Goal: Task Accomplishment & Management: Use online tool/utility

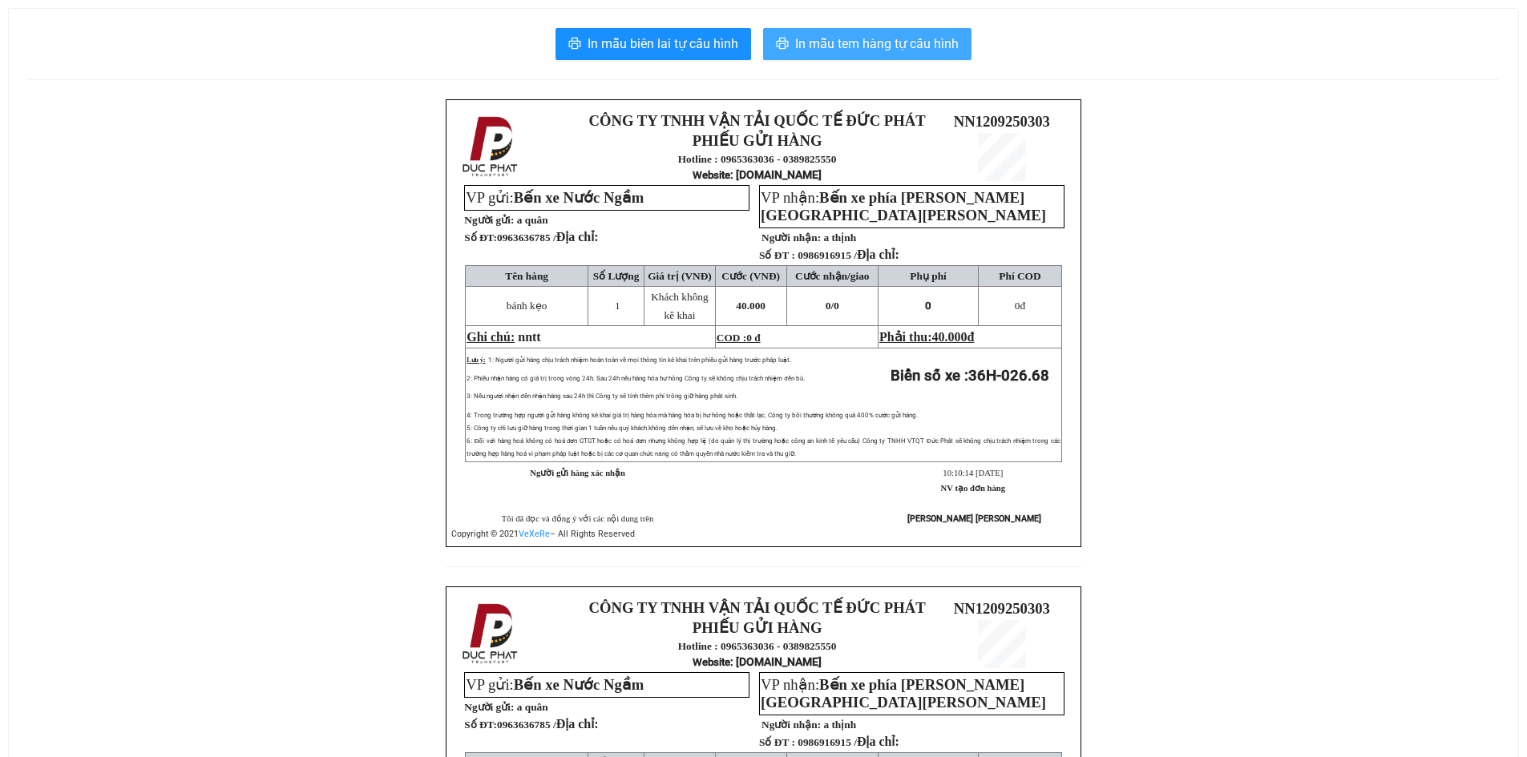
click at [861, 42] on span "In mẫu tem hàng tự cấu hình" at bounding box center [876, 44] width 163 height 20
click at [948, 46] on span "In mẫu tem hàng tự cấu hình" at bounding box center [876, 44] width 163 height 20
click at [910, 42] on span "In mẫu tem hàng tự cấu hình" at bounding box center [876, 44] width 163 height 20
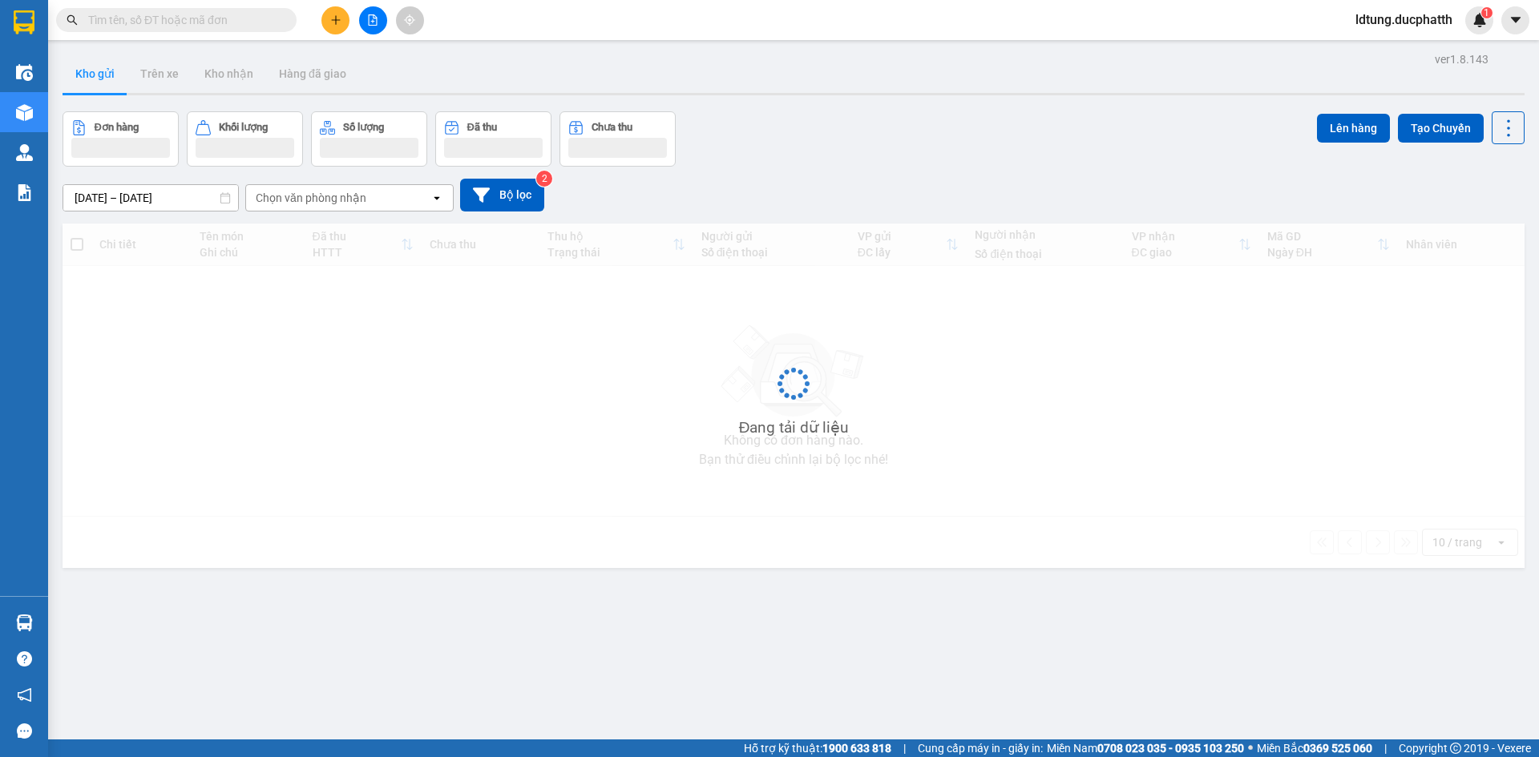
click at [1420, 20] on span "ldtung.ducphatth" at bounding box center [1403, 20] width 123 height 20
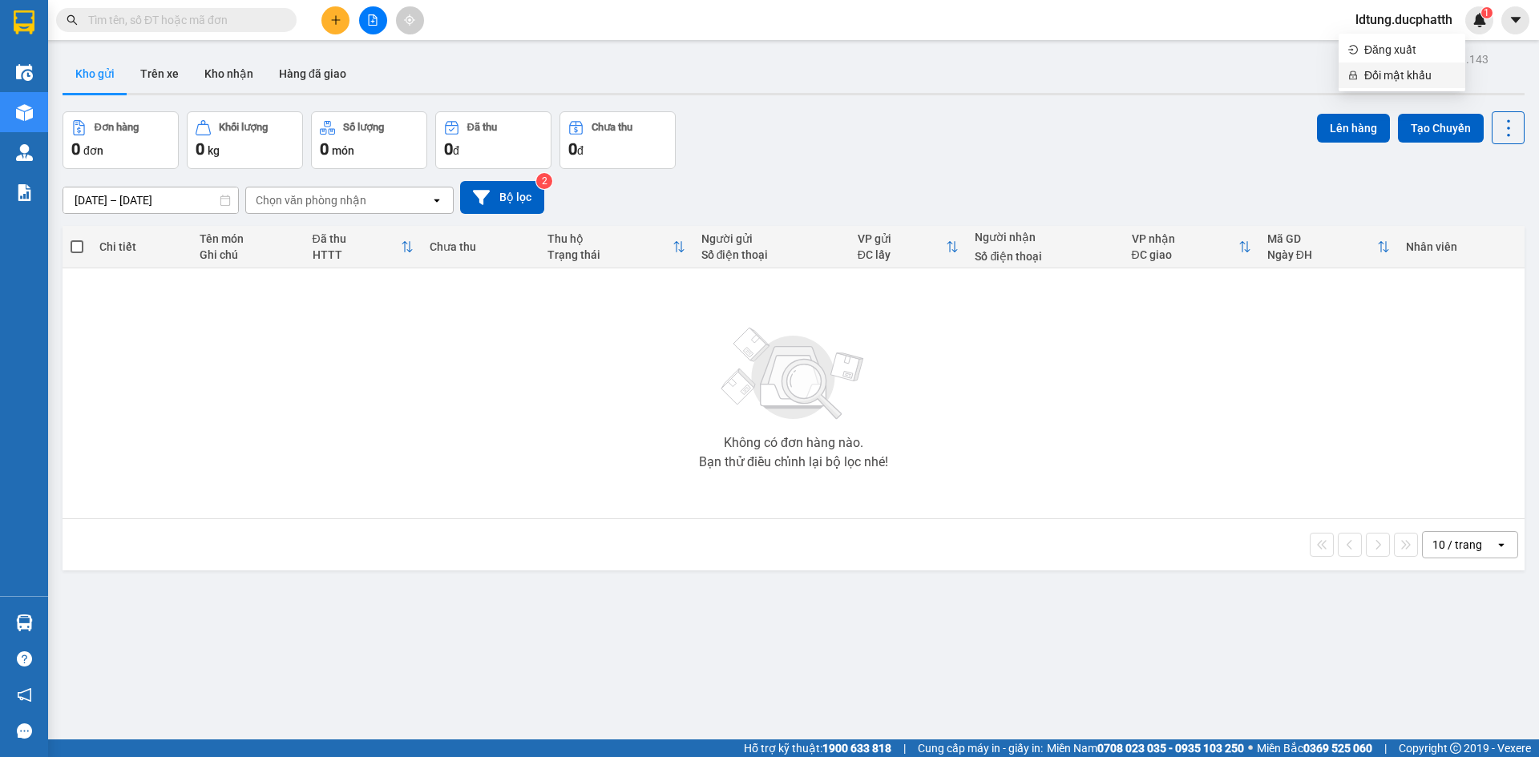
click at [1377, 68] on span "Đổi mật khẩu" at bounding box center [1409, 76] width 91 height 18
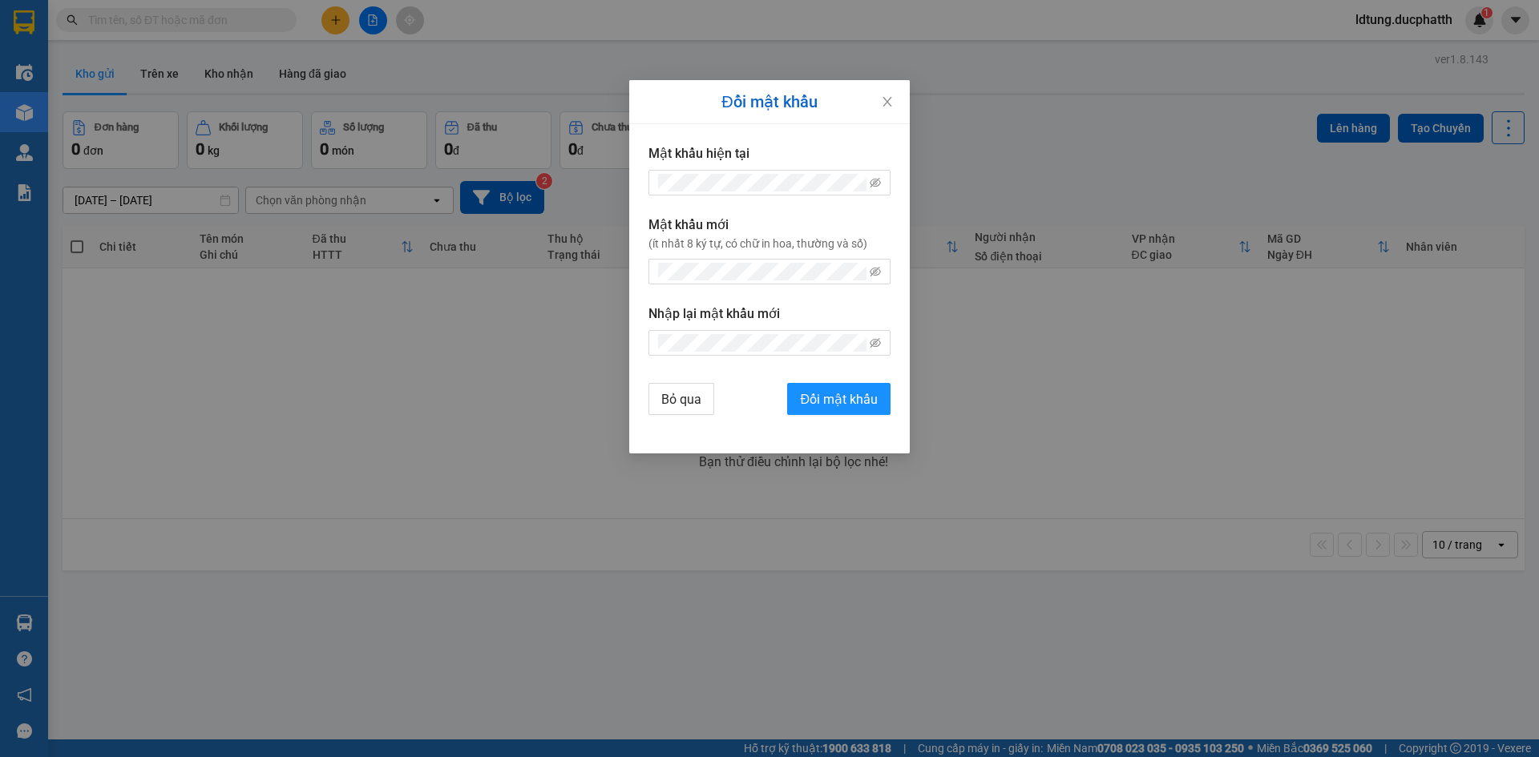
click at [1378, 63] on div "Đổi mật khẩu Mật khẩu hiện tại Mật khẩu mới (ít nhất 8 ký tự, có chữ in hoa, th…" at bounding box center [769, 378] width 1539 height 757
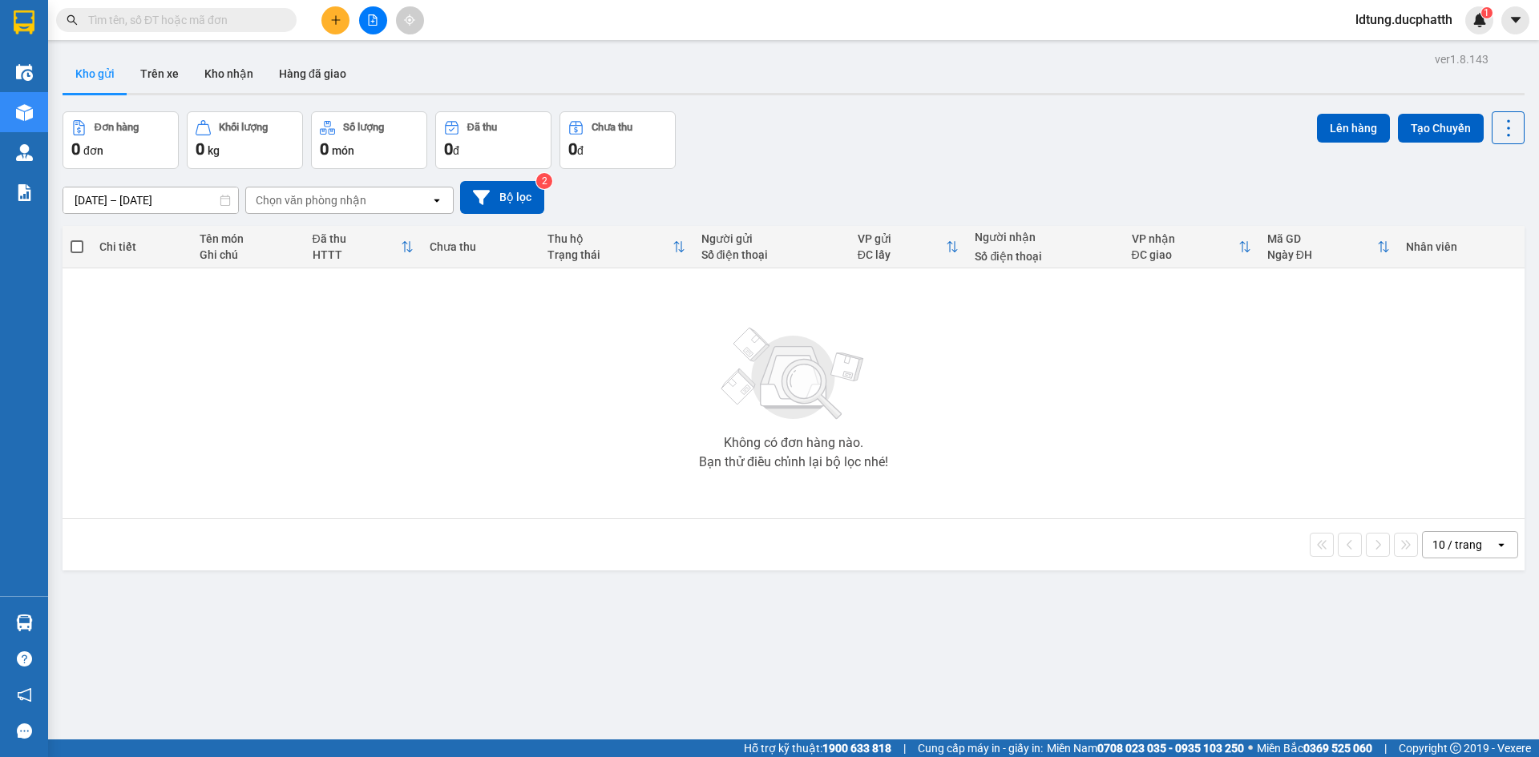
click at [1386, 34] on div "Kết quả tìm kiếm ( 0 ) Bộ lọc No Data ldtung.ducphatth 1" at bounding box center [769, 20] width 1539 height 40
click at [1387, 37] on div "Kết quả tìm kiếm ( 0 ) Bộ lọc No Data ldtung.ducphatth 1" at bounding box center [769, 20] width 1539 height 40
click at [1393, 26] on span "ldtung.ducphatth" at bounding box center [1403, 20] width 123 height 20
click at [1380, 46] on span "Đăng xuất" at bounding box center [1409, 50] width 91 height 18
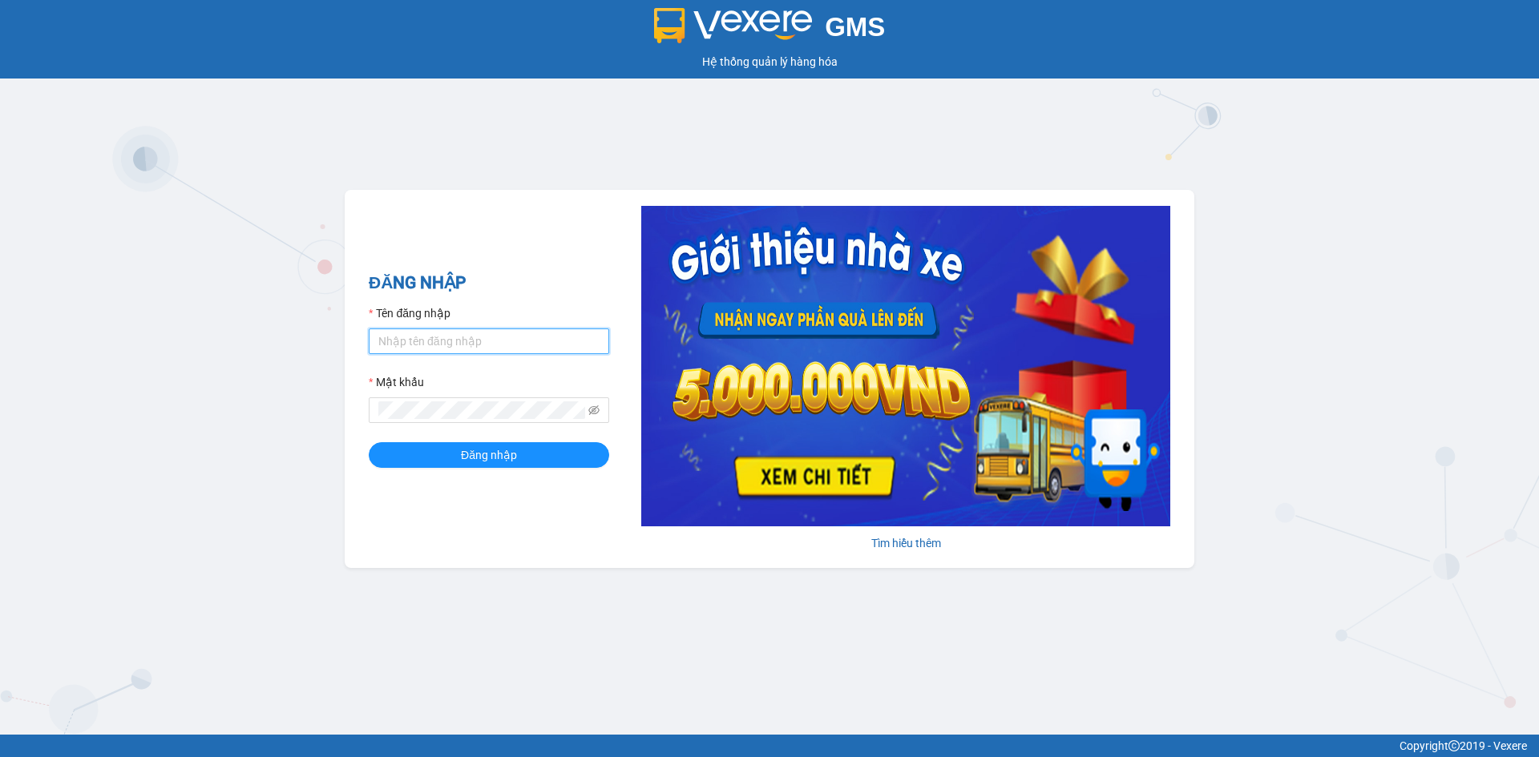
click at [520, 329] on input "Tên đăng nhập" at bounding box center [489, 342] width 240 height 26
type input "ntdung.ducphatth"
click at [369, 442] on button "Đăng nhập" at bounding box center [489, 455] width 240 height 26
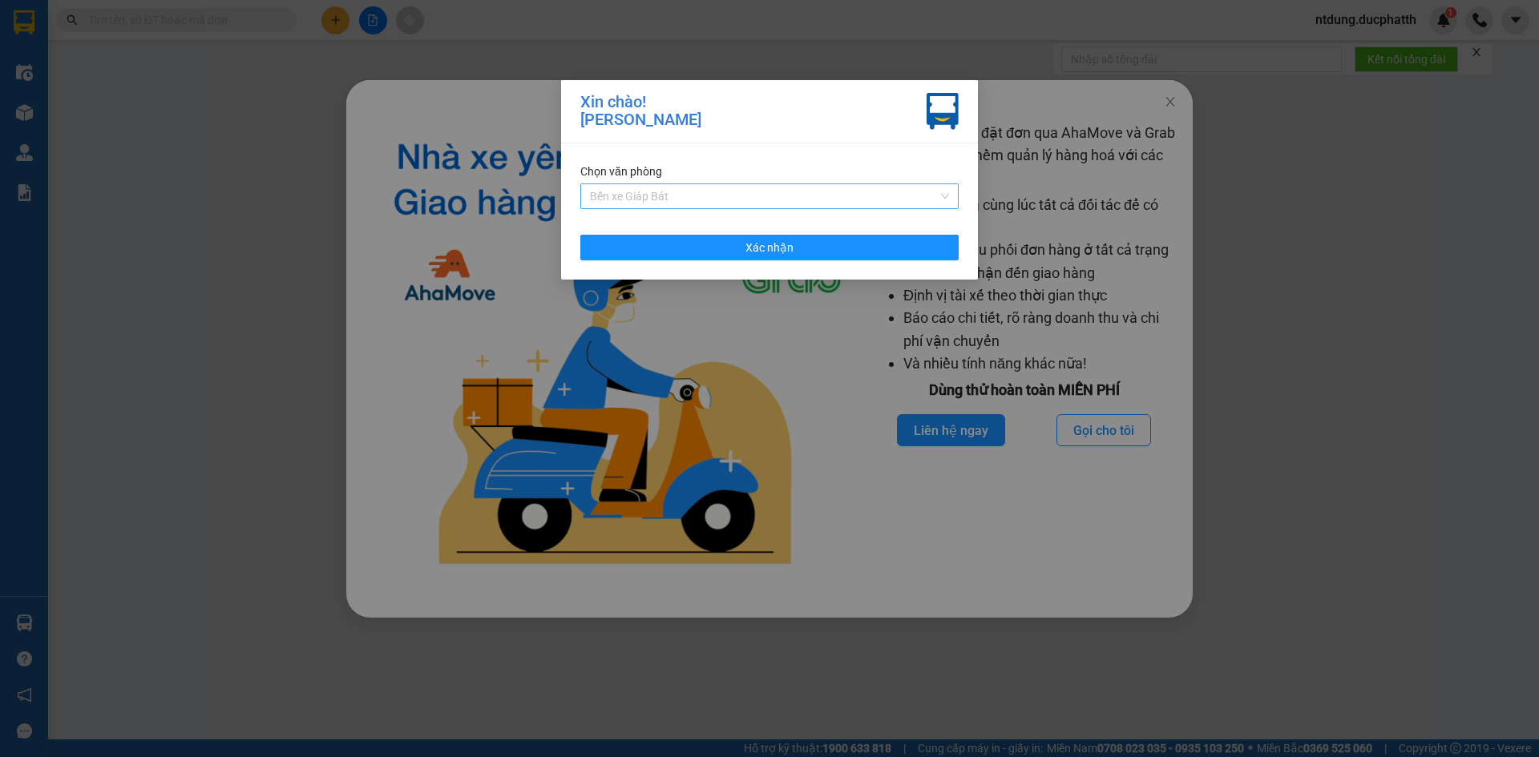
click at [648, 194] on span "Bến xe Giáp Bát" at bounding box center [769, 196] width 359 height 24
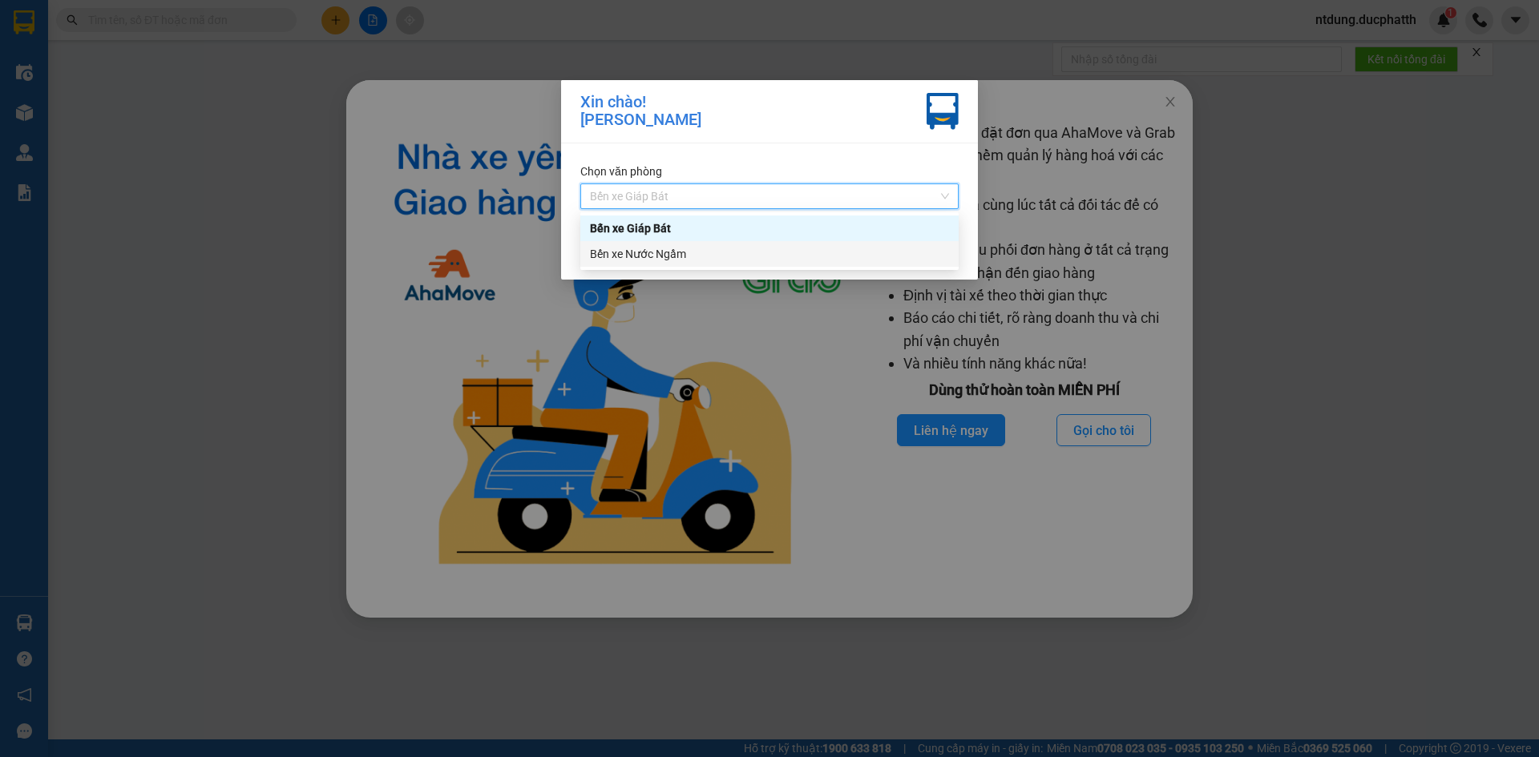
click at [643, 247] on div "Bến xe Nước Ngầm" at bounding box center [769, 254] width 359 height 18
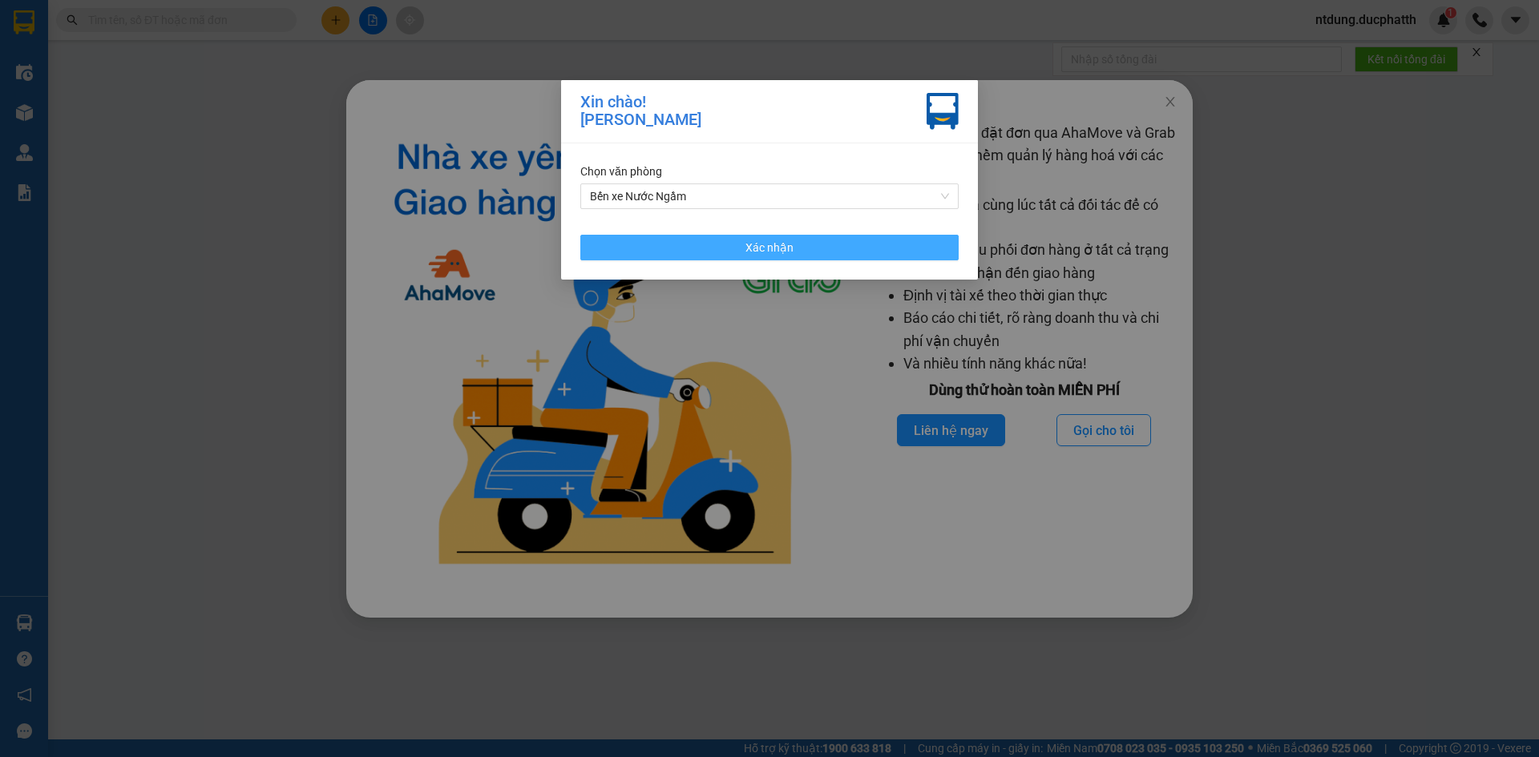
click at [643, 247] on button "Xác nhận" at bounding box center [769, 248] width 378 height 26
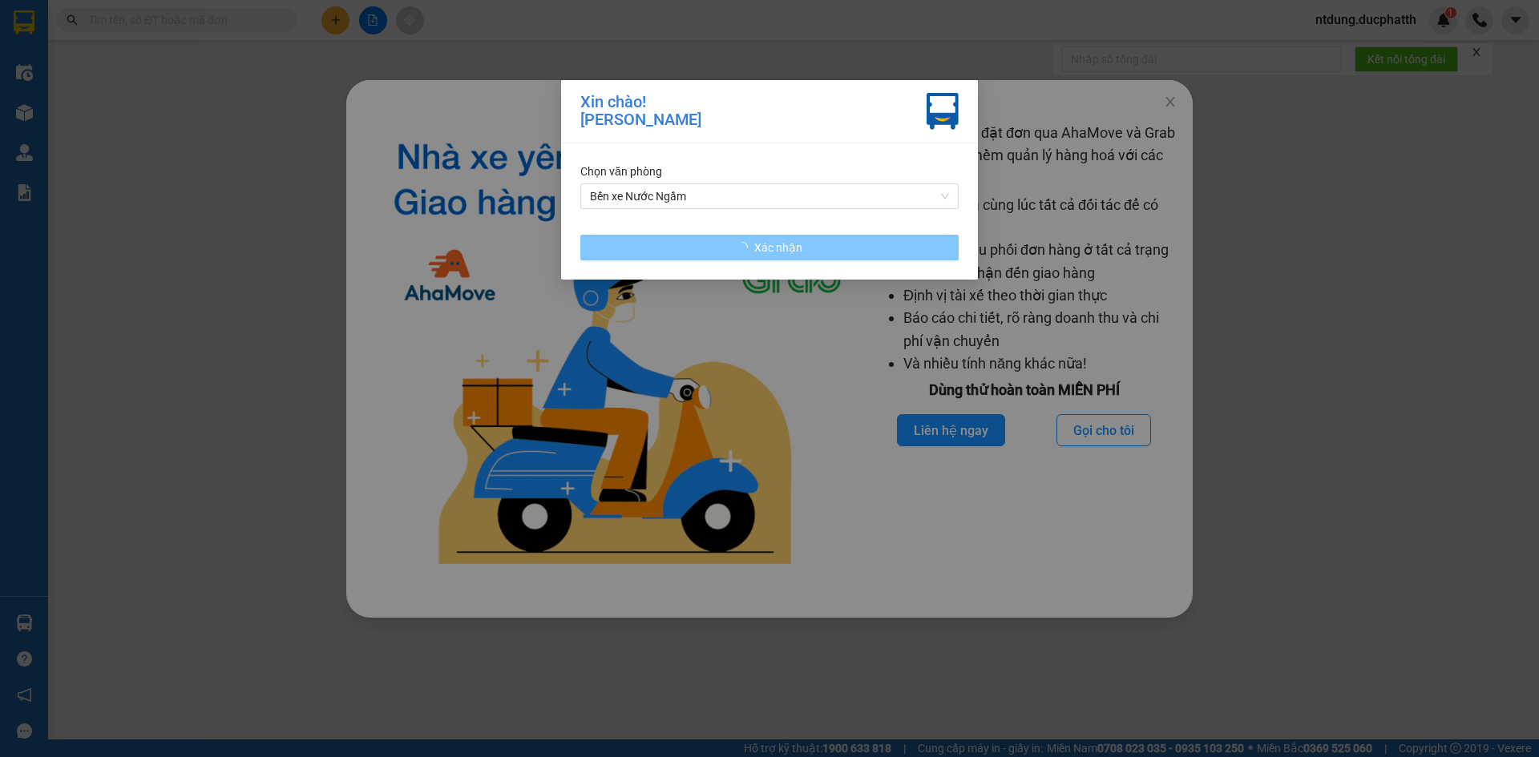
click at [643, 247] on button "Xác nhận" at bounding box center [769, 248] width 378 height 26
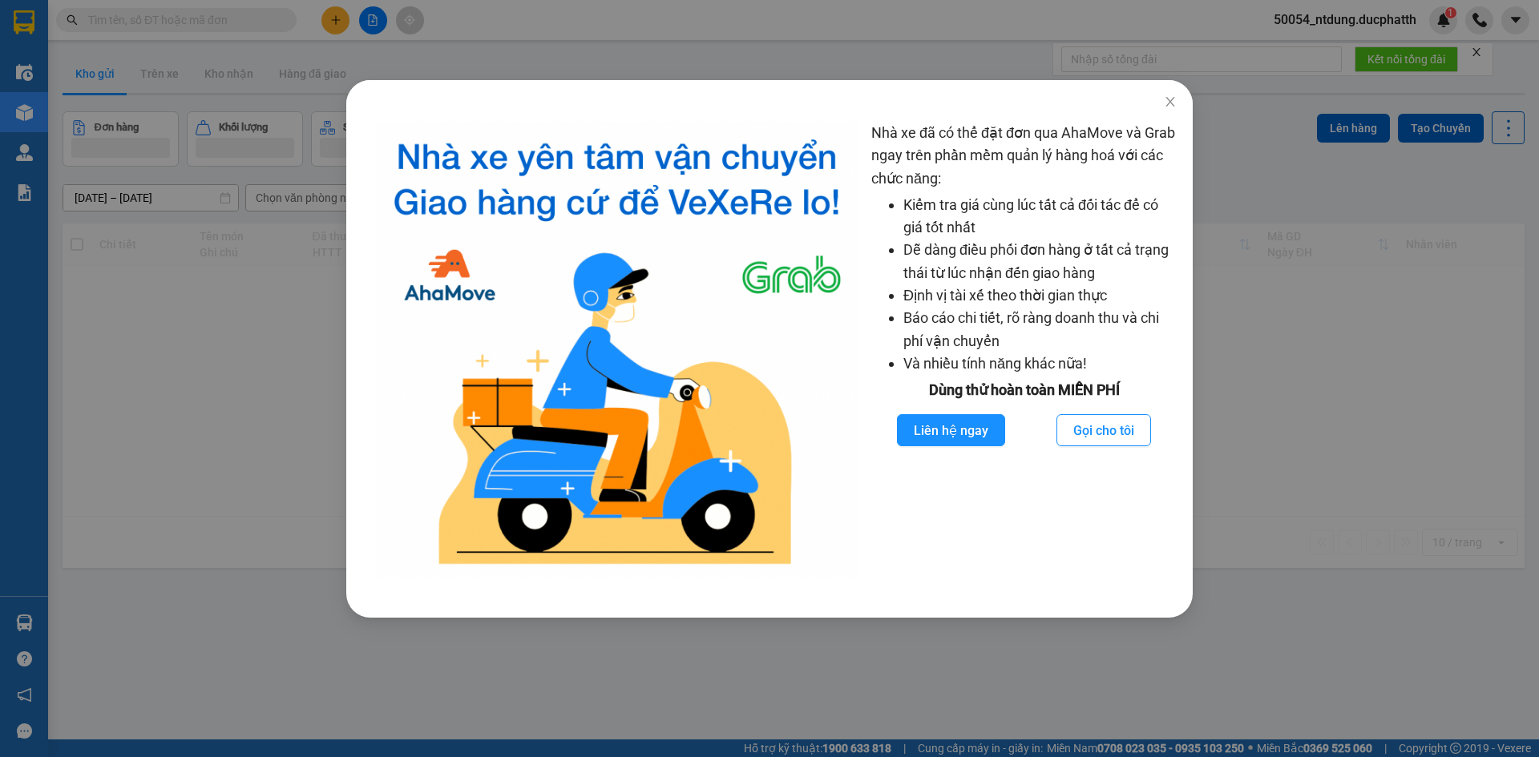
drag, startPoint x: 163, startPoint y: 373, endPoint x: 0, endPoint y: 243, distance: 208.6
click at [162, 370] on div "Nhà xe đã có thể đặt đơn qua AhaMove và Grab ngay trên phần mềm quản lý hàng ho…" at bounding box center [769, 378] width 1539 height 757
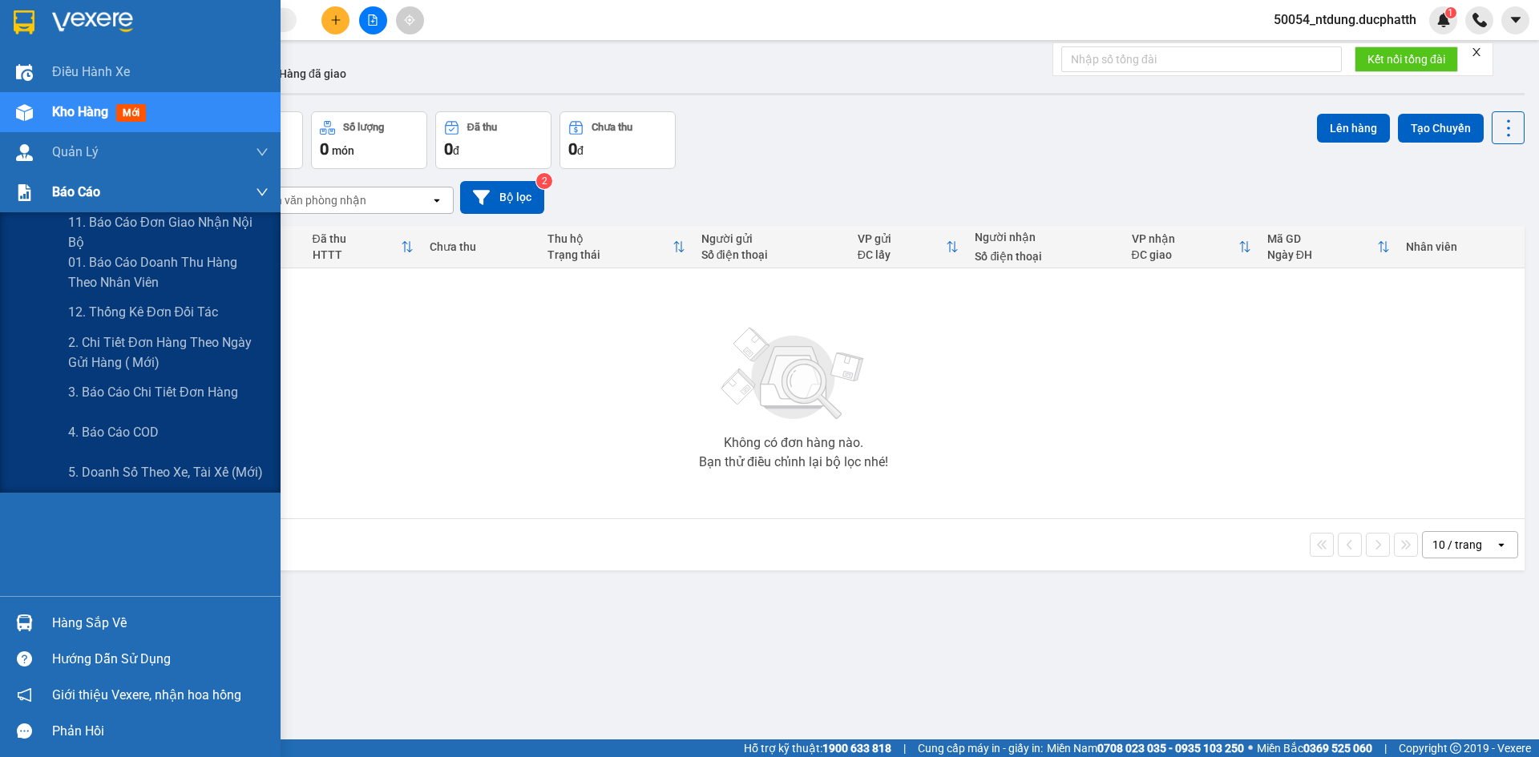
drag, startPoint x: 6, startPoint y: 188, endPoint x: 19, endPoint y: 199, distance: 17.1
click at [14, 191] on div "Báo cáo" at bounding box center [140, 192] width 280 height 40
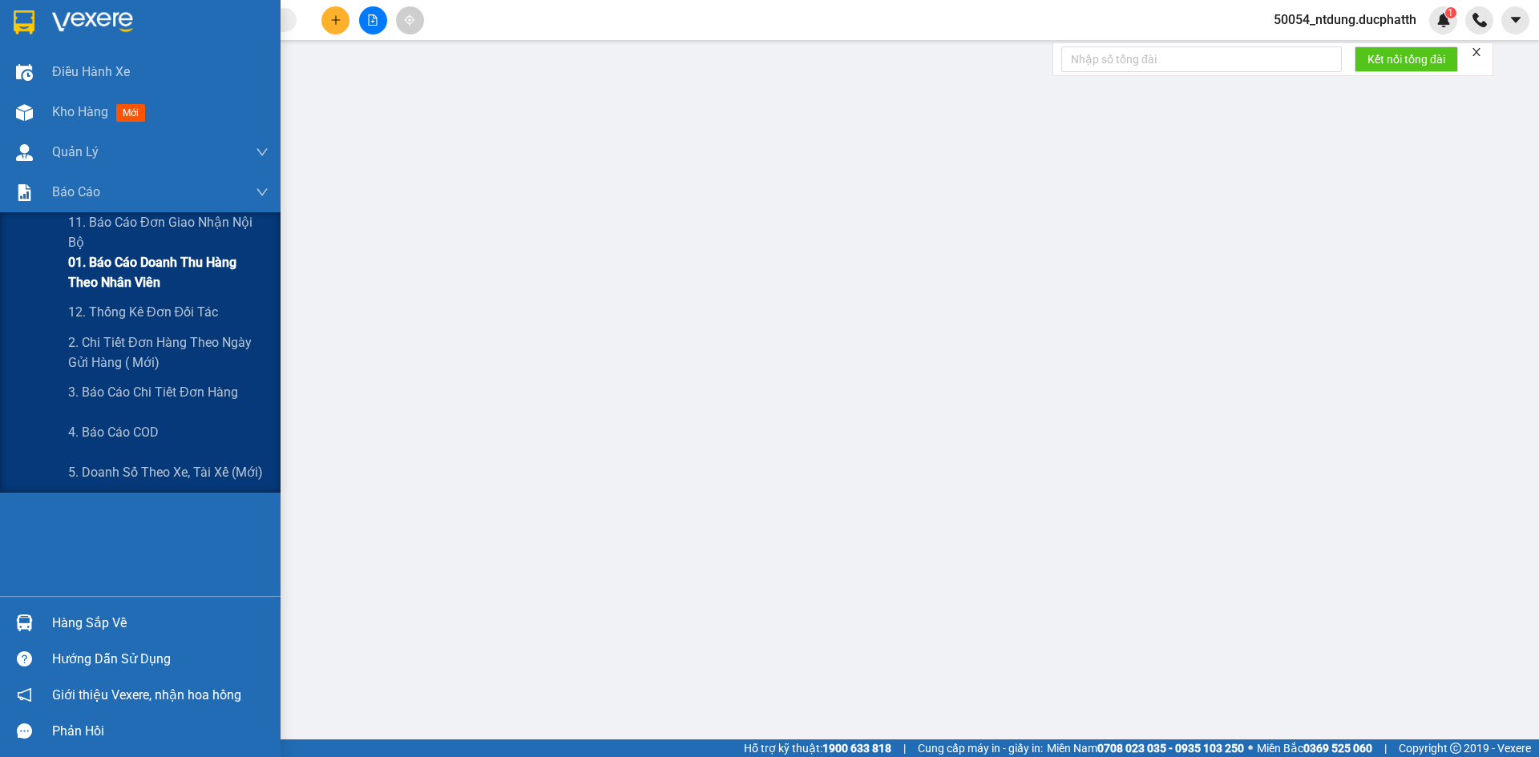
click at [87, 274] on span "01. Báo cáo doanh thu hàng theo nhân viên" at bounding box center [168, 272] width 200 height 40
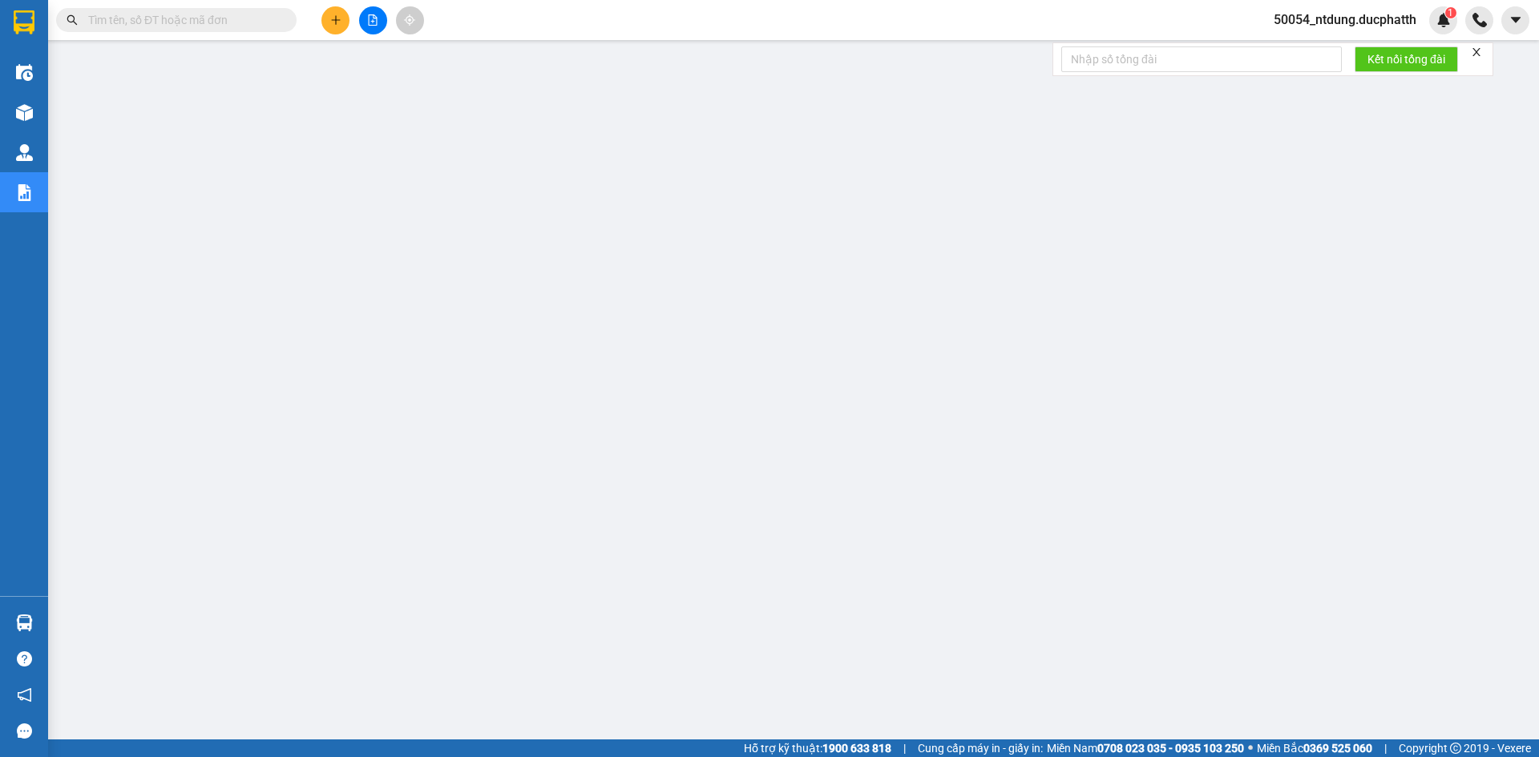
click at [217, 32] on div "Kết quả tìm kiếm ( 0 ) Bộ lọc No Data" at bounding box center [156, 20] width 313 height 28
click at [213, 20] on input "text" at bounding box center [182, 20] width 189 height 18
paste input "NN1209250290"
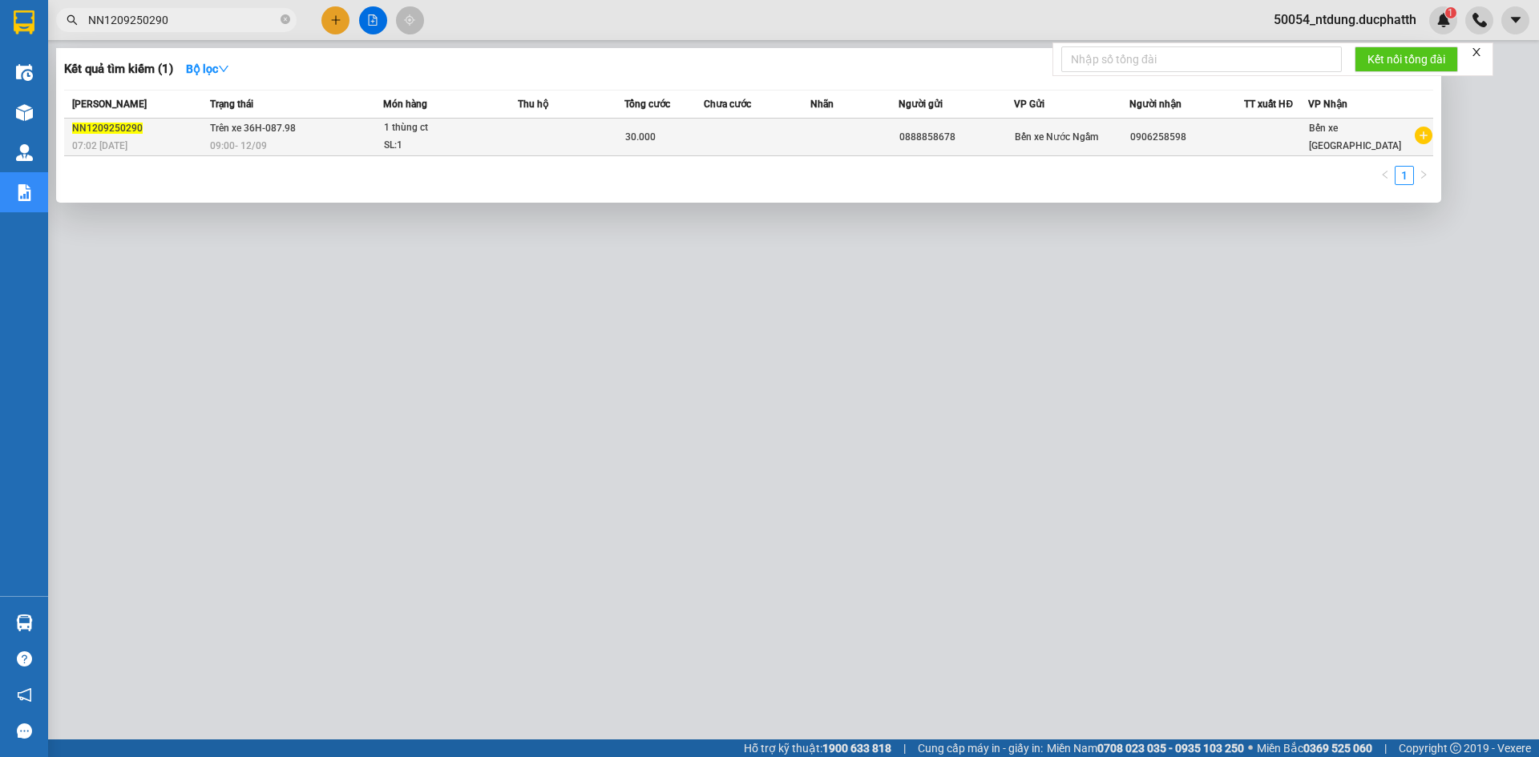
type input "NN1209250290"
click at [688, 126] on td "30.000" at bounding box center [663, 138] width 79 height 38
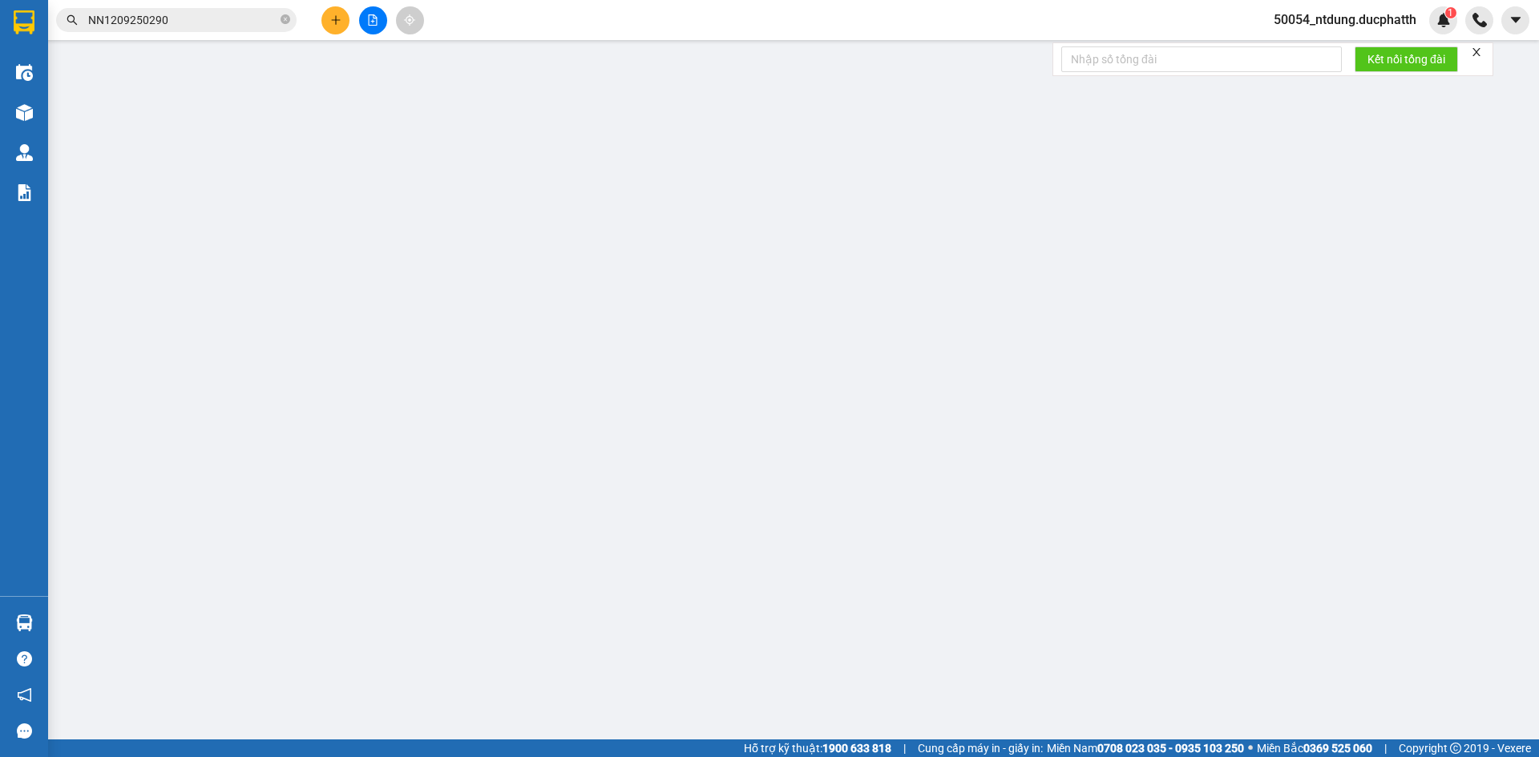
type input "0888858678"
type input "0906258598"
type input "ck 12/9 7:03 nguyen van truc"
type input "30.000"
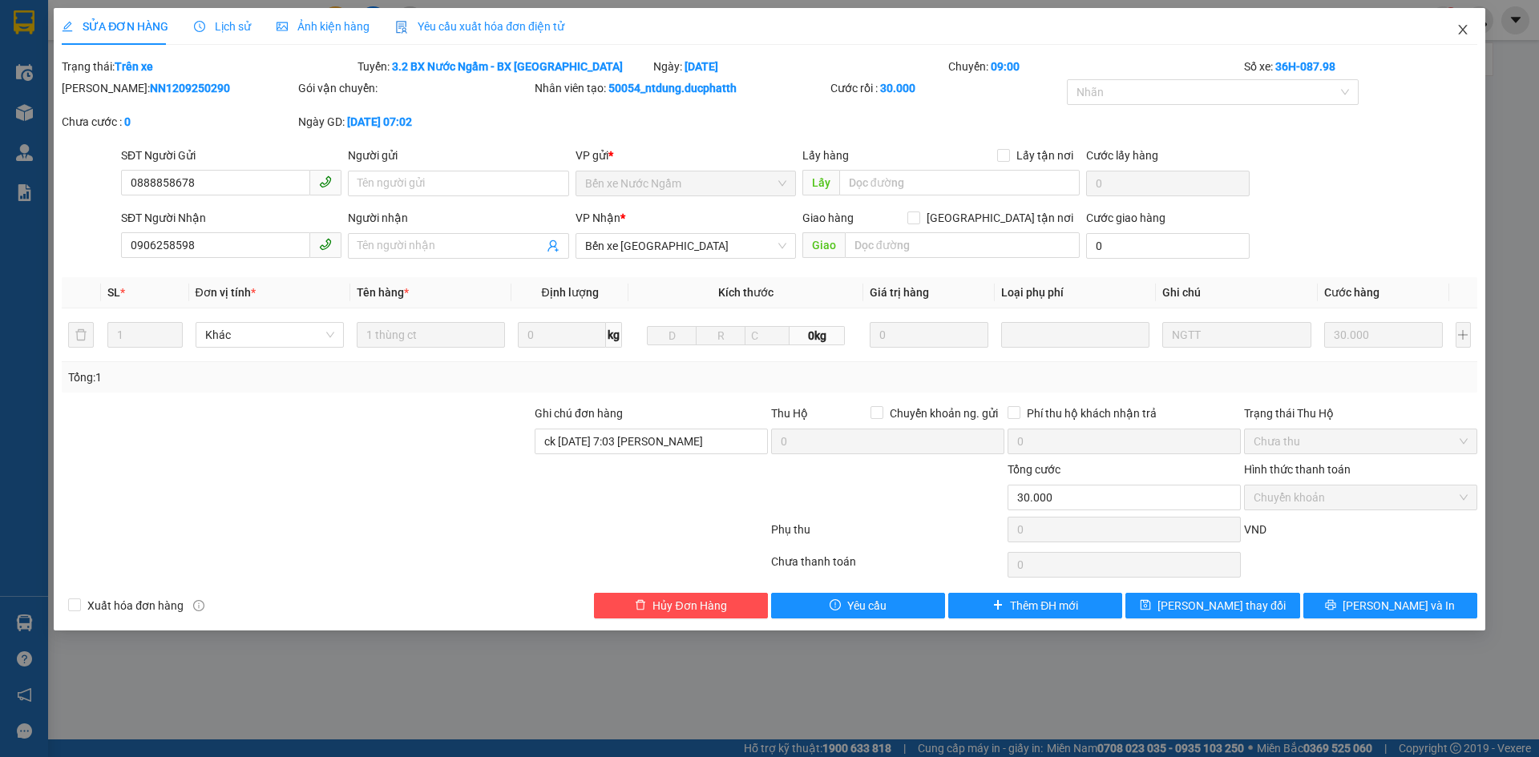
click at [1458, 40] on span "Close" at bounding box center [1462, 30] width 45 height 45
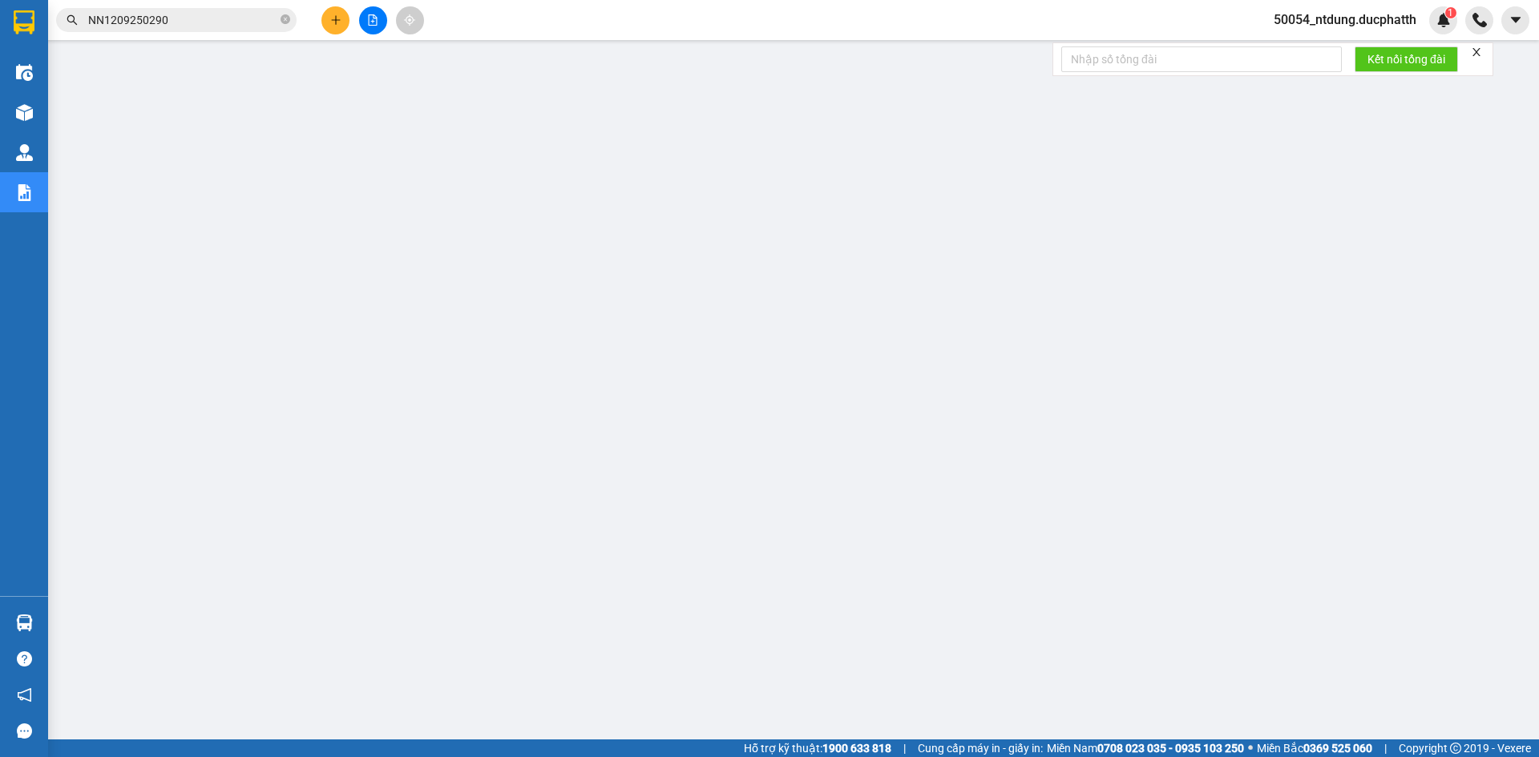
click at [187, 21] on input "NN1209250290" at bounding box center [182, 20] width 189 height 18
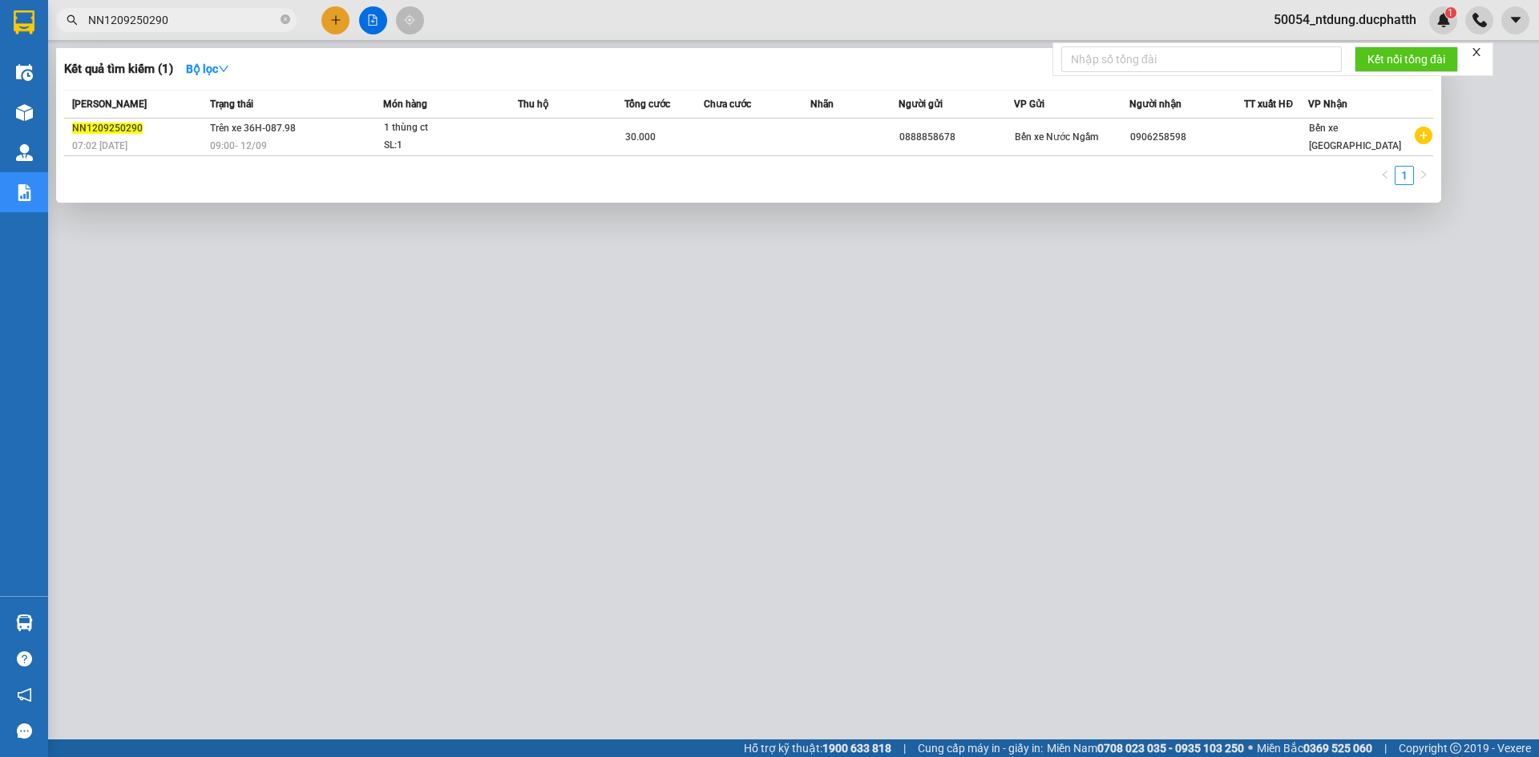
click at [187, 26] on input "NN1209250290" at bounding box center [182, 20] width 189 height 18
paste input "1"
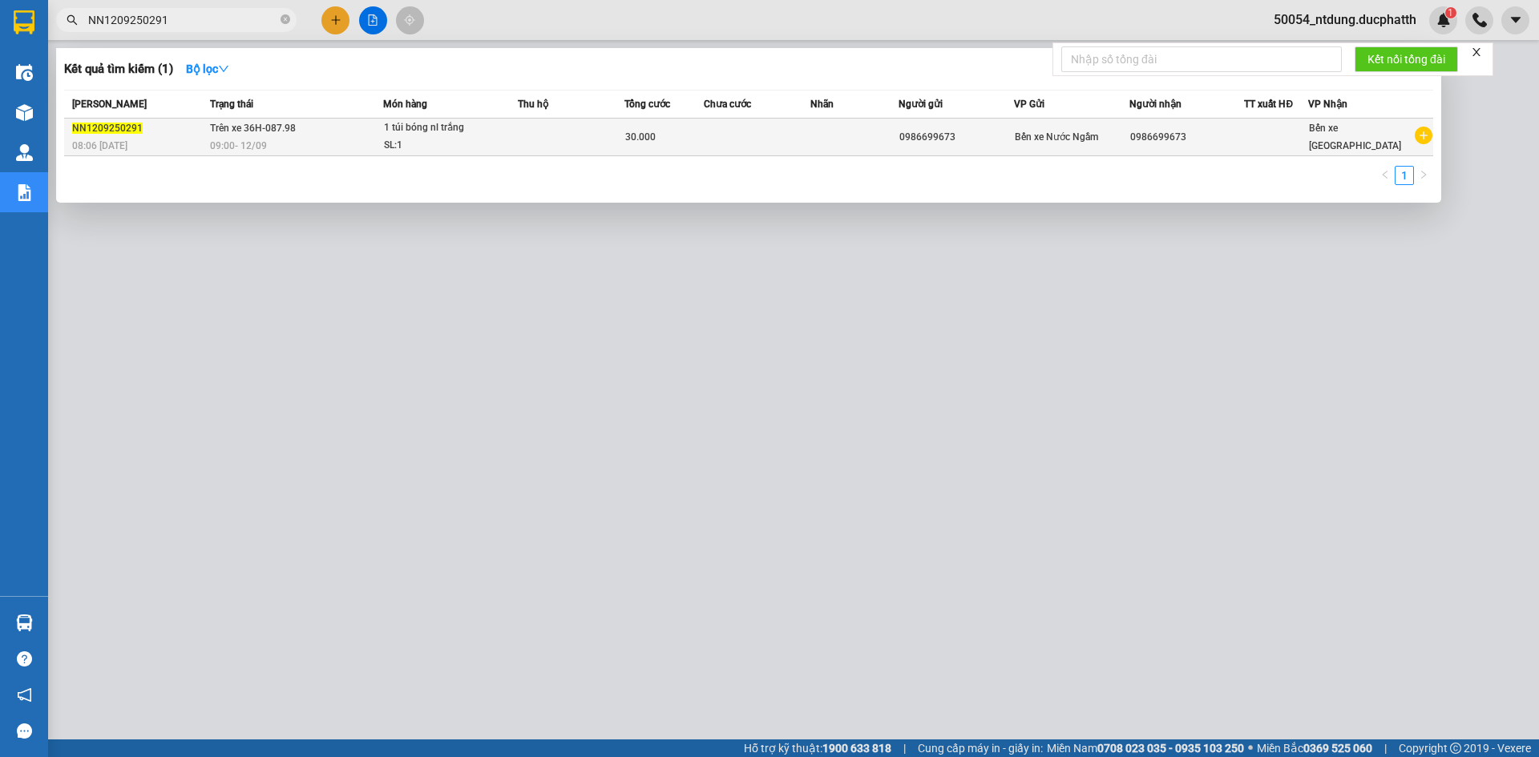
type input "NN1209250291"
click at [407, 130] on div "1 túi bóng nl trắng" at bounding box center [444, 128] width 120 height 18
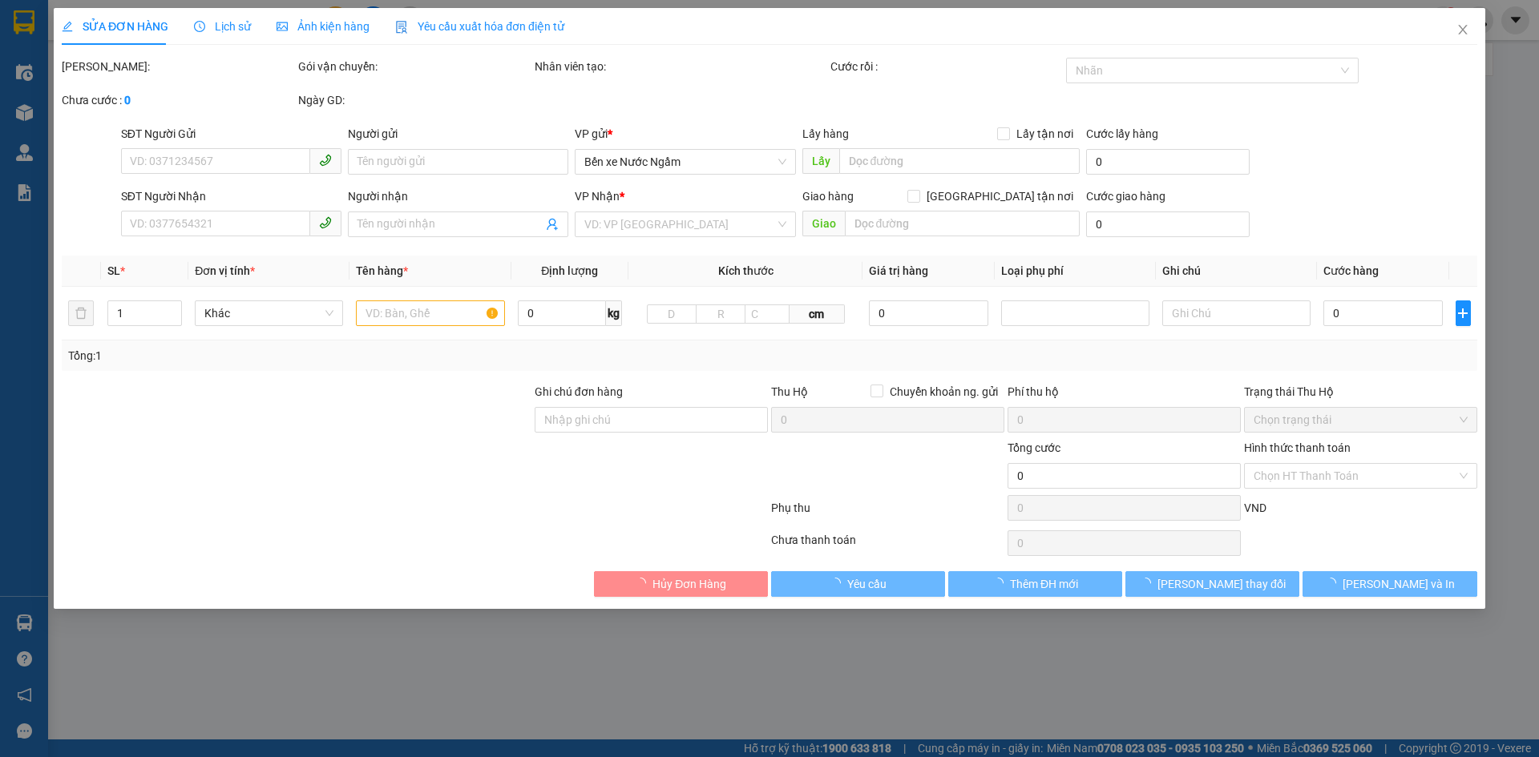
type input "0986699673"
type input "ck 12/9 8:05 tran van gioi"
type input "30.000"
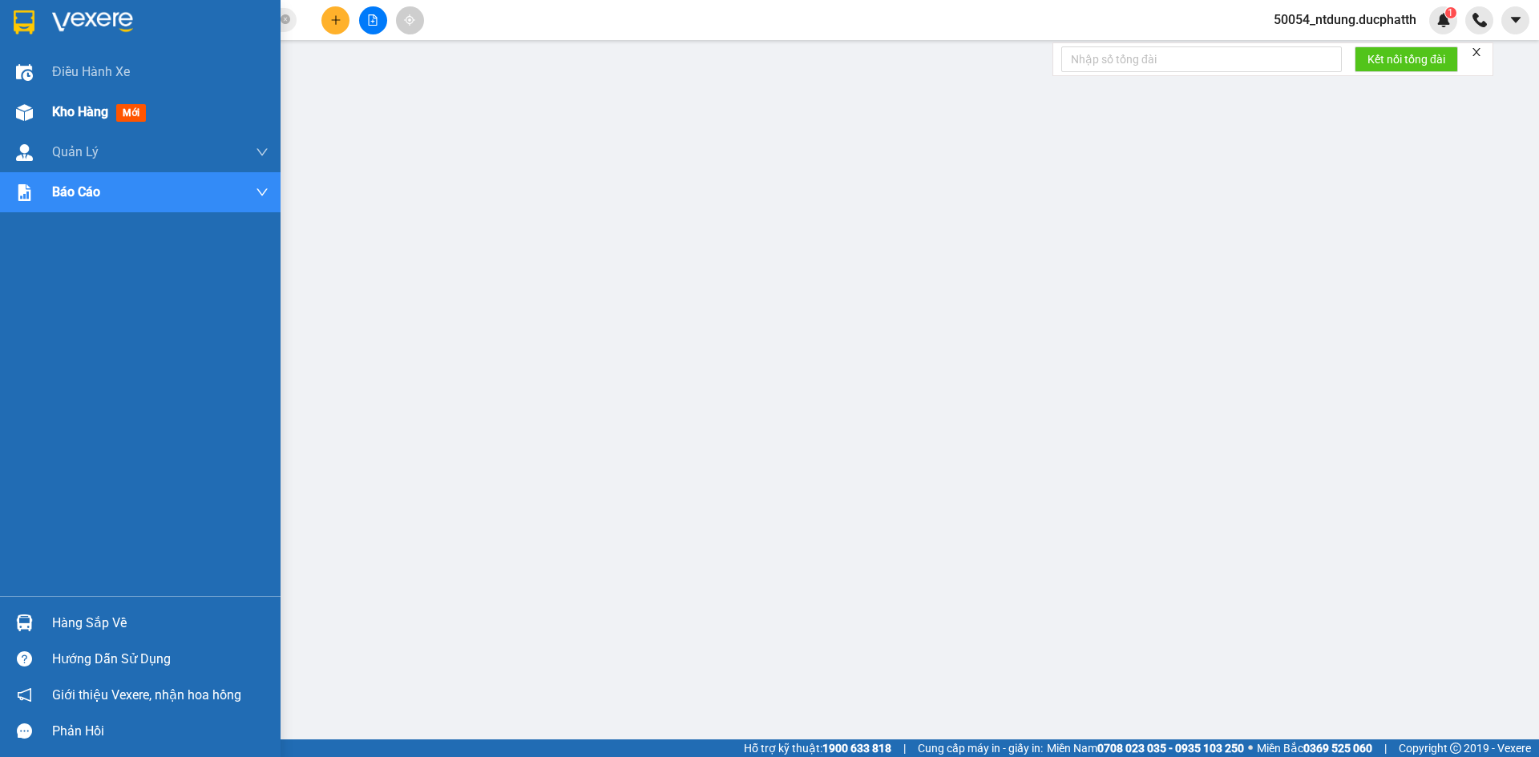
click at [78, 98] on div "Kho hàng mới" at bounding box center [160, 112] width 216 height 40
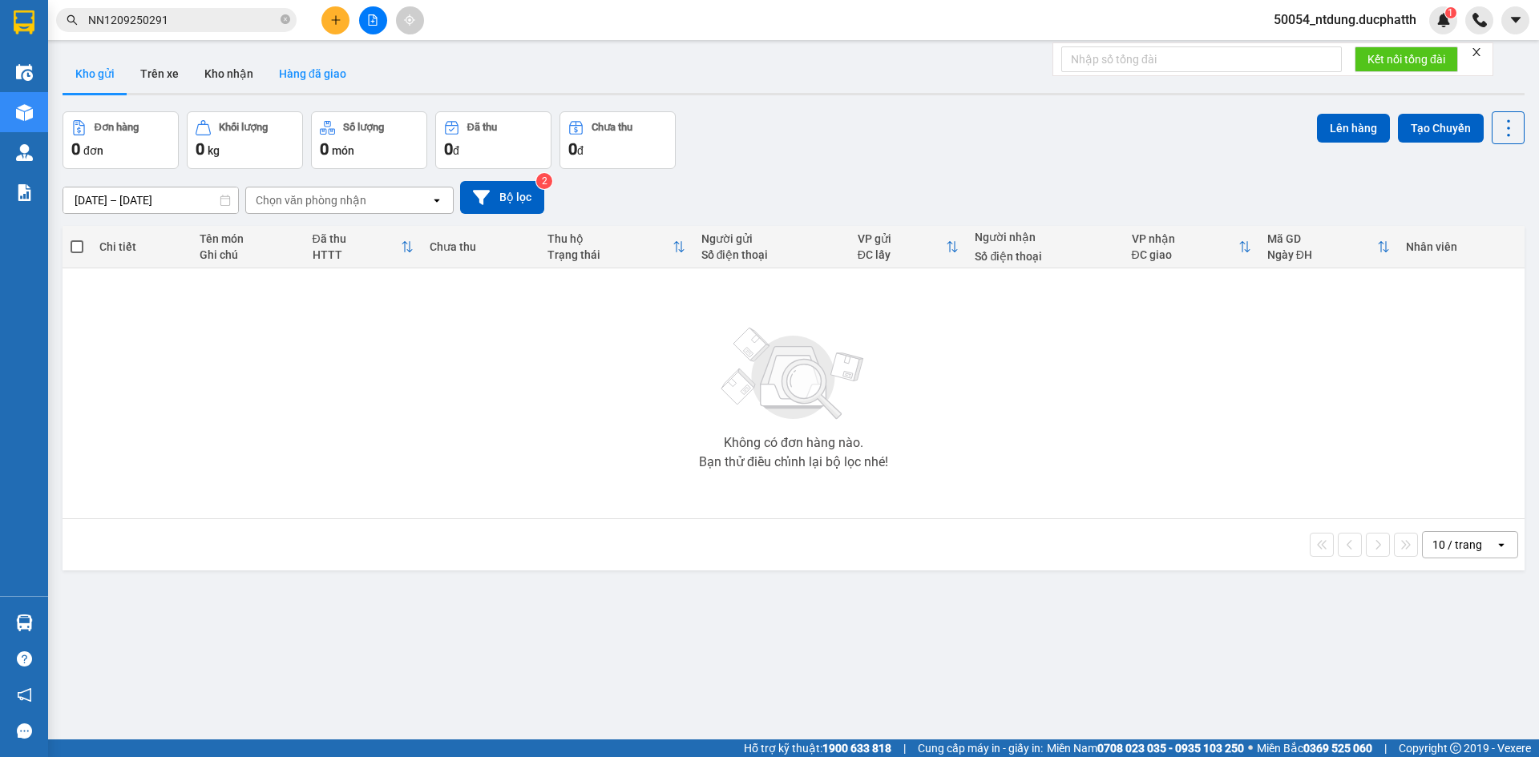
click at [266, 79] on button "Hàng đã giao" at bounding box center [312, 73] width 93 height 38
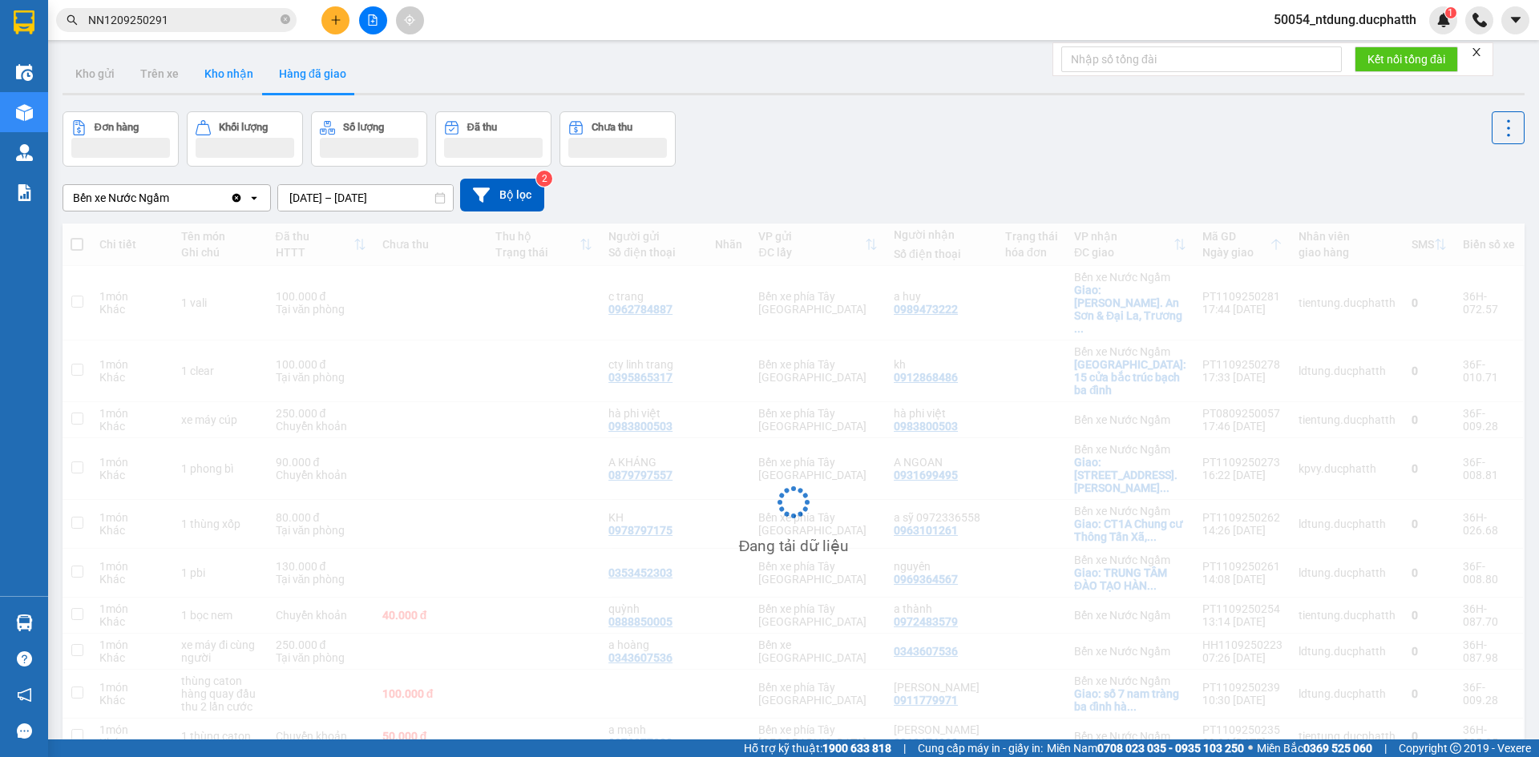
click at [232, 79] on button "Kho nhận" at bounding box center [229, 73] width 75 height 38
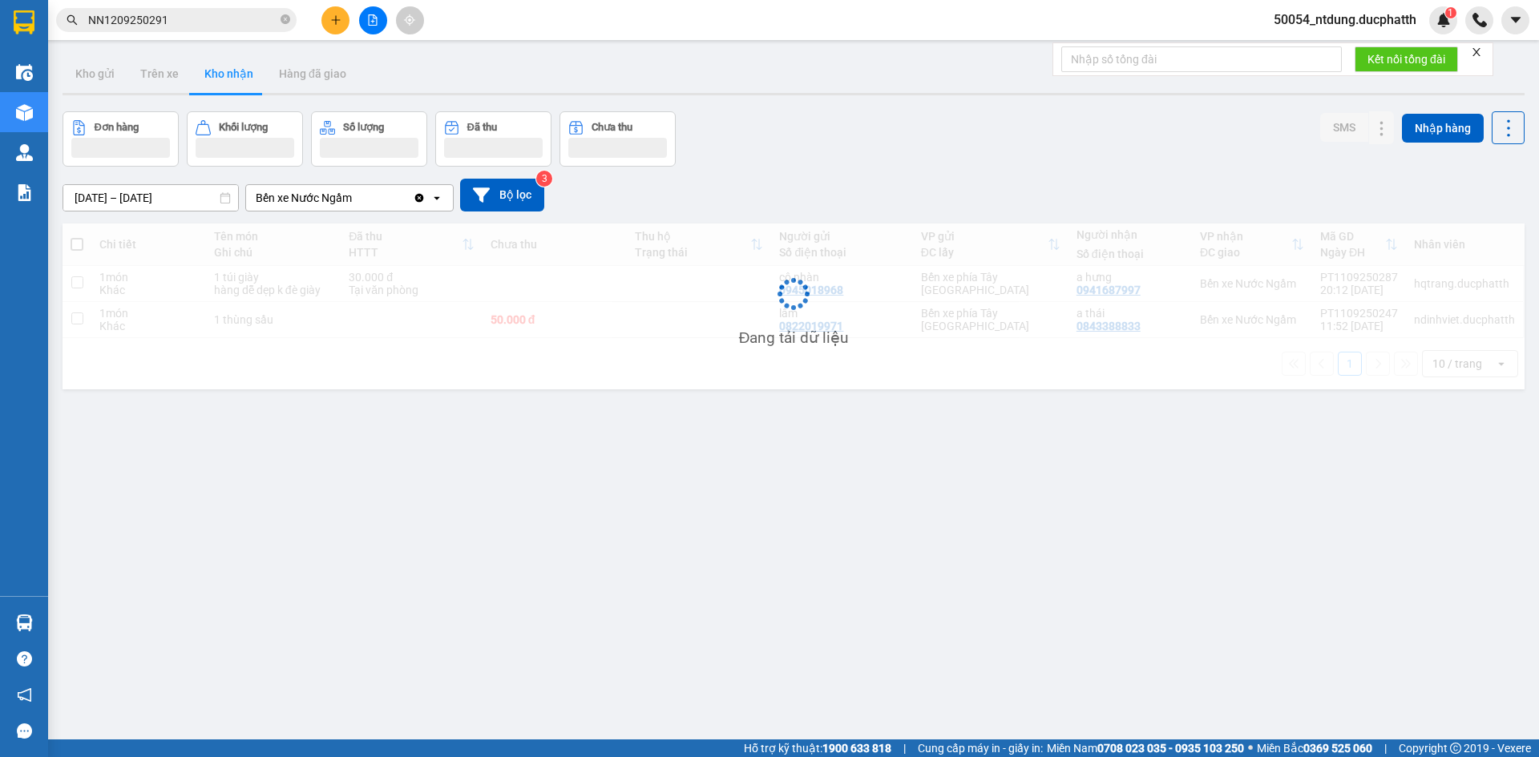
click at [232, 79] on button "Kho nhận" at bounding box center [229, 73] width 75 height 38
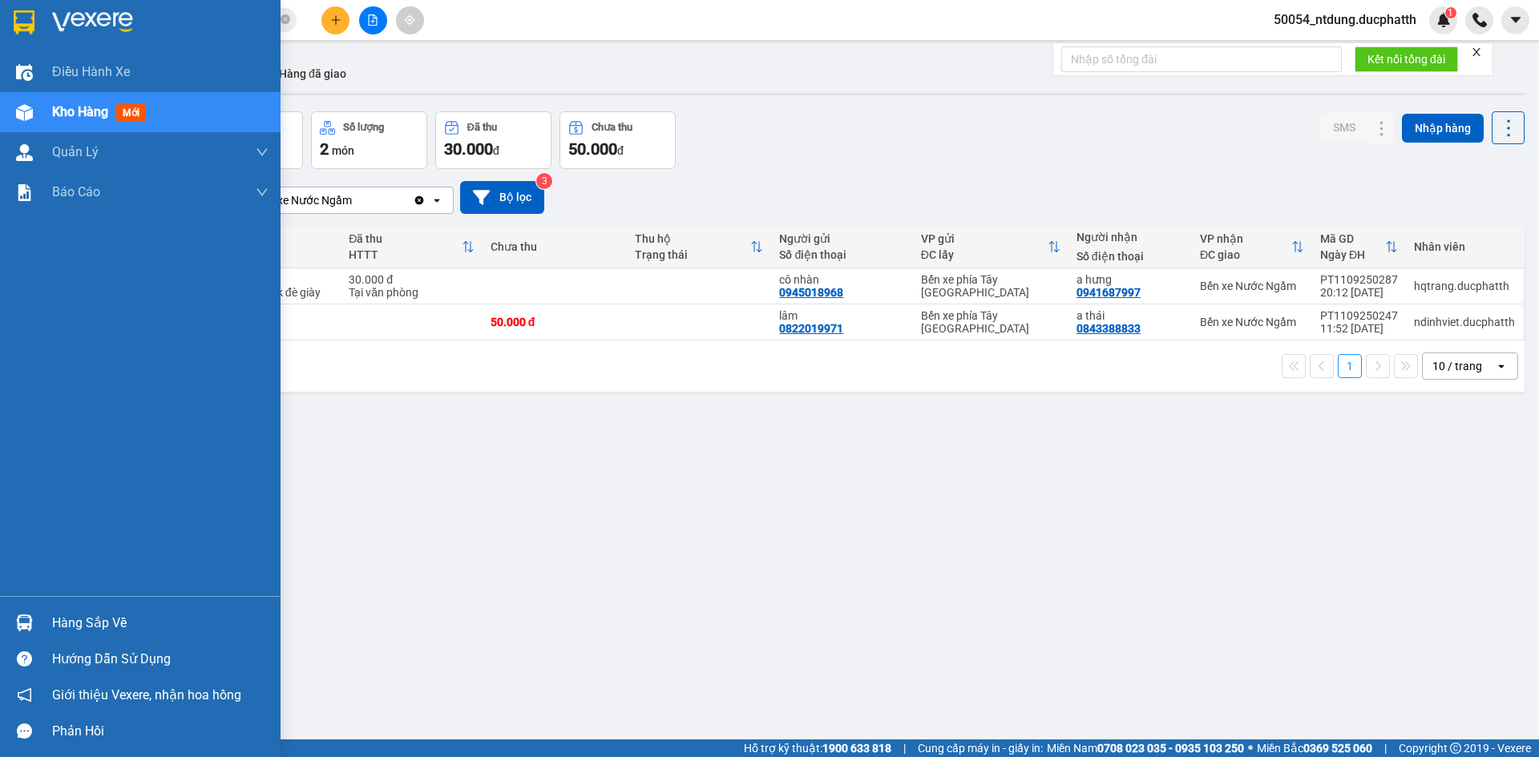
click at [63, 616] on div "Hàng sắp về" at bounding box center [160, 623] width 216 height 24
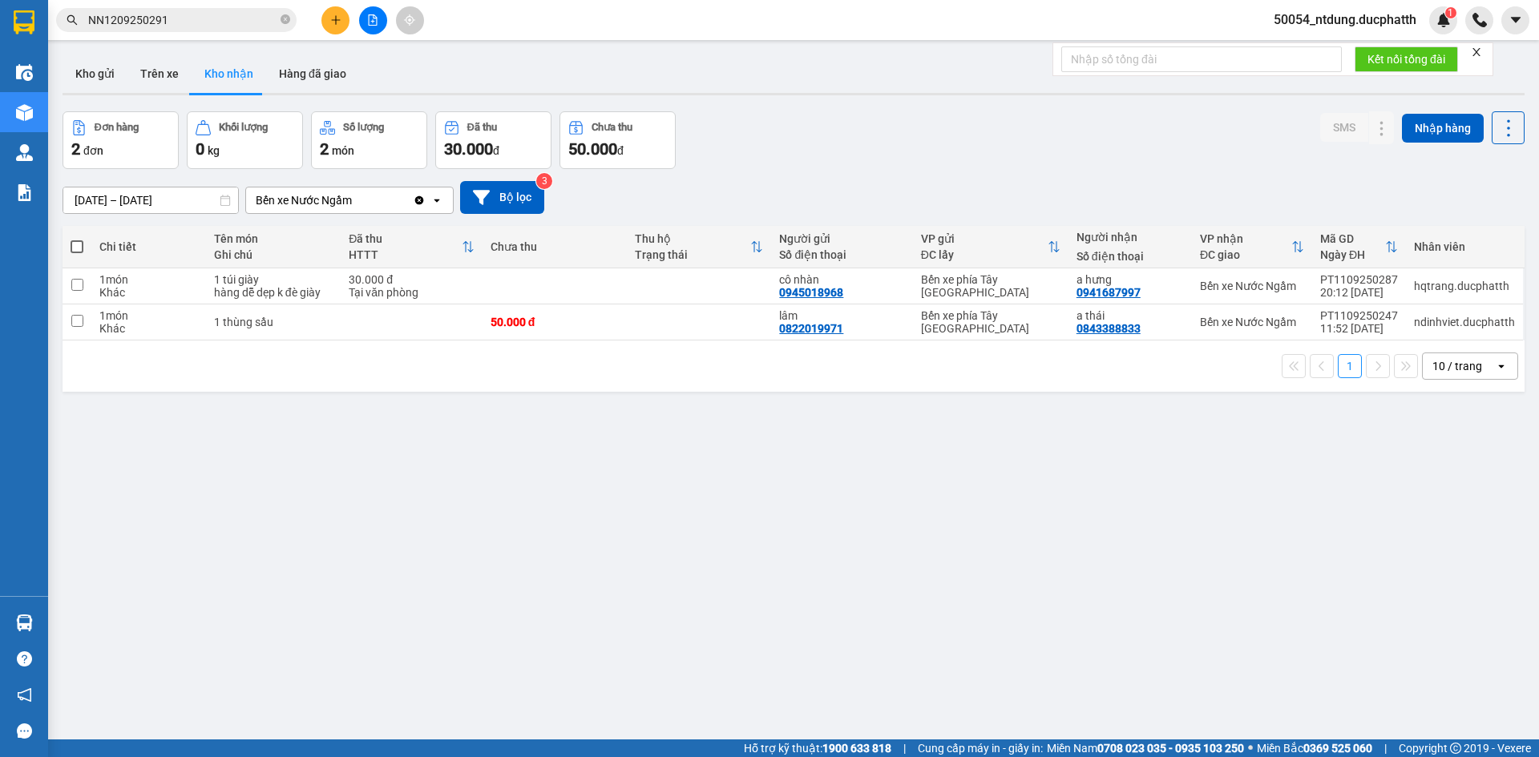
drag, startPoint x: 798, startPoint y: 562, endPoint x: 782, endPoint y: 562, distance: 16.0
click at [797, 562] on section "Kết quả tìm kiếm ( 1 ) Bộ lọc Mã ĐH Trạng thái Món hàng Thu hộ Tổng cước Chưa c…" at bounding box center [769, 378] width 1539 height 757
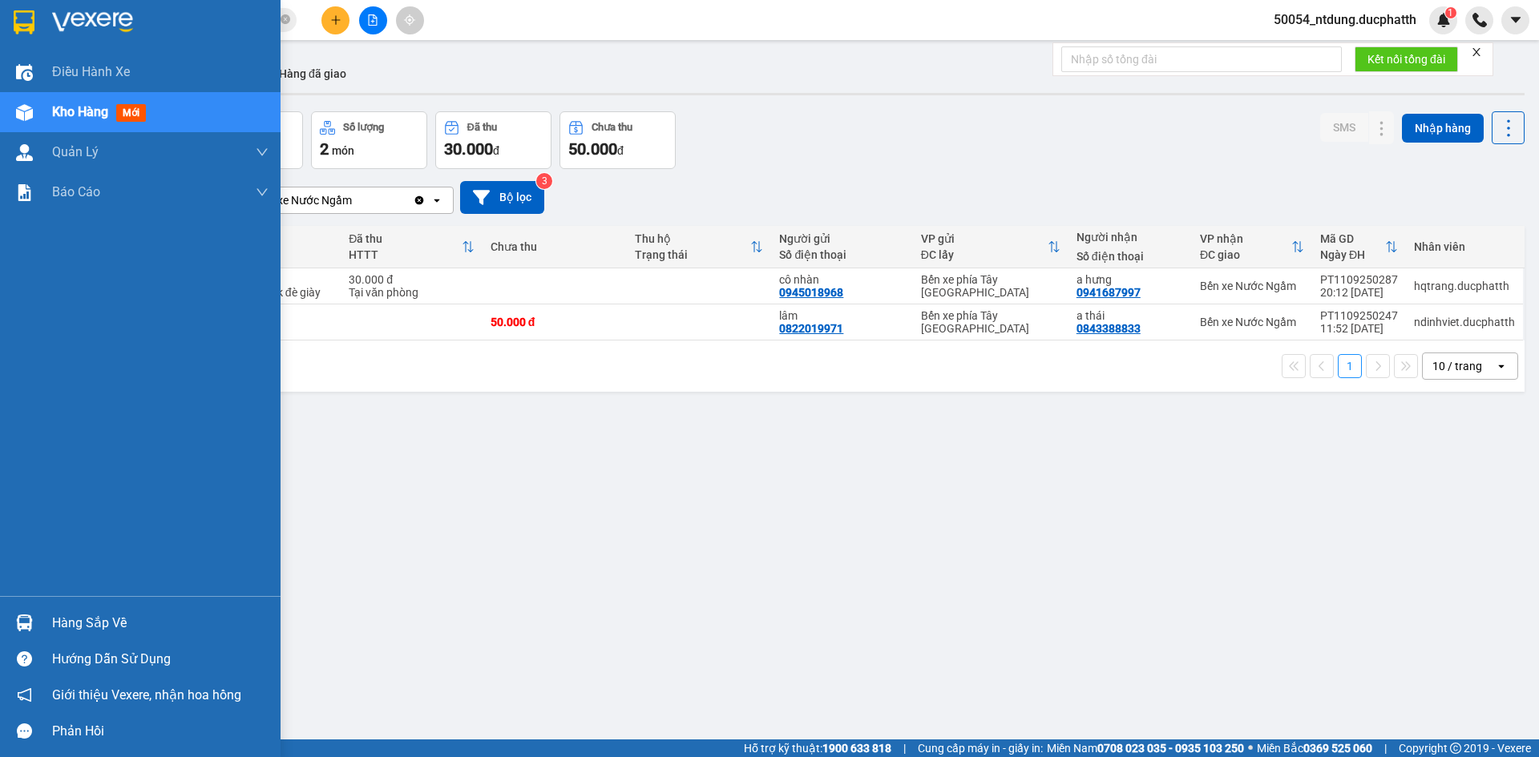
drag, startPoint x: 35, startPoint y: 627, endPoint x: 177, endPoint y: 624, distance: 141.9
click at [36, 627] on div at bounding box center [24, 623] width 28 height 28
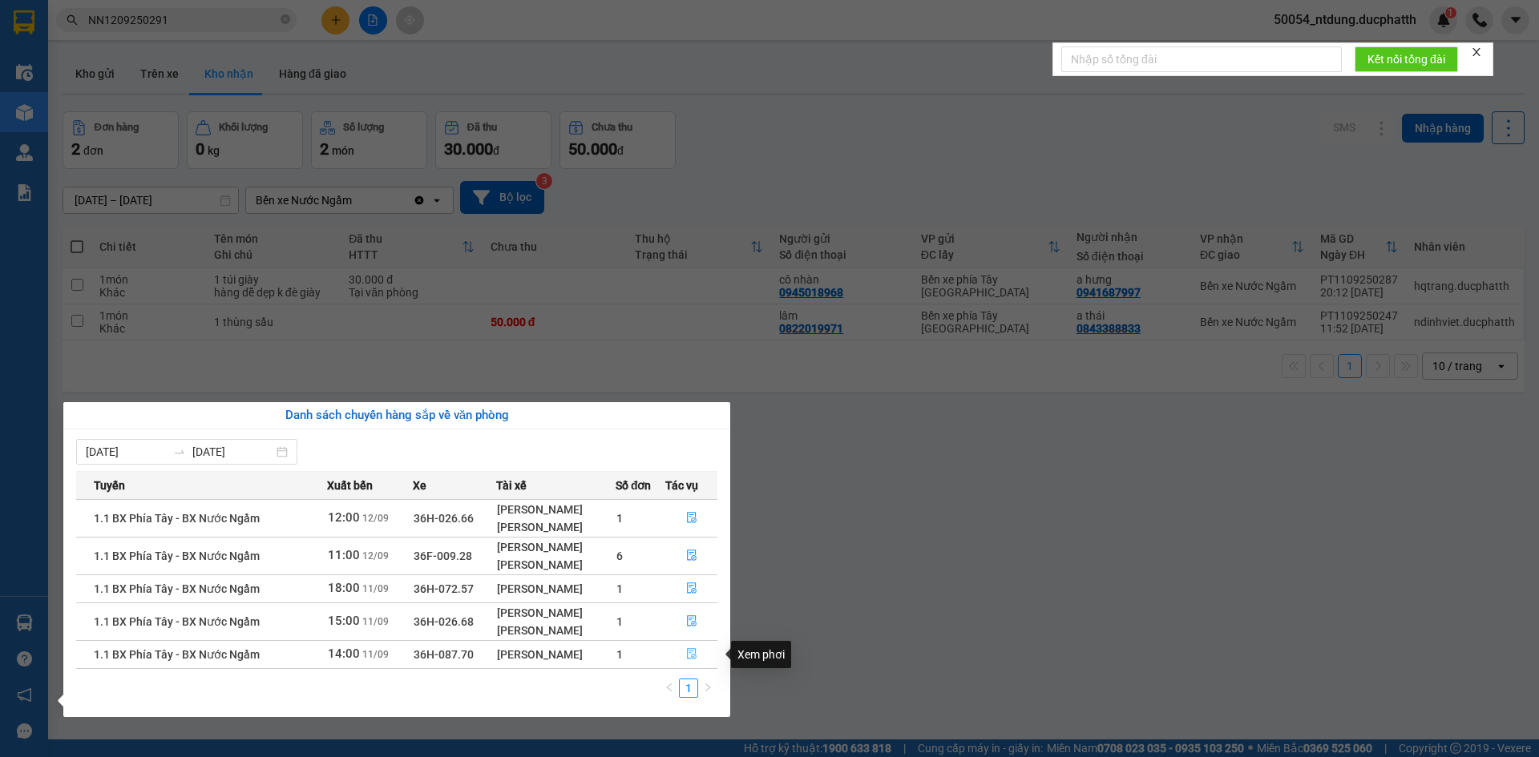
click at [685, 656] on button "button" at bounding box center [691, 655] width 50 height 26
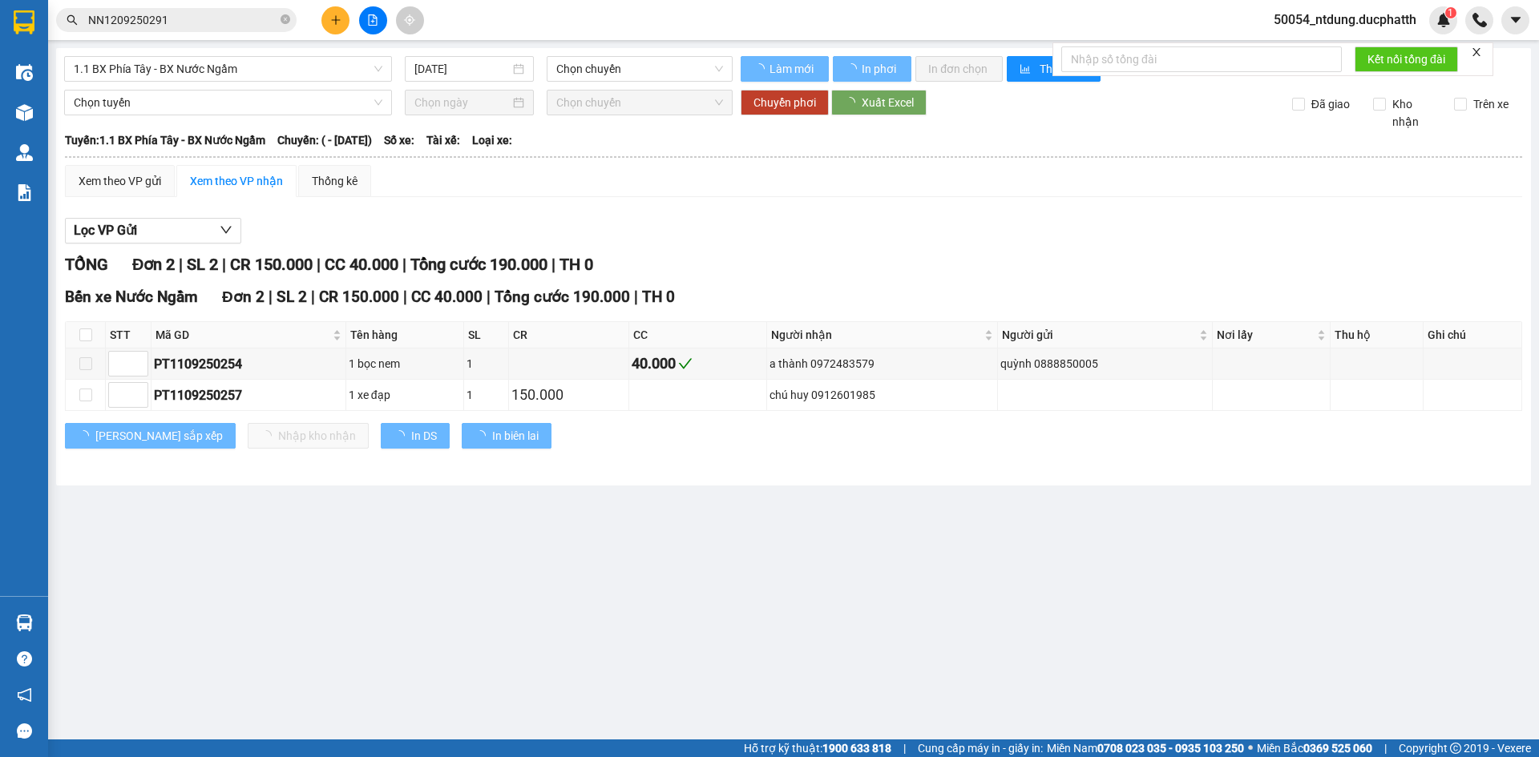
type input "11/09/2025"
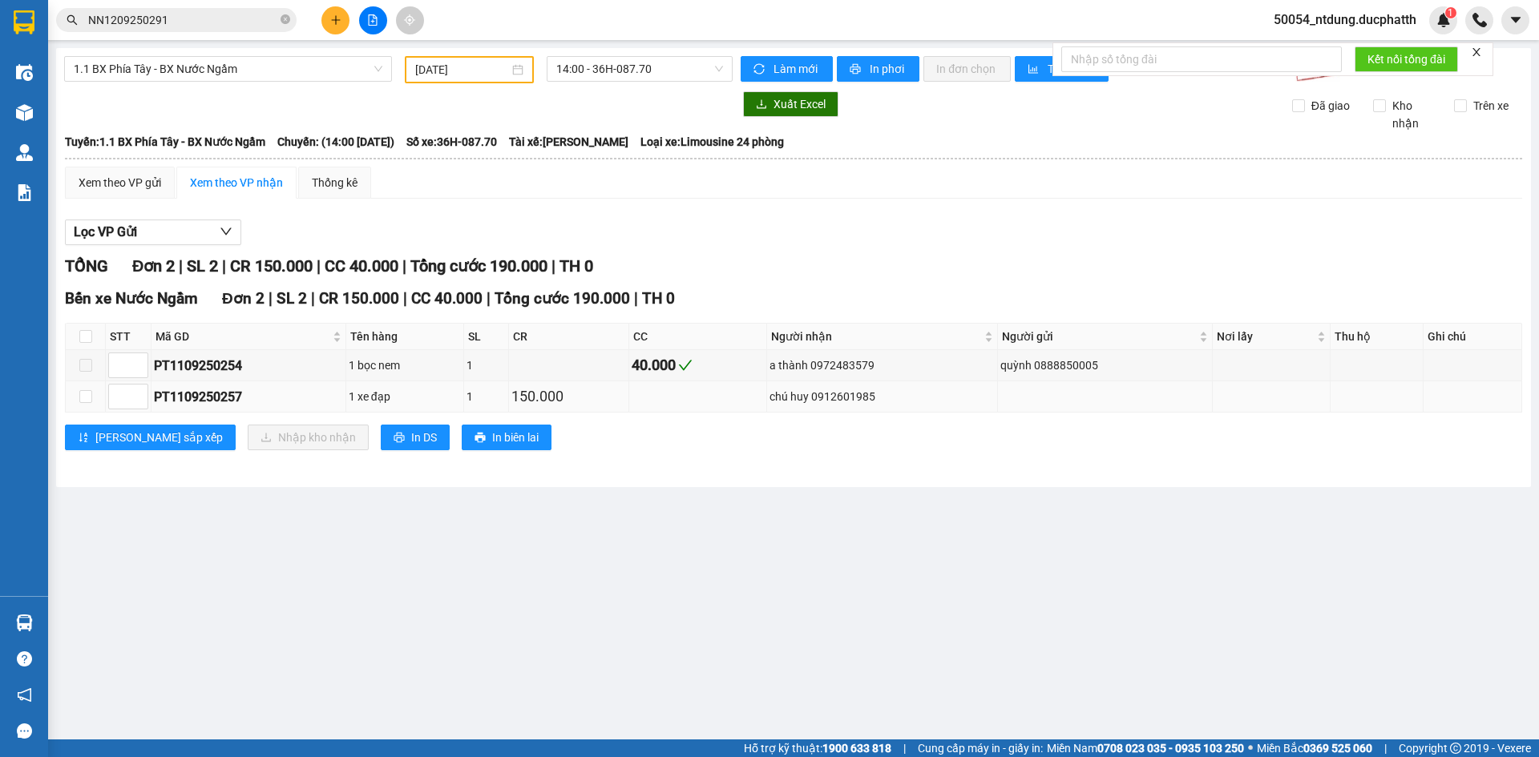
click at [687, 398] on td at bounding box center [698, 396] width 138 height 31
click at [198, 404] on div "PT1109250257" at bounding box center [248, 397] width 189 height 20
click at [83, 400] on input "checkbox" at bounding box center [85, 396] width 13 height 13
checkbox input "true"
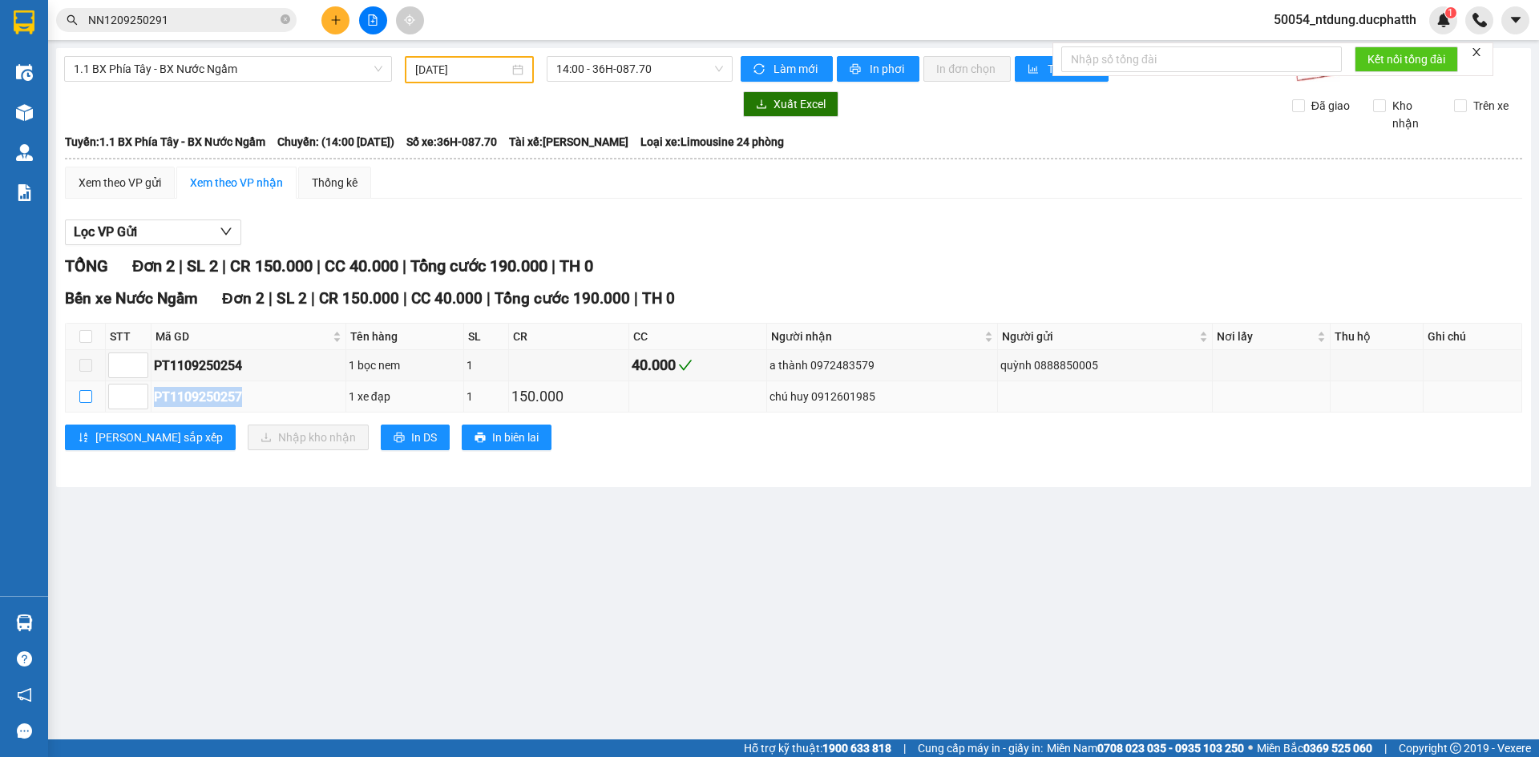
checkbox input "true"
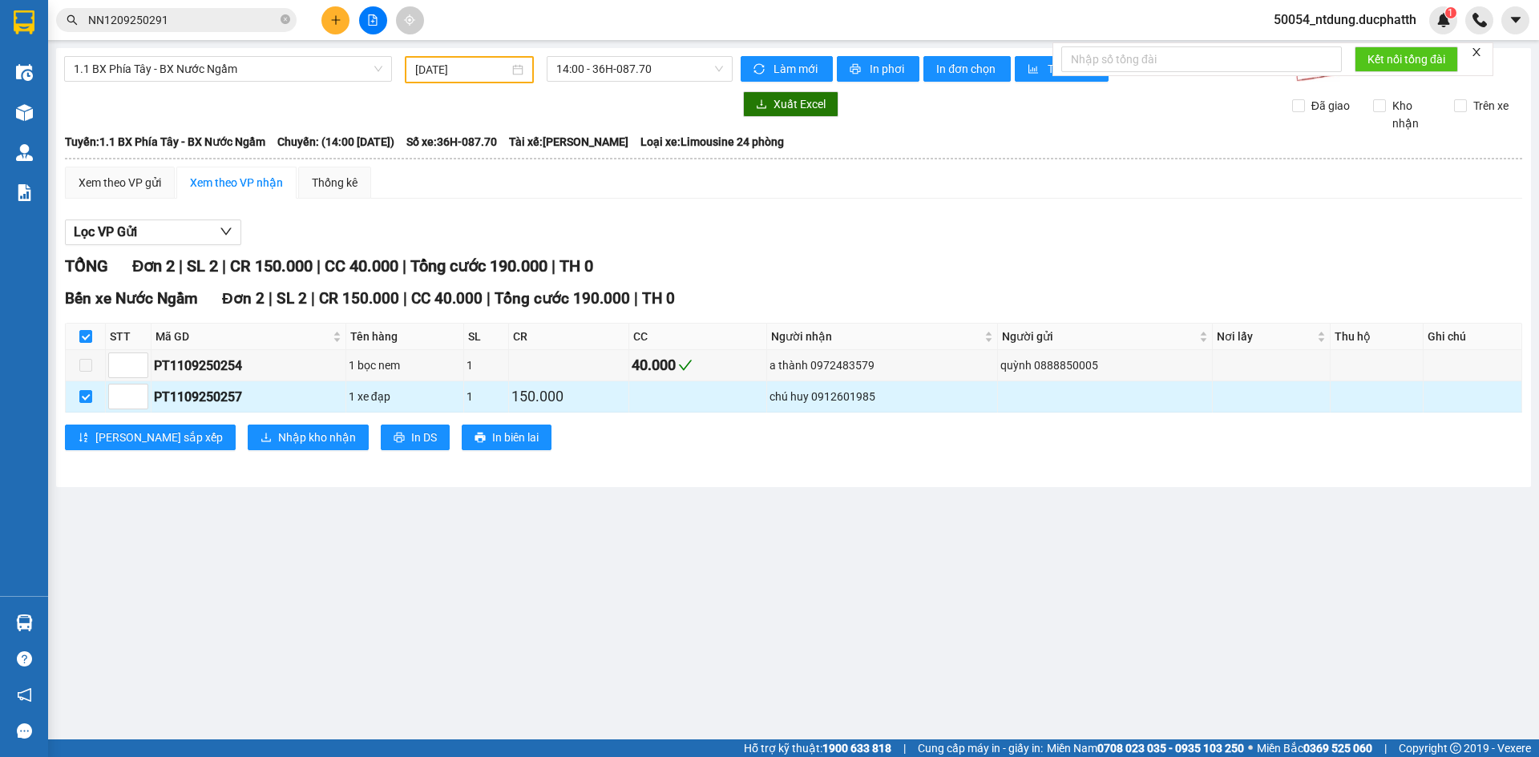
click at [827, 395] on div "chú huy 0912601985" at bounding box center [881, 397] width 225 height 18
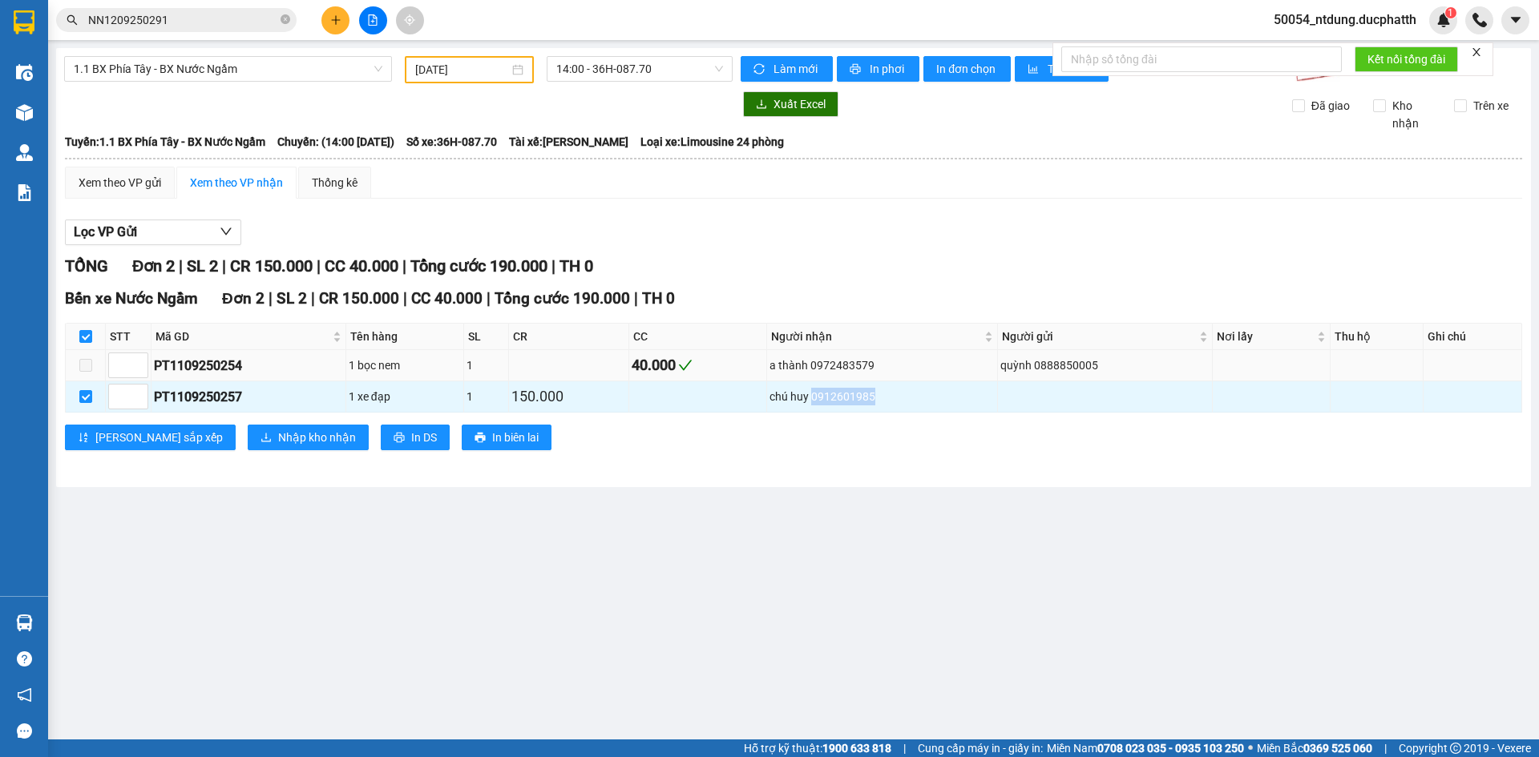
copy div "0912601985"
click at [278, 435] on span "Nhập kho nhận" at bounding box center [317, 438] width 78 height 18
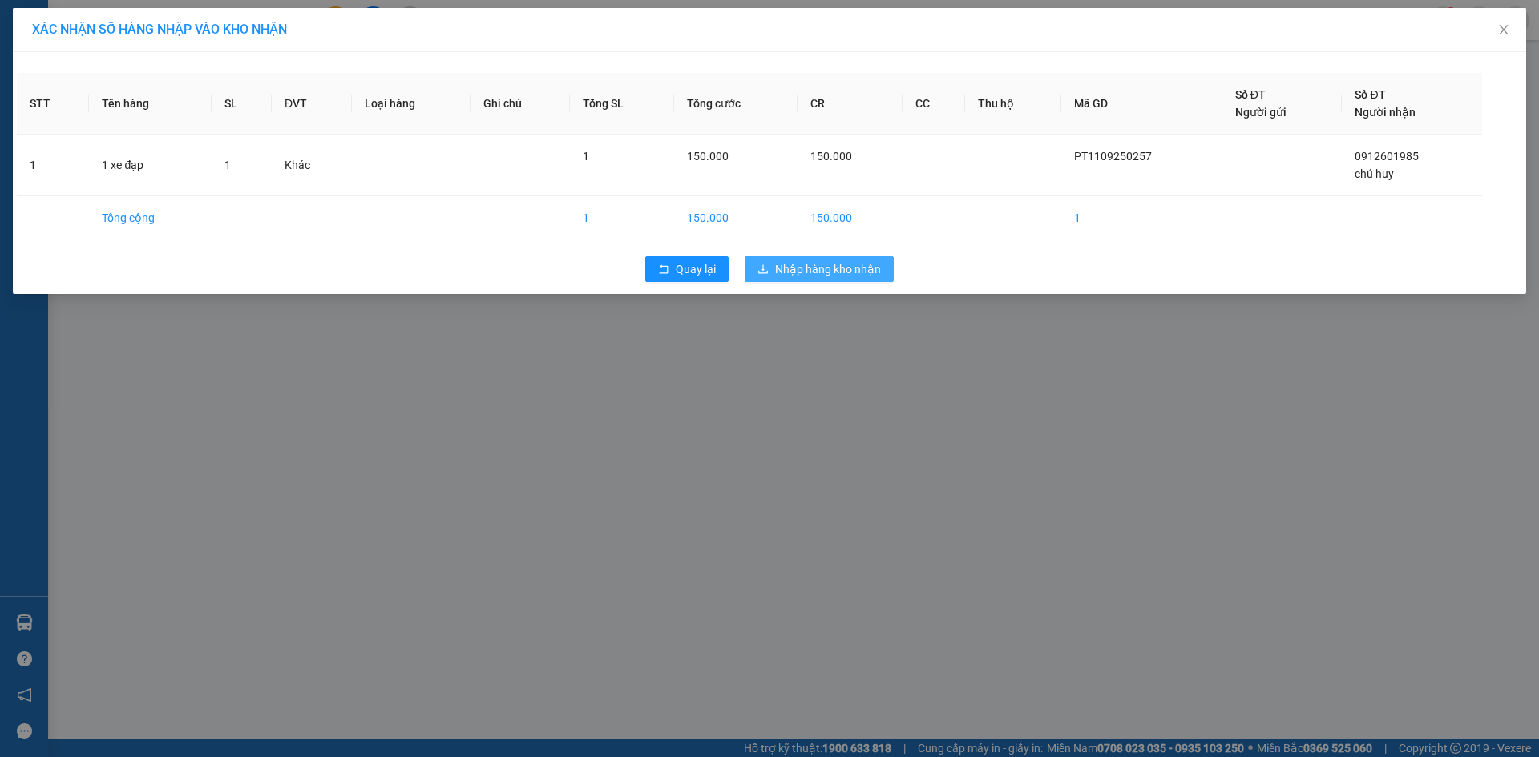
click at [797, 271] on span "Nhập hàng kho nhận" at bounding box center [828, 269] width 106 height 18
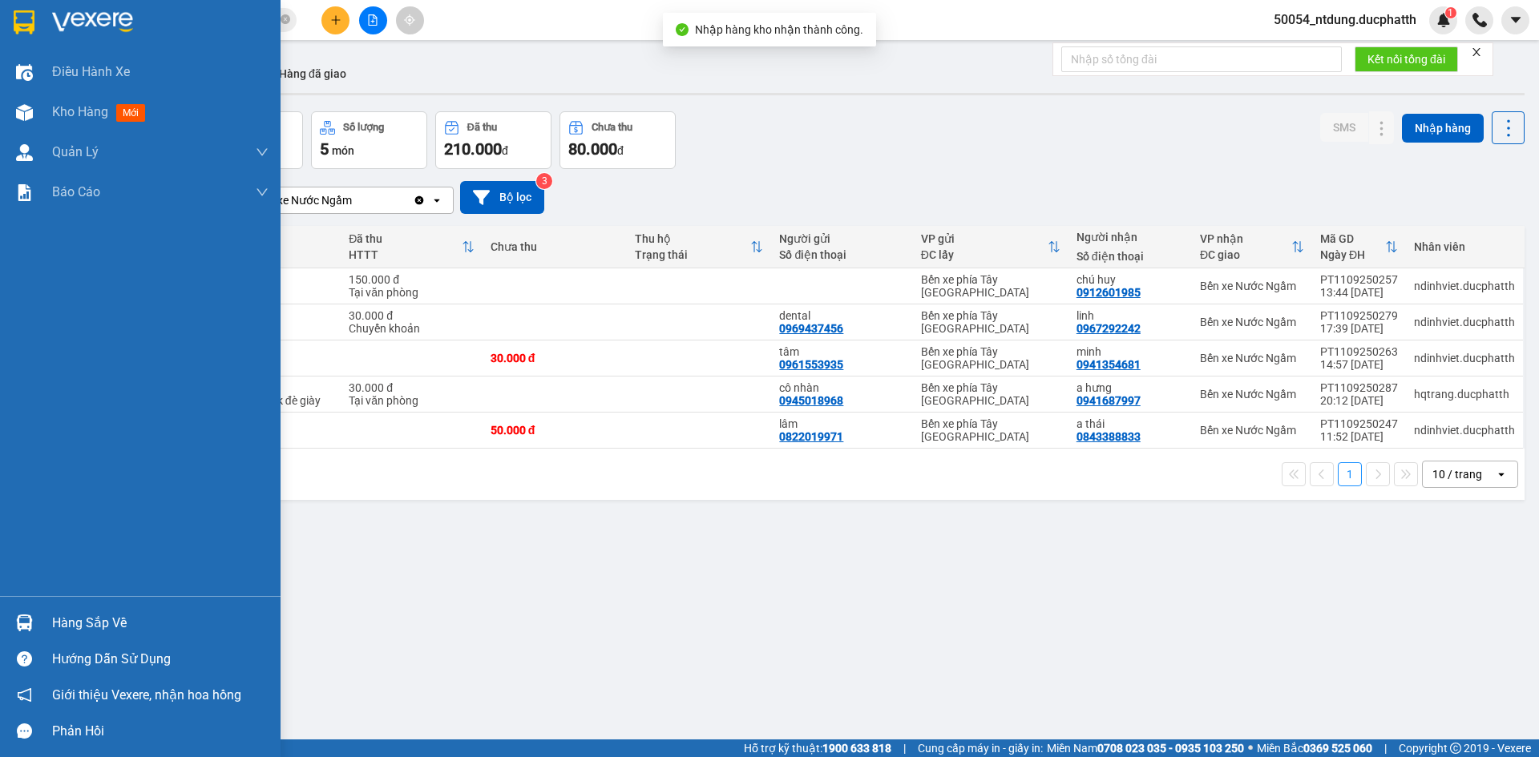
click at [42, 615] on div "Hàng sắp về" at bounding box center [140, 623] width 280 height 36
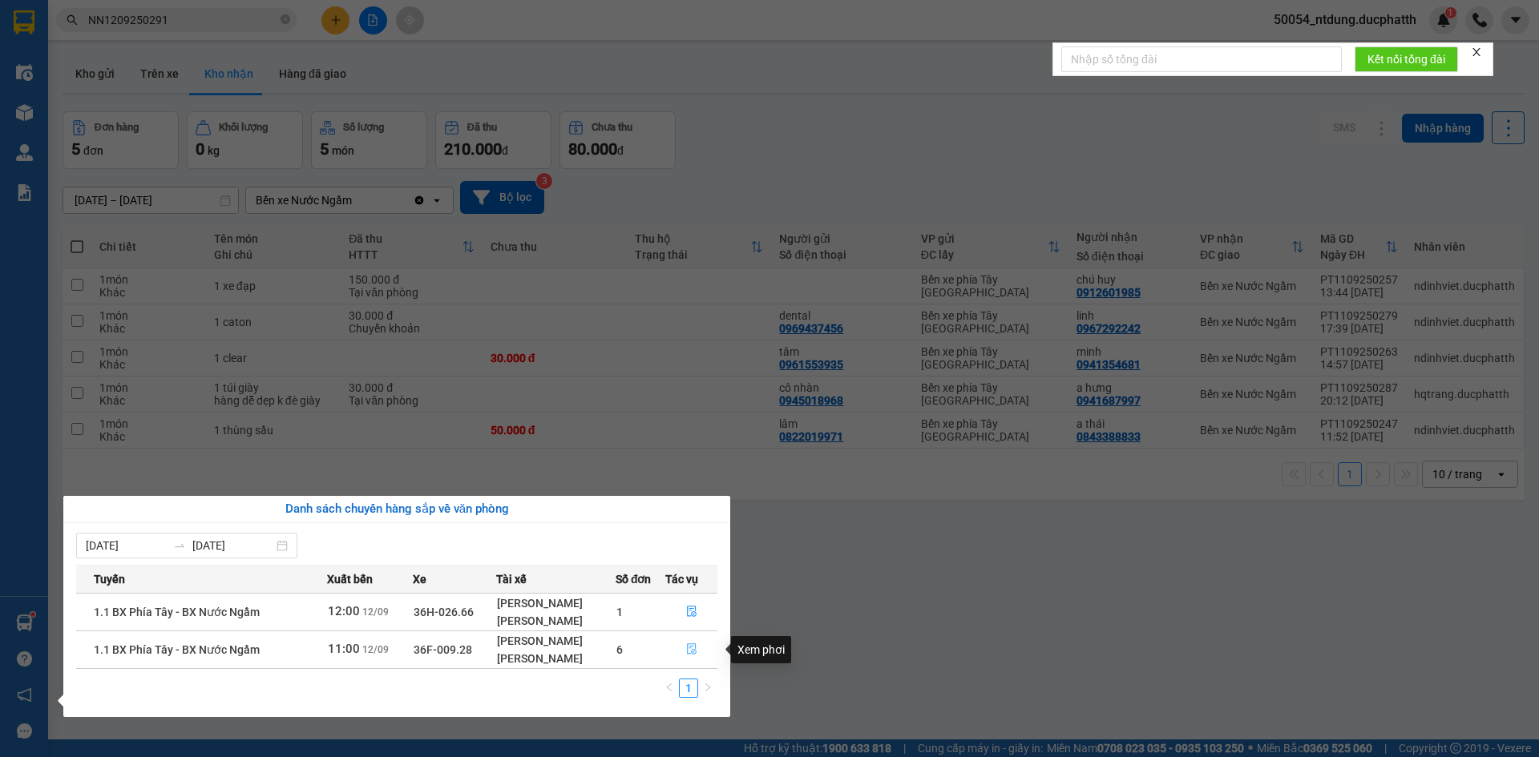
click at [680, 645] on button "button" at bounding box center [691, 650] width 50 height 26
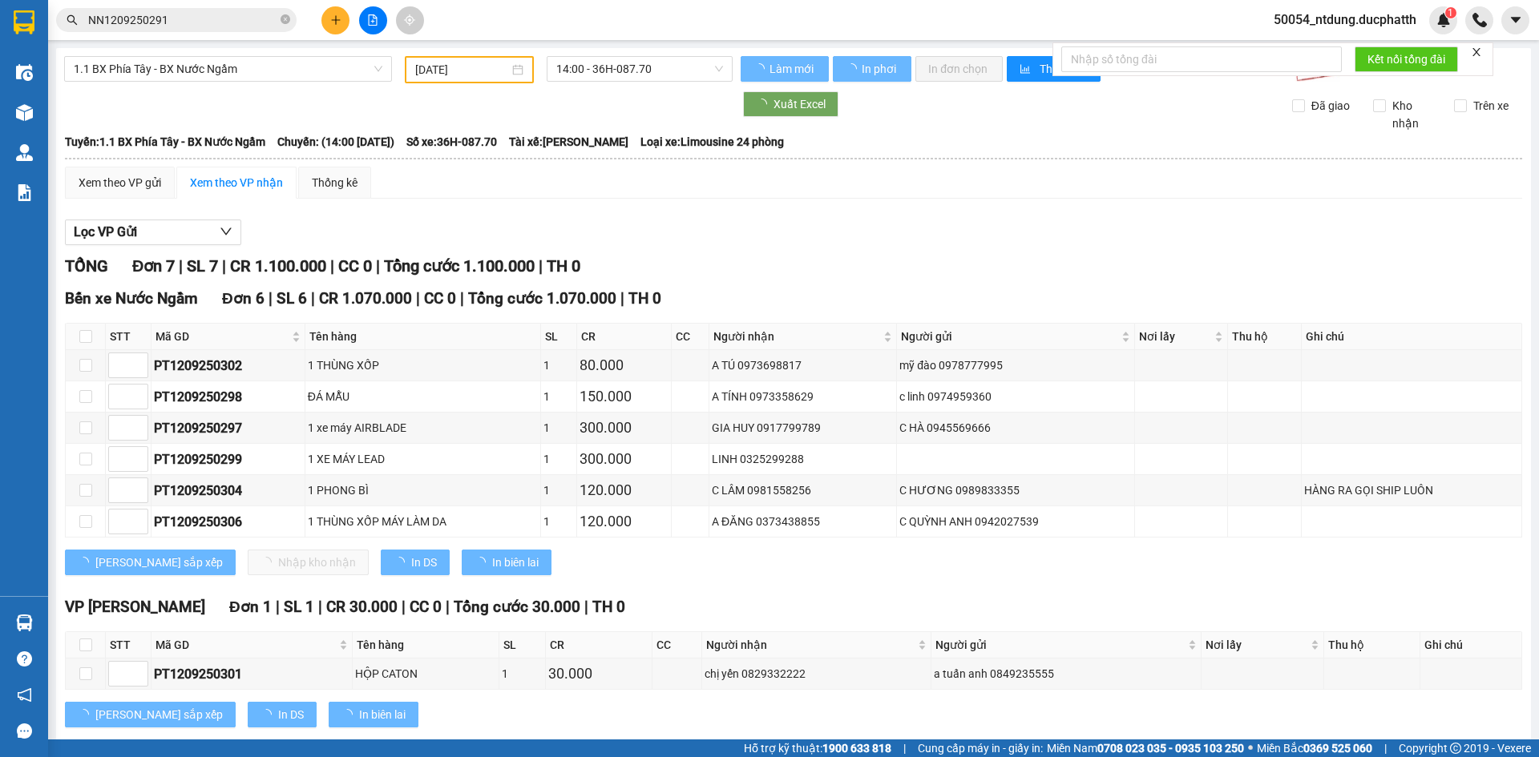
type input "12/09/2025"
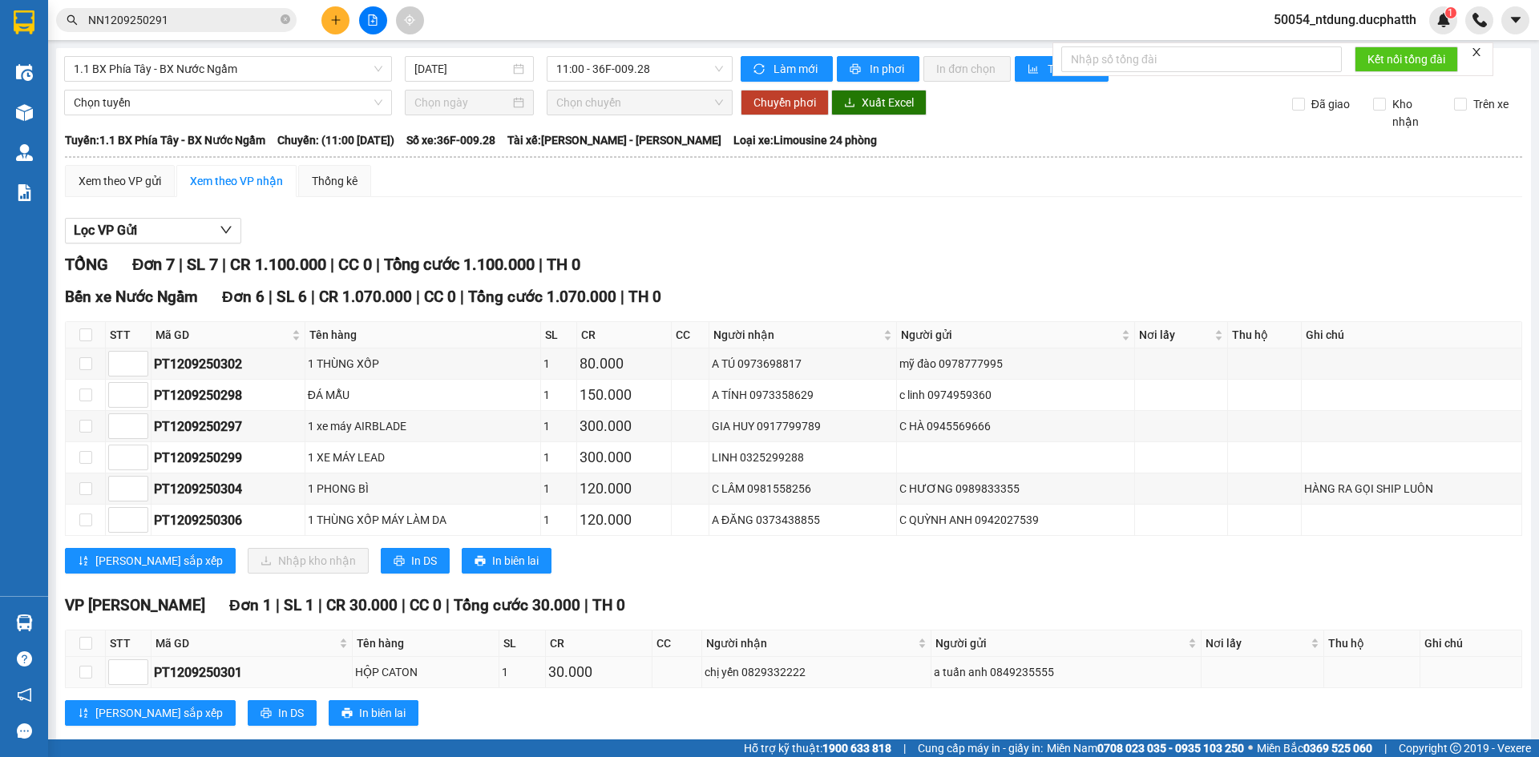
click at [198, 675] on div "PT1209250301" at bounding box center [252, 673] width 196 height 20
copy div "PT1209250301"
click at [235, 30] on span "NN1209250291" at bounding box center [176, 20] width 240 height 24
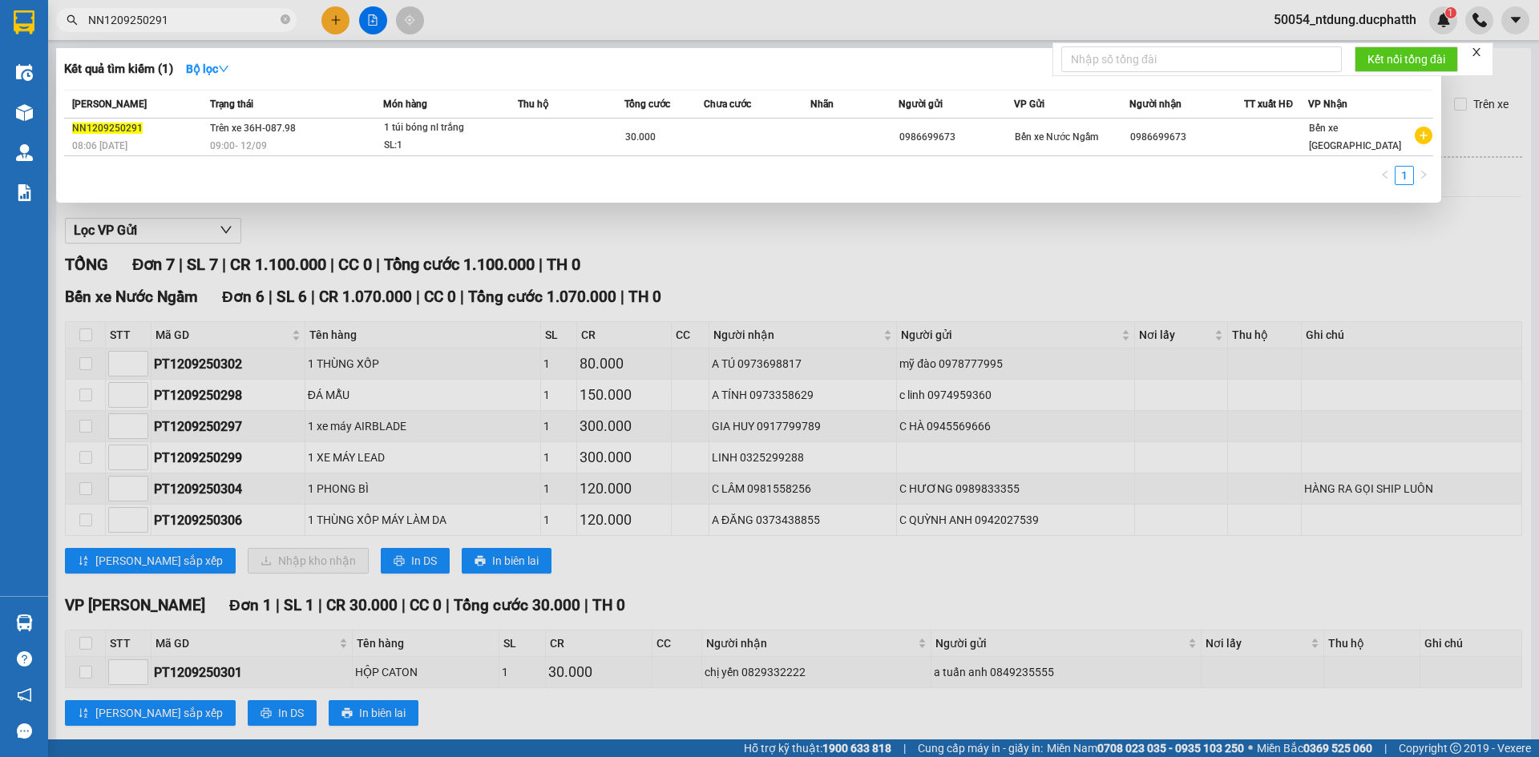
click at [226, 25] on input "NN1209250291" at bounding box center [182, 20] width 189 height 18
paste input "PT120925030"
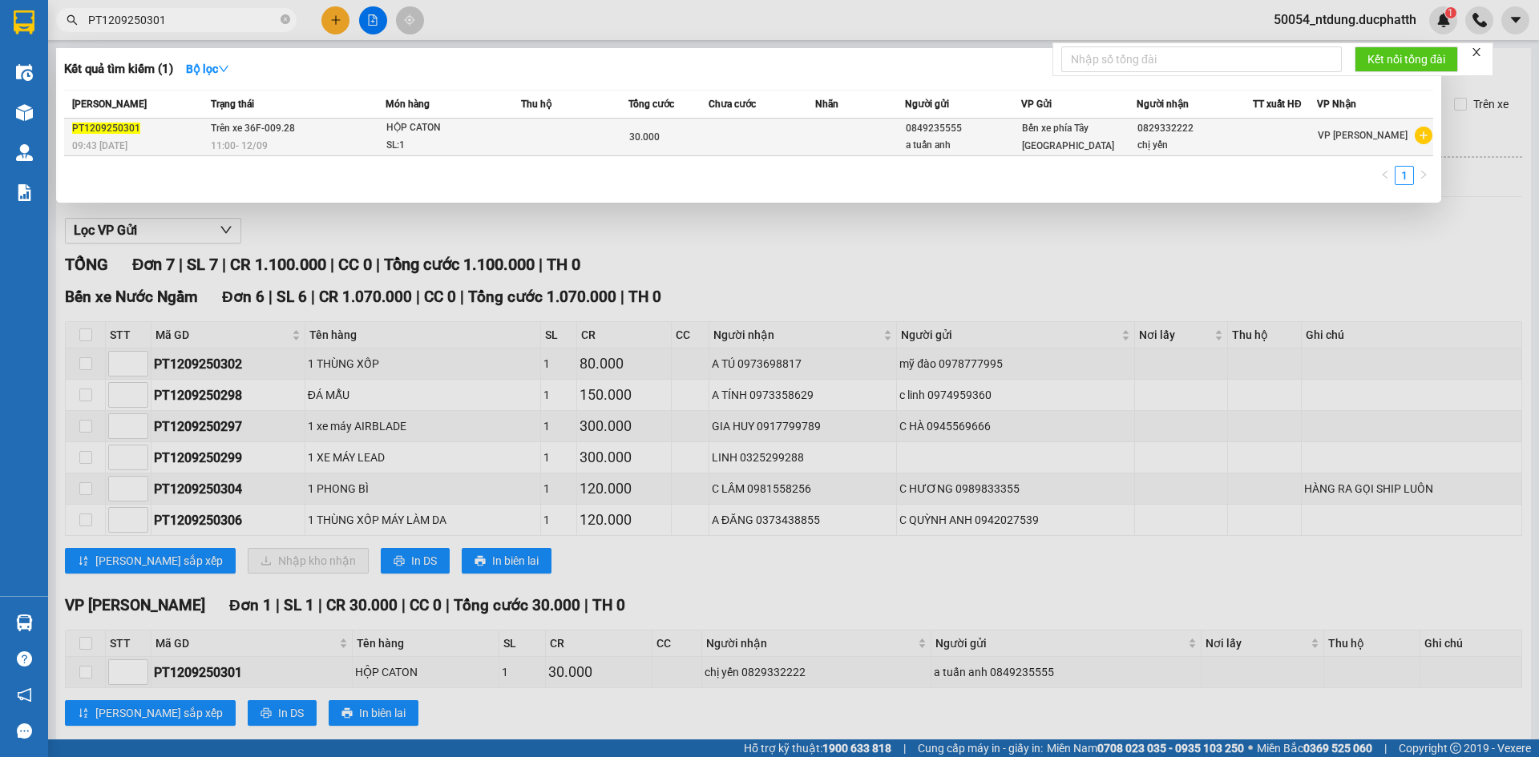
type input "PT1209250301"
click at [547, 127] on td at bounding box center [574, 138] width 107 height 38
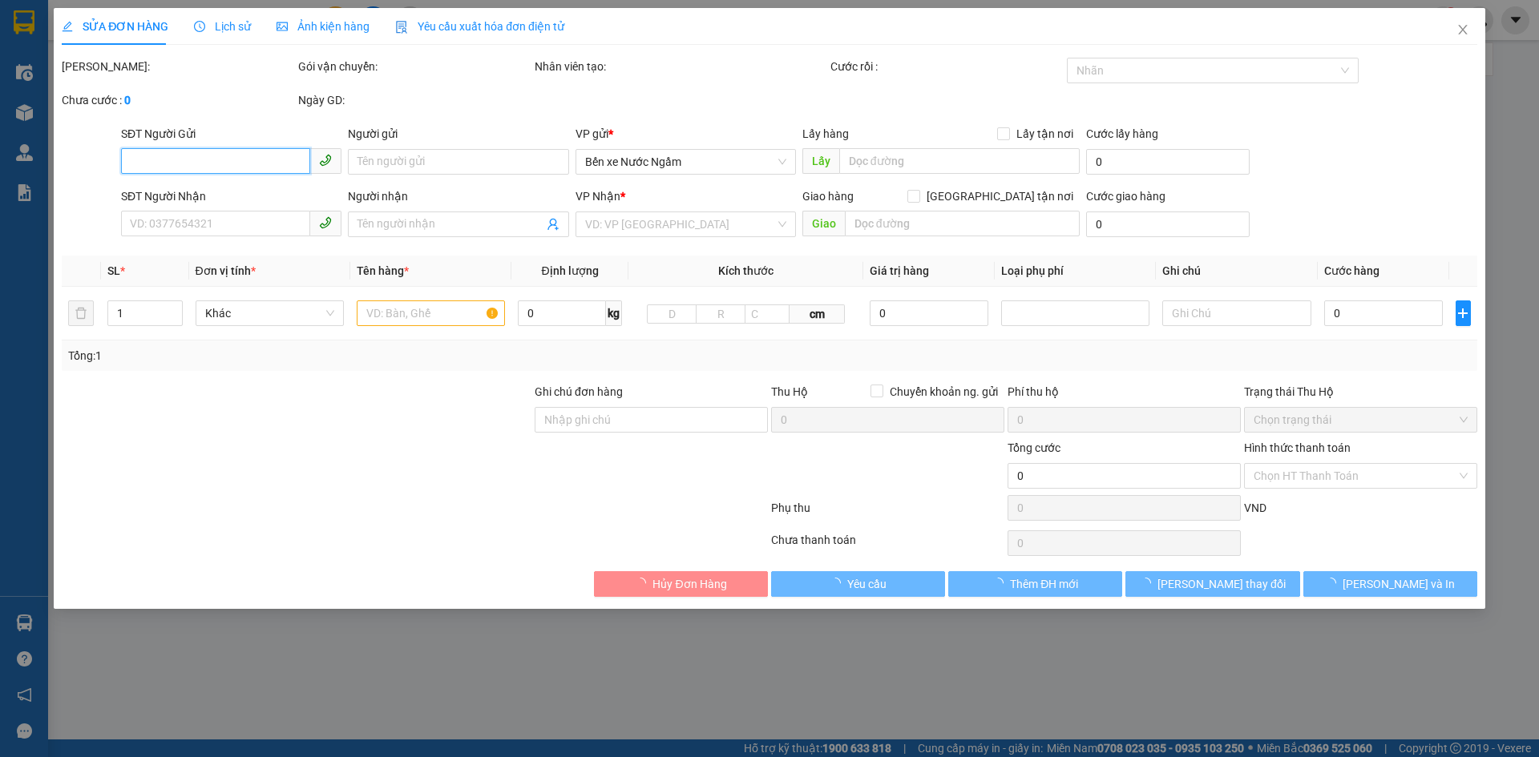
type input "0849235555"
type input "a tuấn anh"
type input "0829332222"
type input "chị yến"
type input "GỬI TT CK 12/9 9H43 NGUYEN TUAN ANH VIETIN (30K GỬI)"
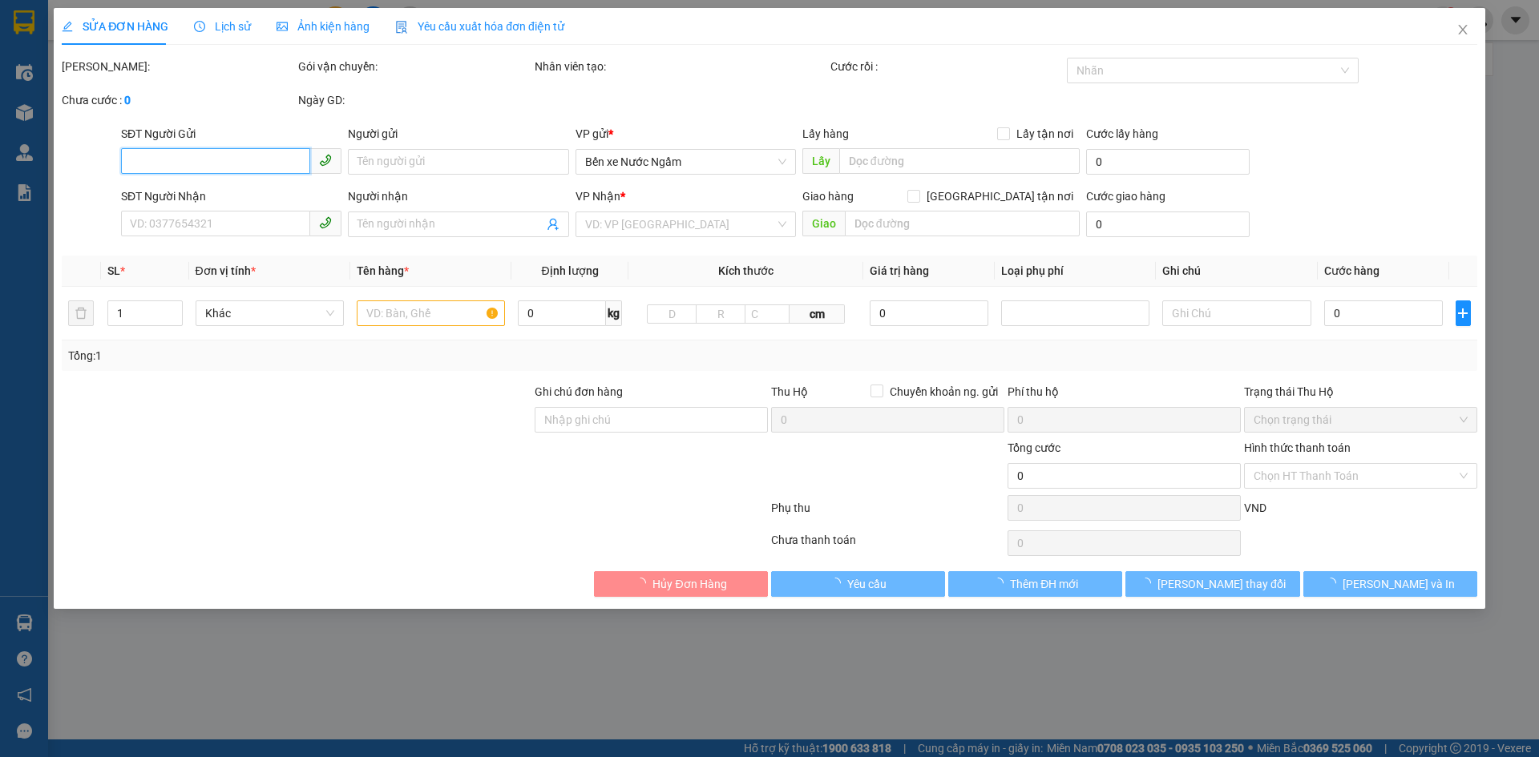
type input "30.000"
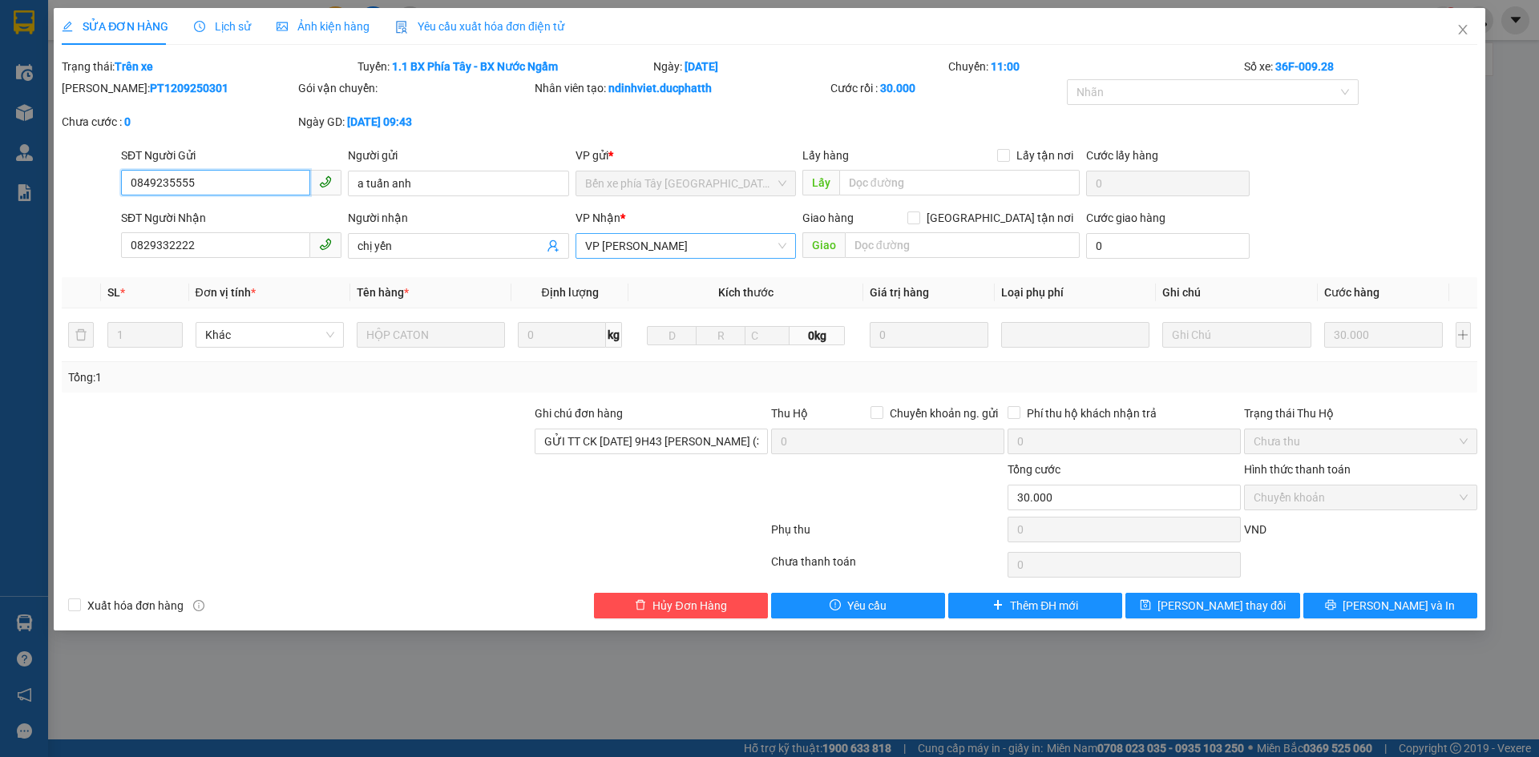
click at [657, 253] on span "VP Ngọc Hồi" at bounding box center [685, 246] width 201 height 24
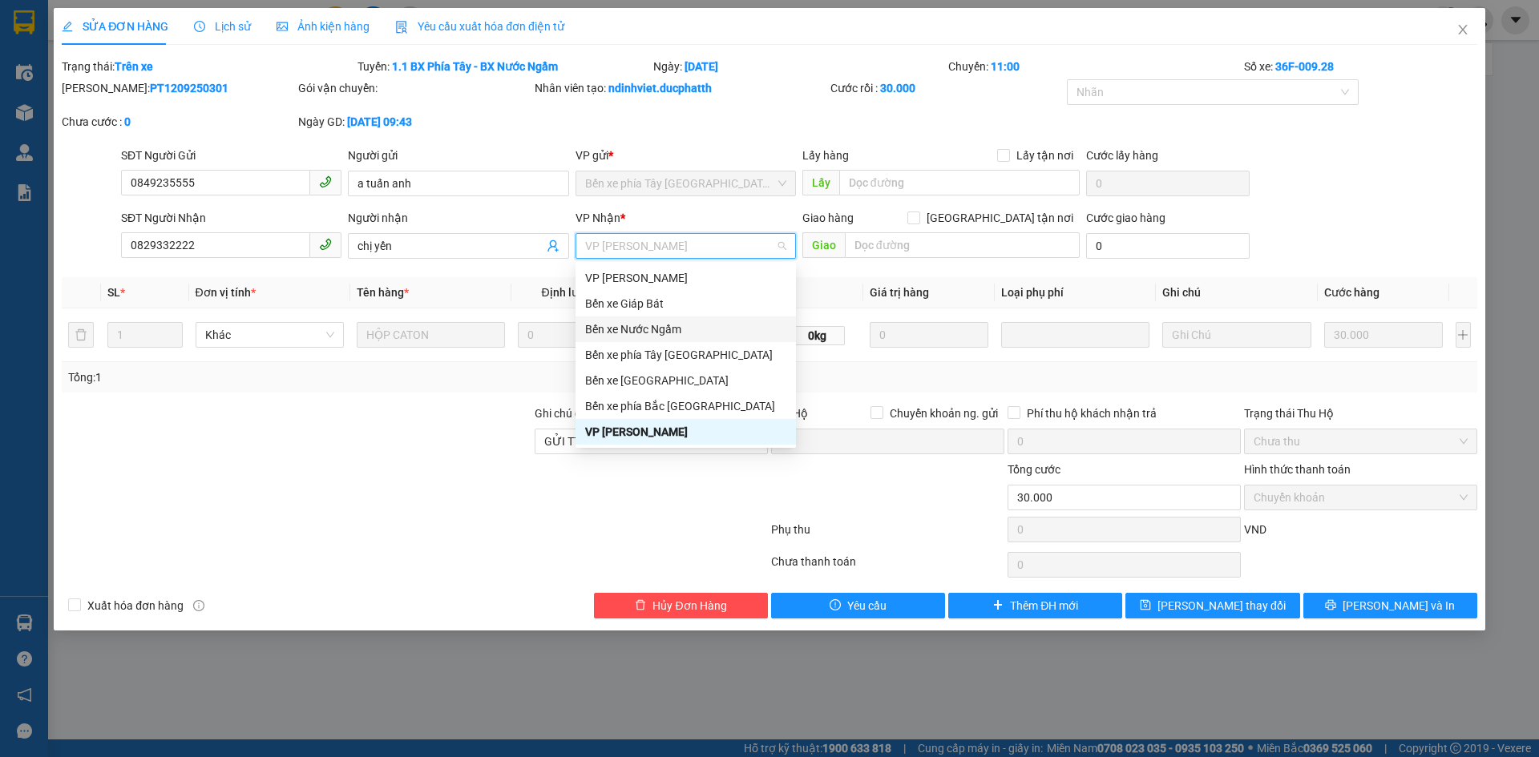
click at [672, 339] on div "Bến xe Nước Ngầm" at bounding box center [685, 330] width 220 height 26
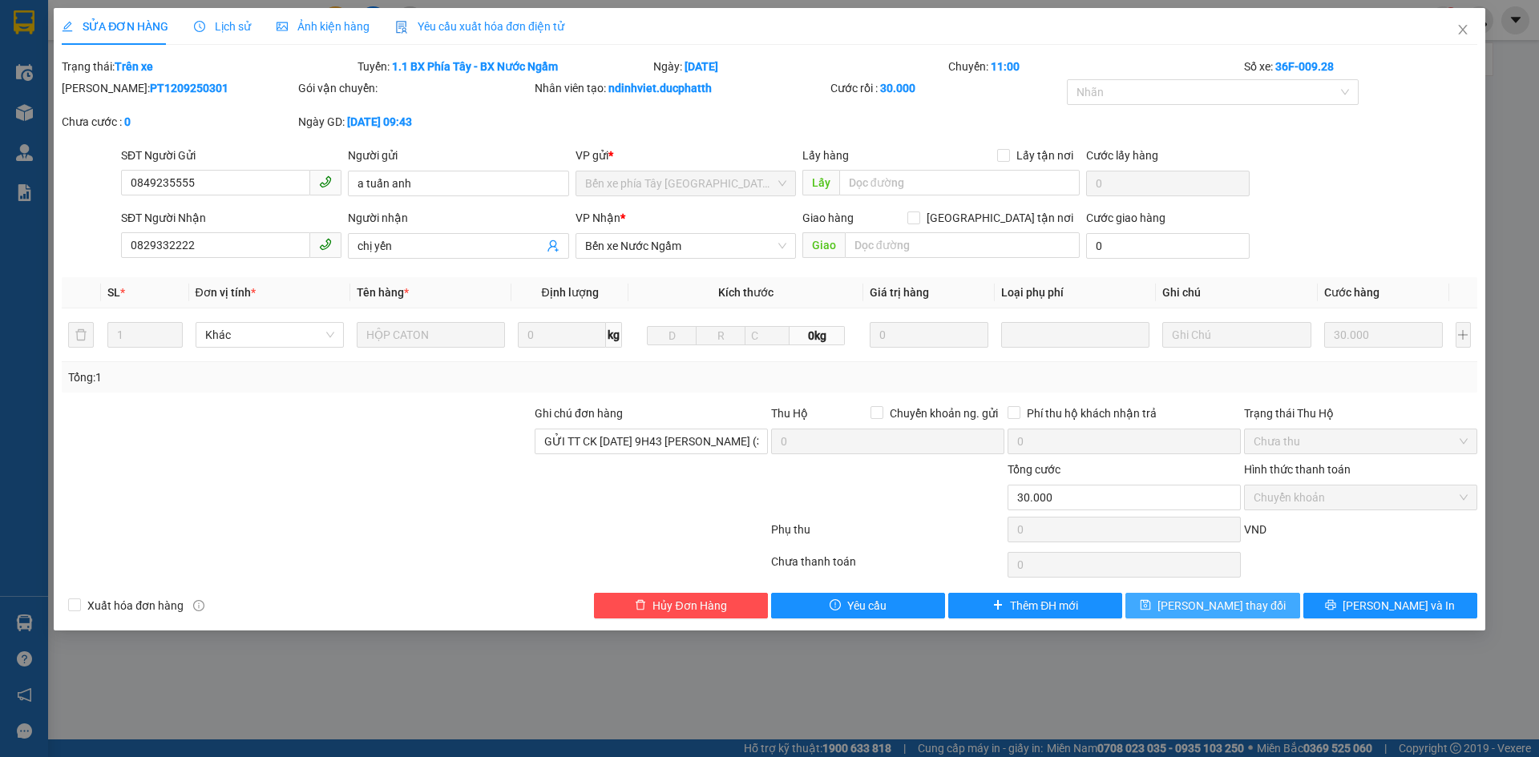
click at [1199, 604] on span "Lưu thay đổi" at bounding box center [1221, 606] width 128 height 18
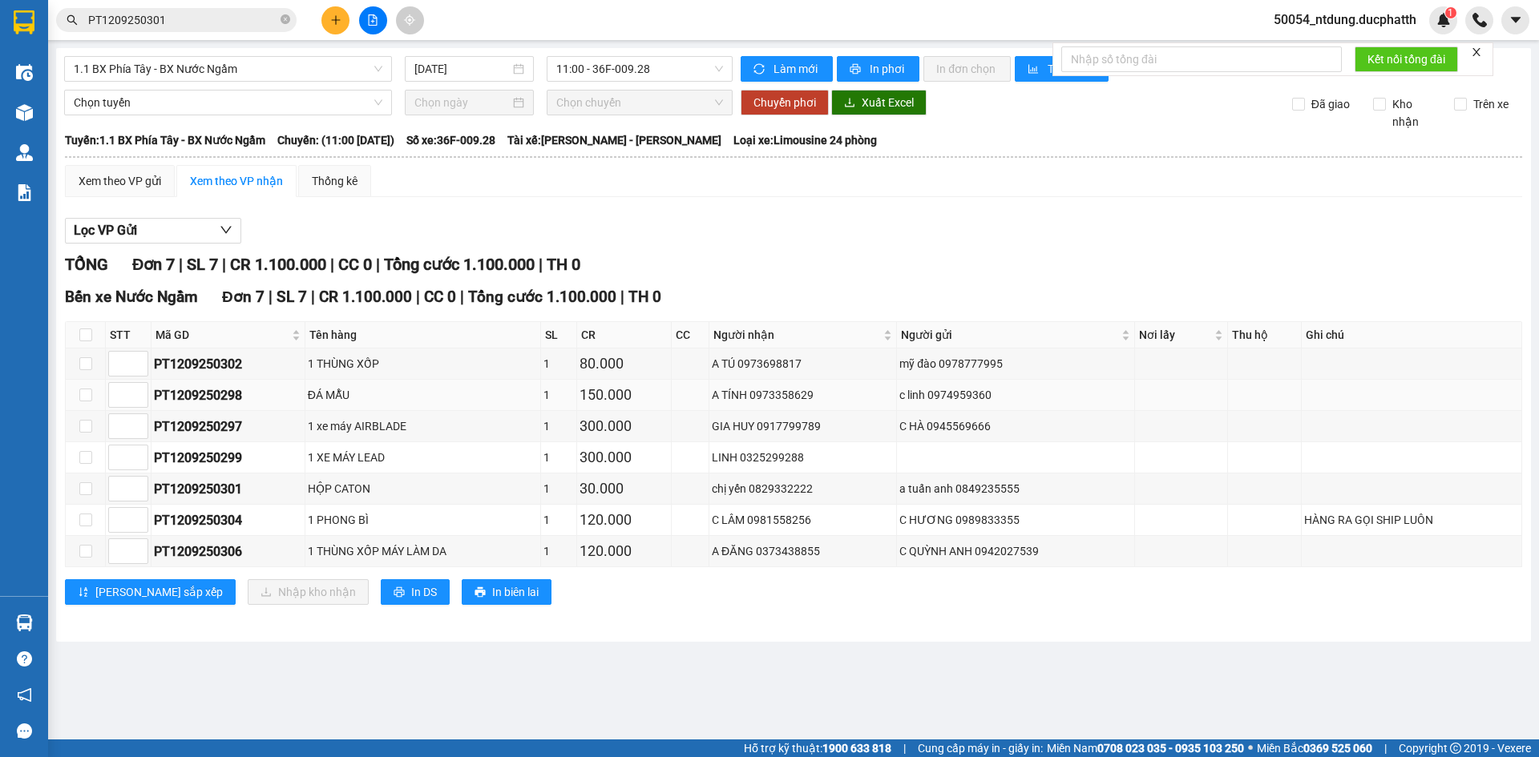
click at [222, 394] on div "PT1209250298" at bounding box center [228, 395] width 148 height 20
copy div "PT1209250298"
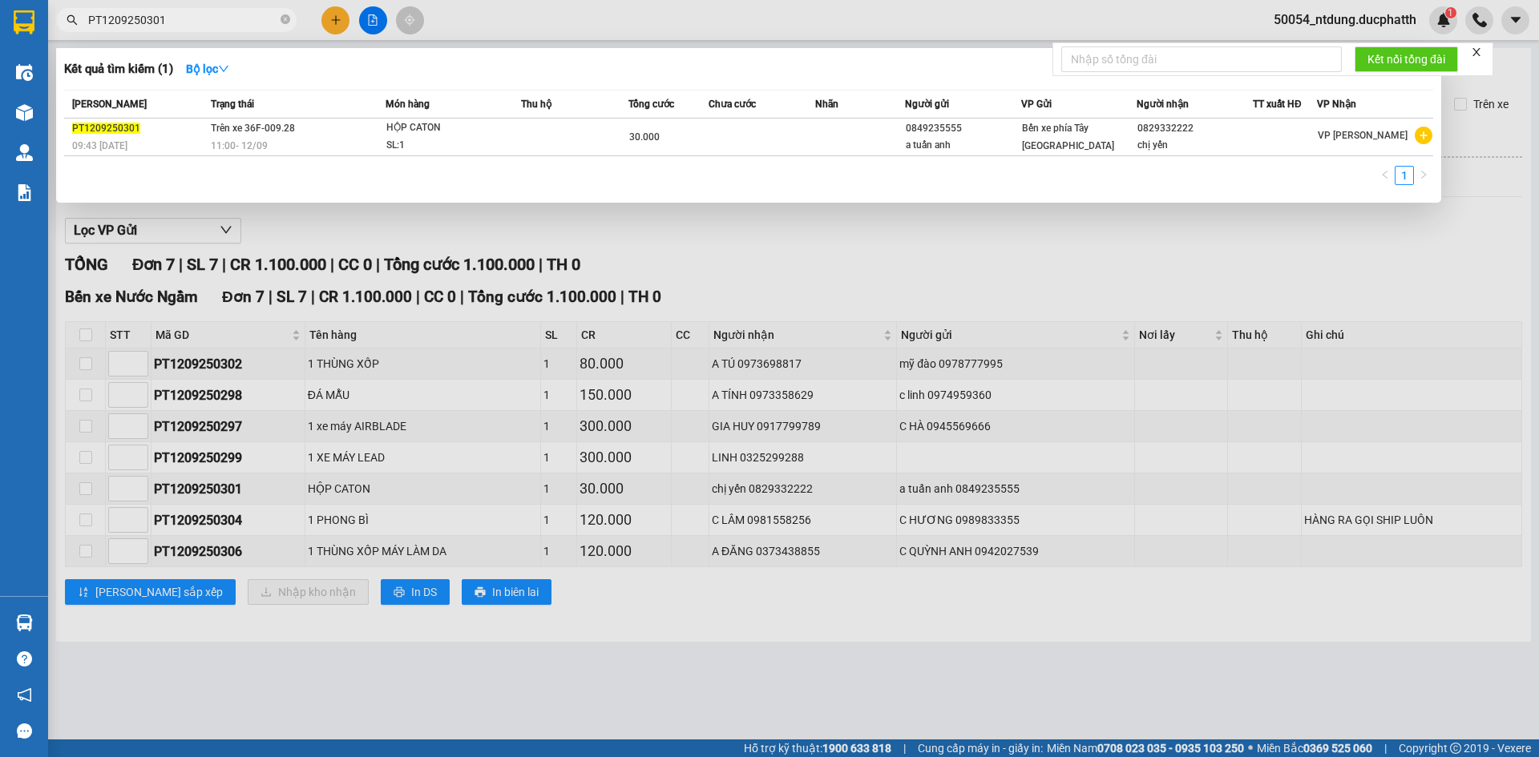
click at [212, 18] on input "PT1209250301" at bounding box center [182, 20] width 189 height 18
paste input "298"
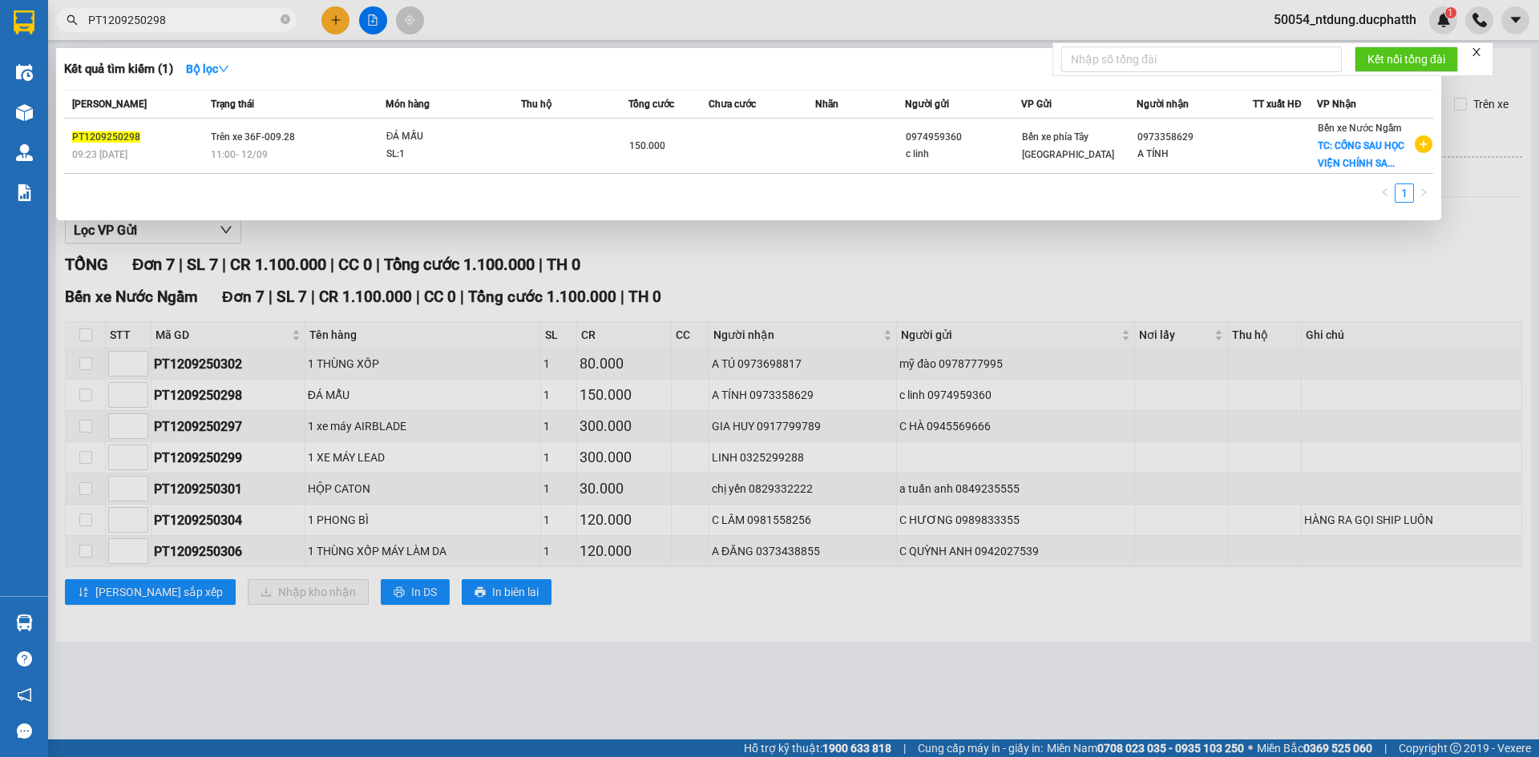
click at [875, 291] on div at bounding box center [769, 378] width 1539 height 757
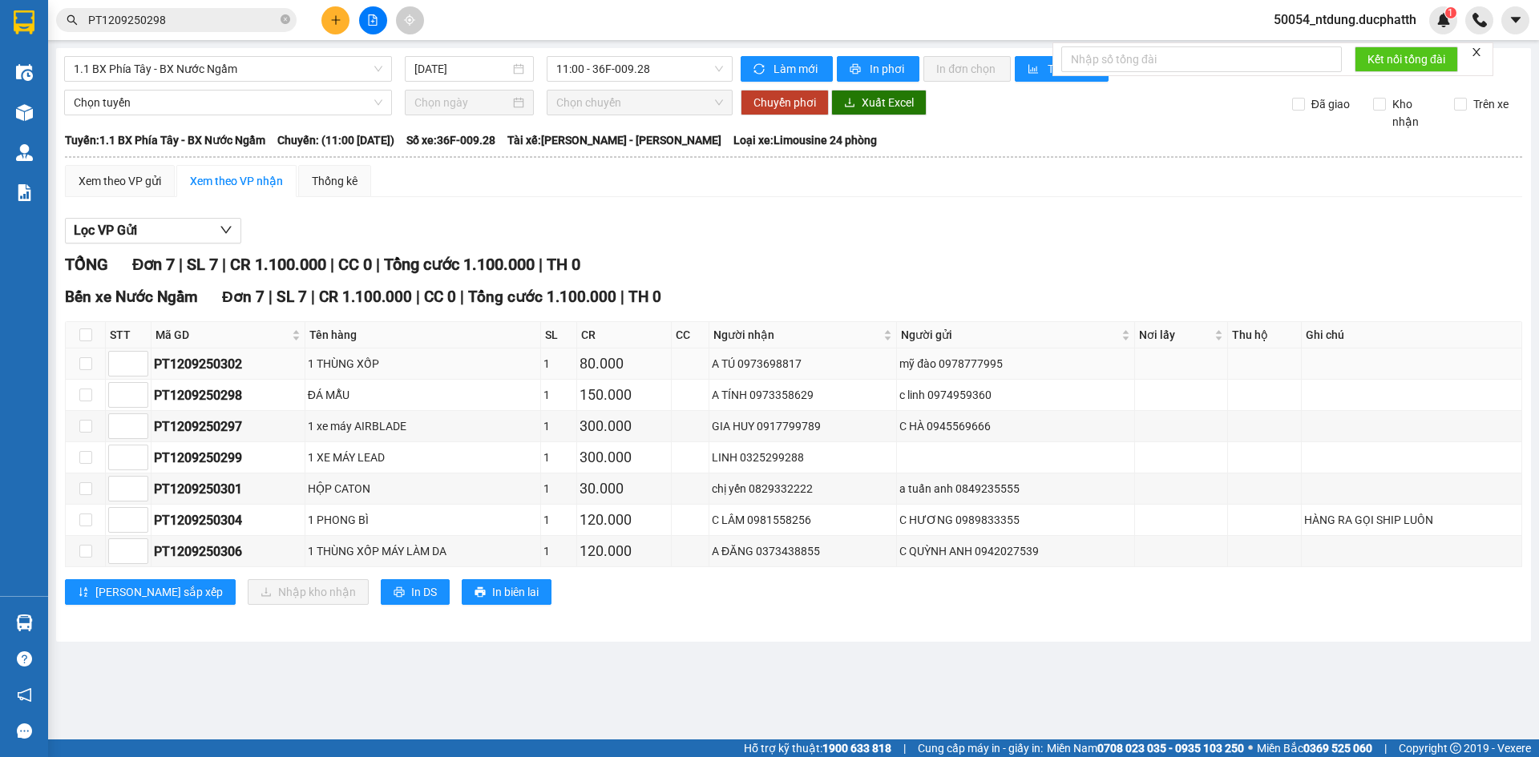
click at [239, 367] on div "PT1209250302" at bounding box center [228, 364] width 148 height 20
copy div "PT1209250302"
click at [130, 23] on input "PT1209250298" at bounding box center [182, 20] width 189 height 18
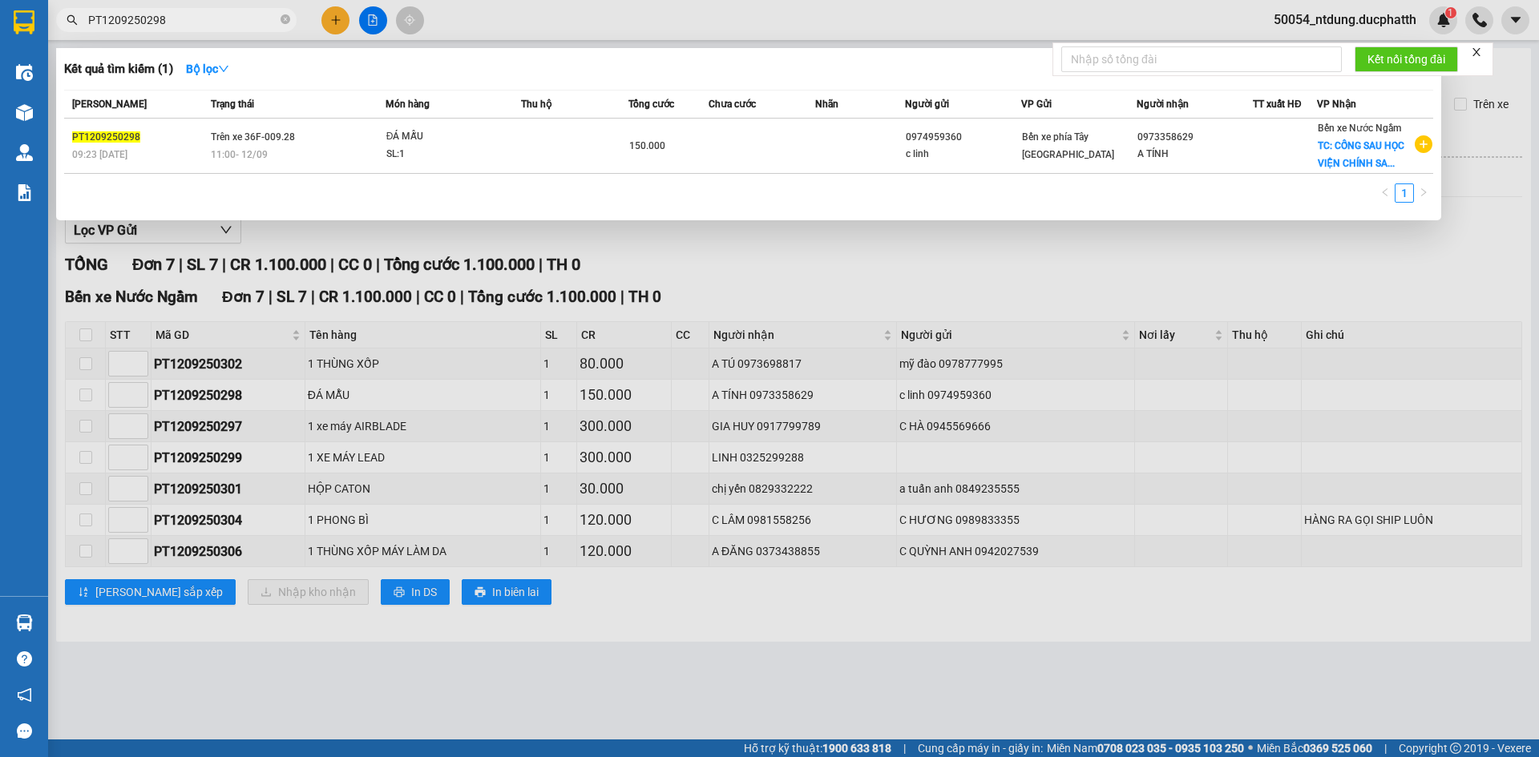
click at [130, 23] on input "PT1209250298" at bounding box center [182, 20] width 189 height 18
paste input "302"
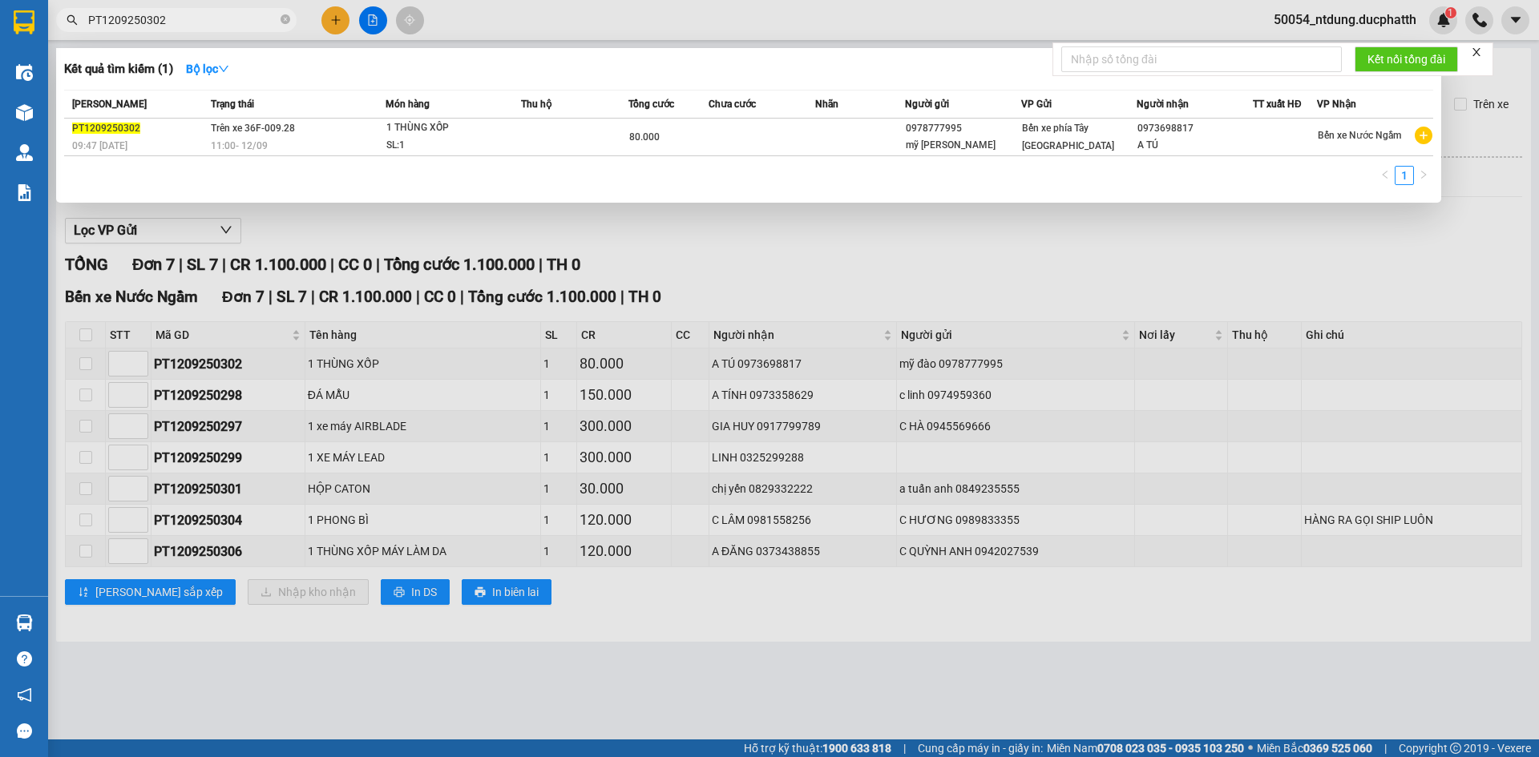
click at [866, 242] on div at bounding box center [769, 378] width 1539 height 757
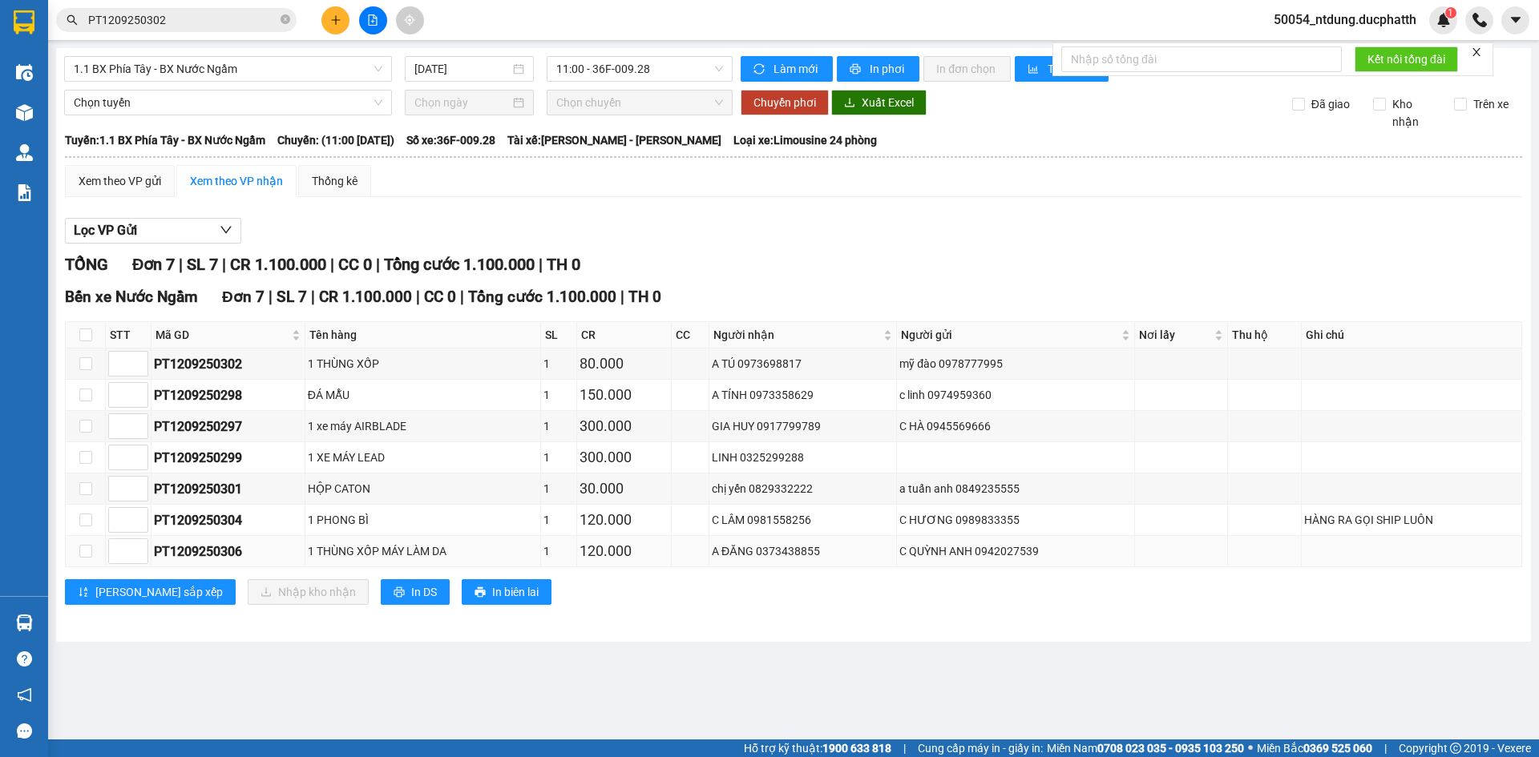
click at [212, 549] on div "PT1209250306" at bounding box center [228, 552] width 148 height 20
click at [212, 550] on div "PT1209250306" at bounding box center [228, 552] width 148 height 20
copy div "PT1209250306"
click at [184, 24] on input "PT1209250302" at bounding box center [182, 20] width 189 height 18
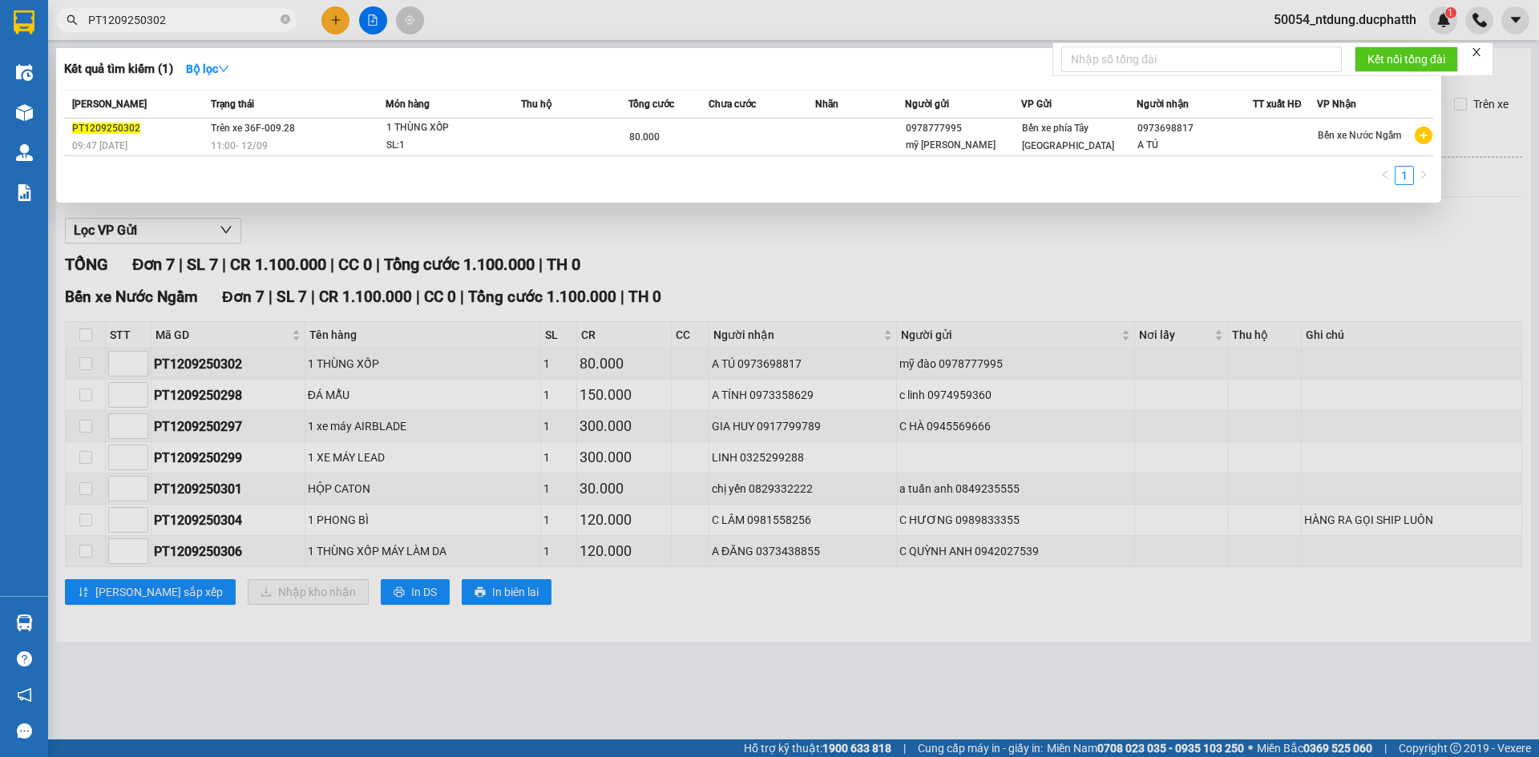
click at [184, 24] on input "PT1209250302" at bounding box center [182, 20] width 189 height 18
paste input "6"
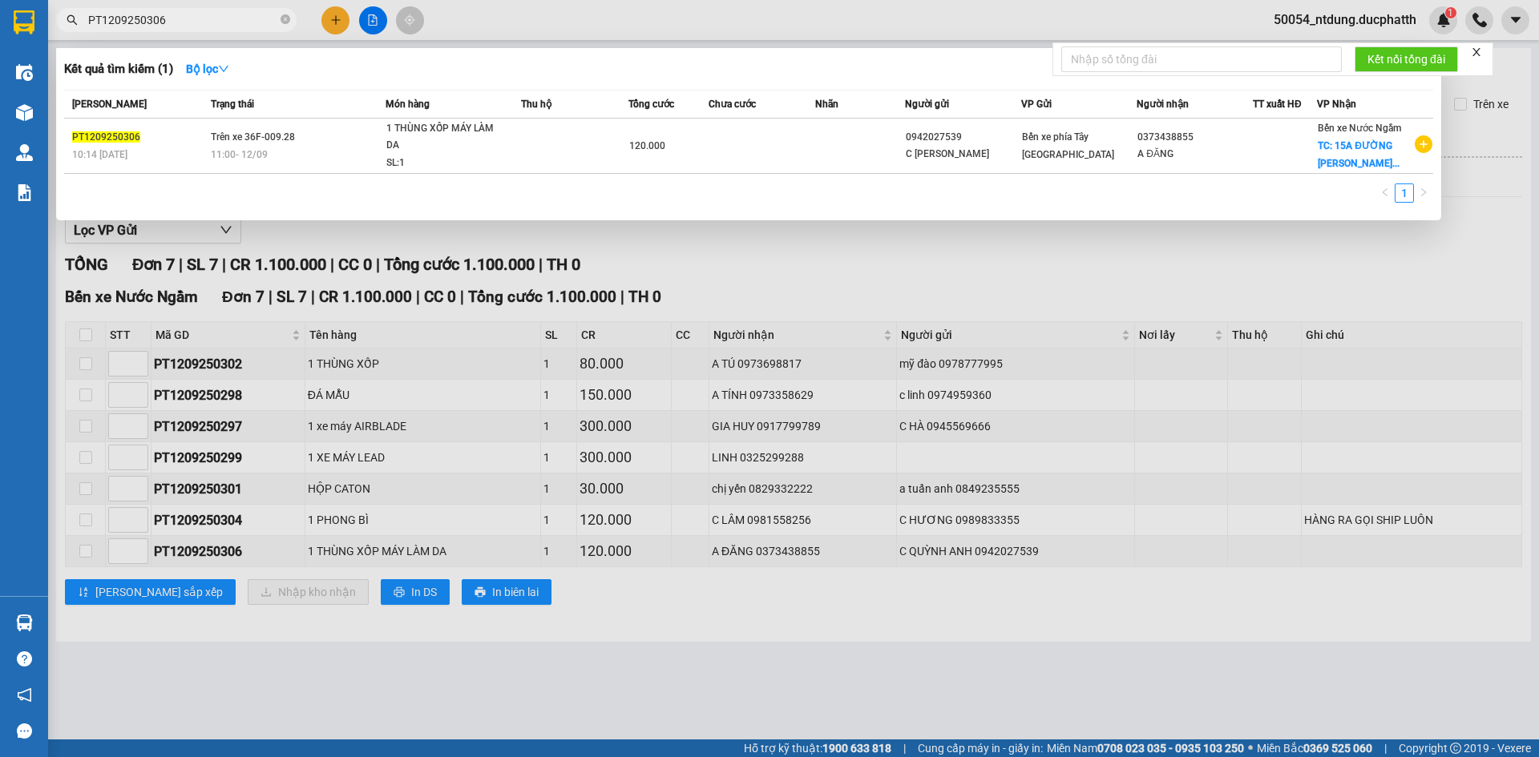
click at [790, 301] on div at bounding box center [769, 378] width 1539 height 757
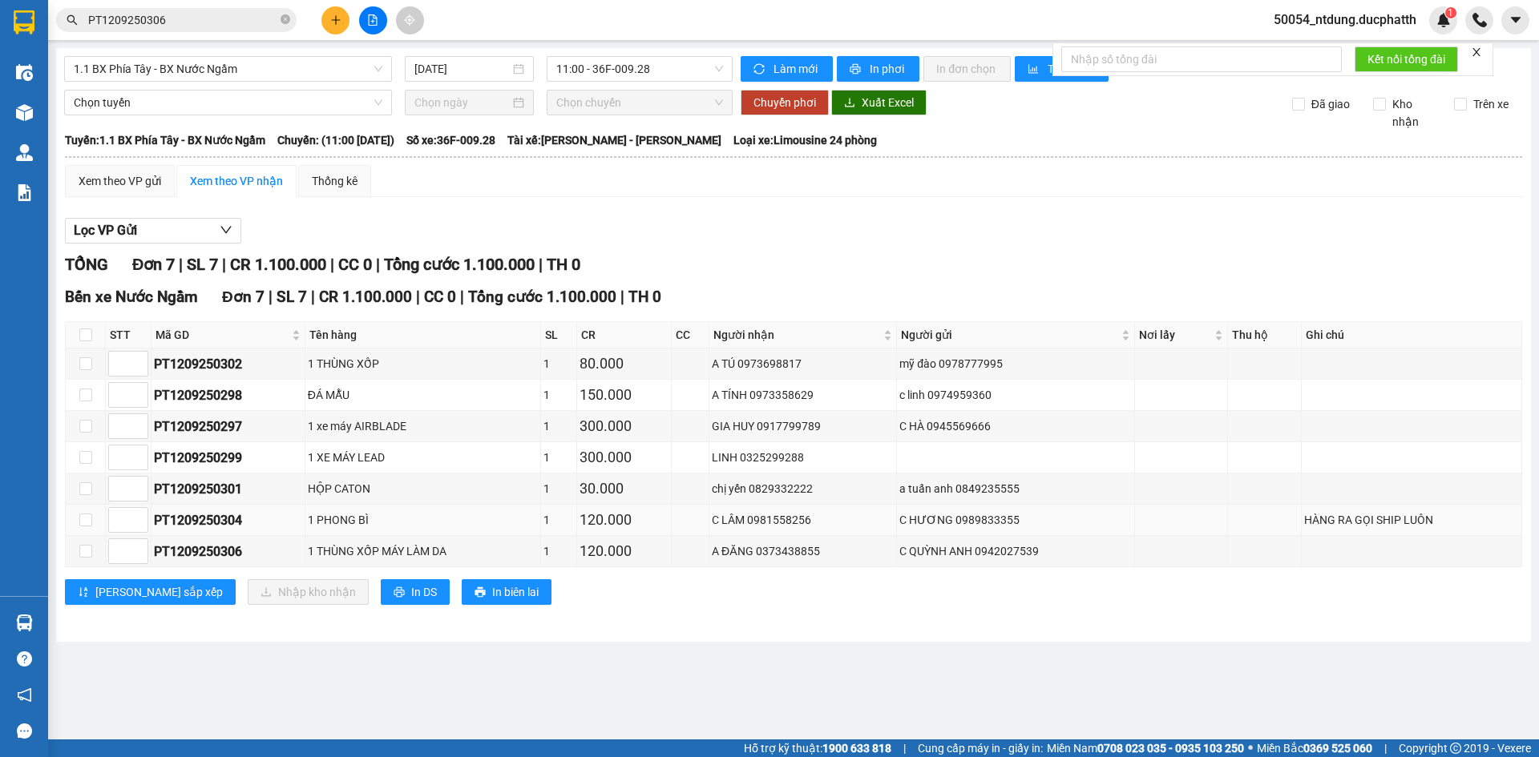
click at [217, 519] on div "PT1209250304" at bounding box center [228, 520] width 148 height 20
copy div "PT1209250304"
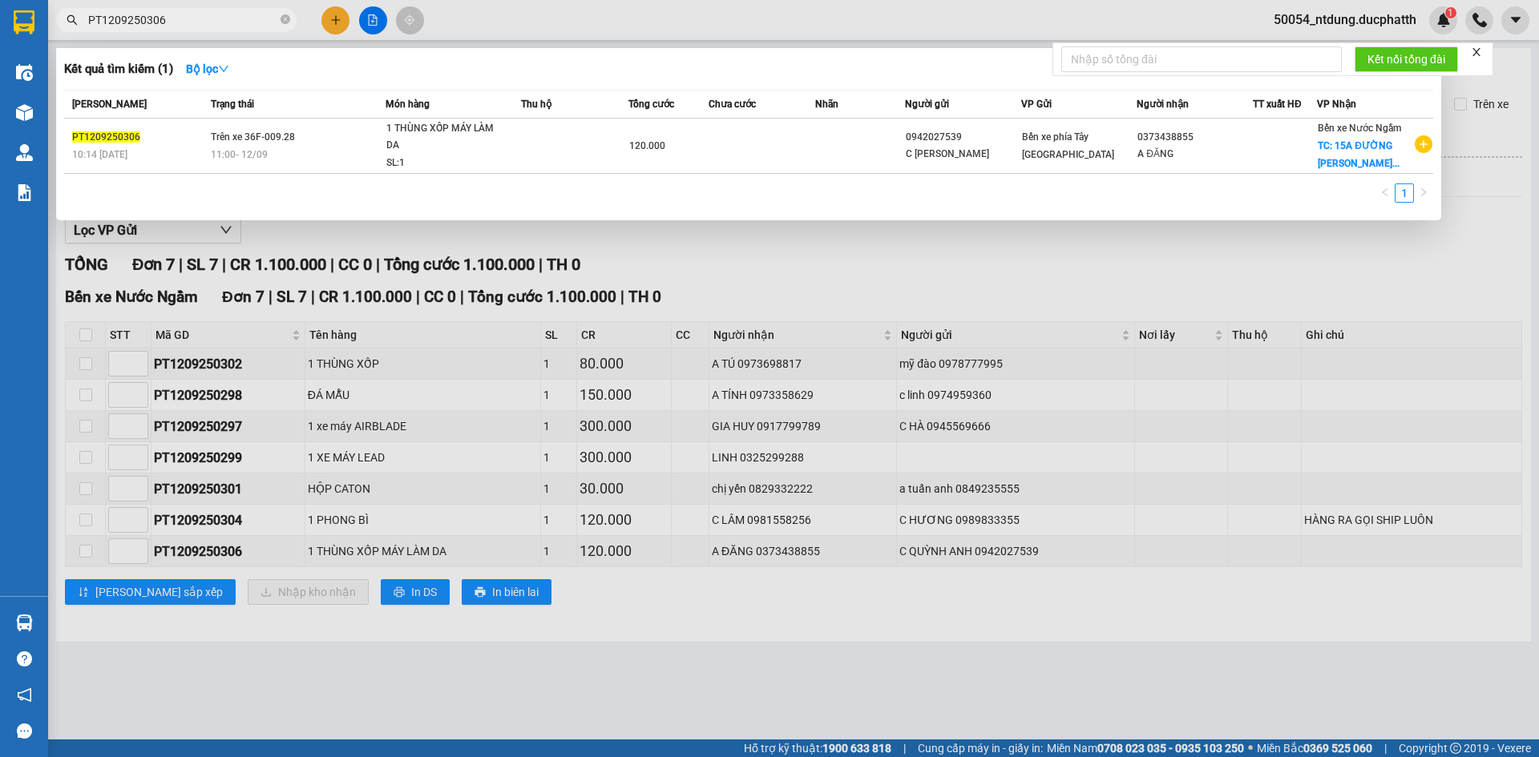
click at [192, 24] on input "PT1209250306" at bounding box center [182, 20] width 189 height 18
paste input "4"
type input "PT1209250304"
click at [821, 273] on div at bounding box center [769, 378] width 1539 height 757
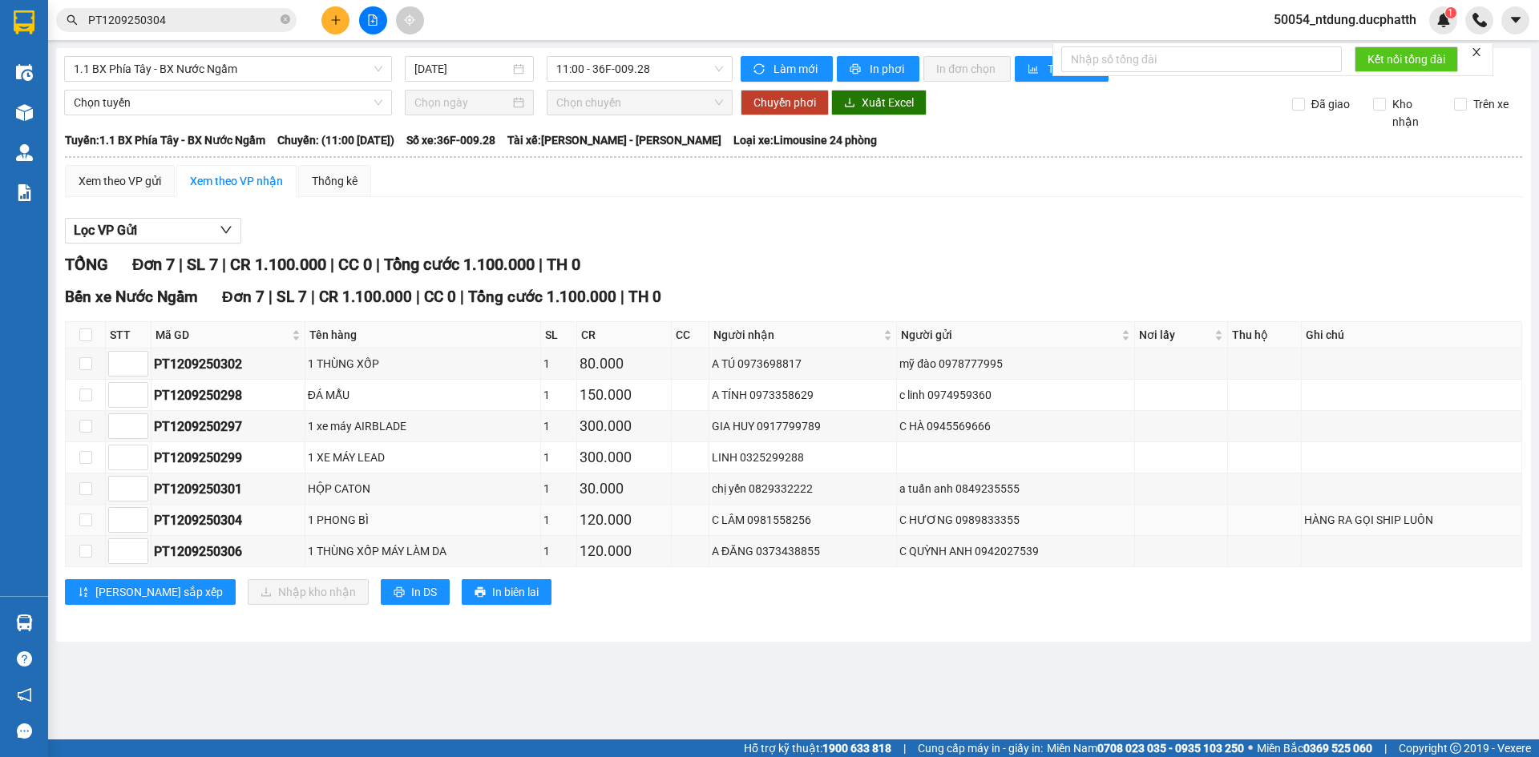
click at [193, 516] on div "PT1209250304" at bounding box center [228, 520] width 148 height 20
copy div "PT1209250304"
click at [180, 21] on input "PT1209250304" at bounding box center [182, 20] width 189 height 18
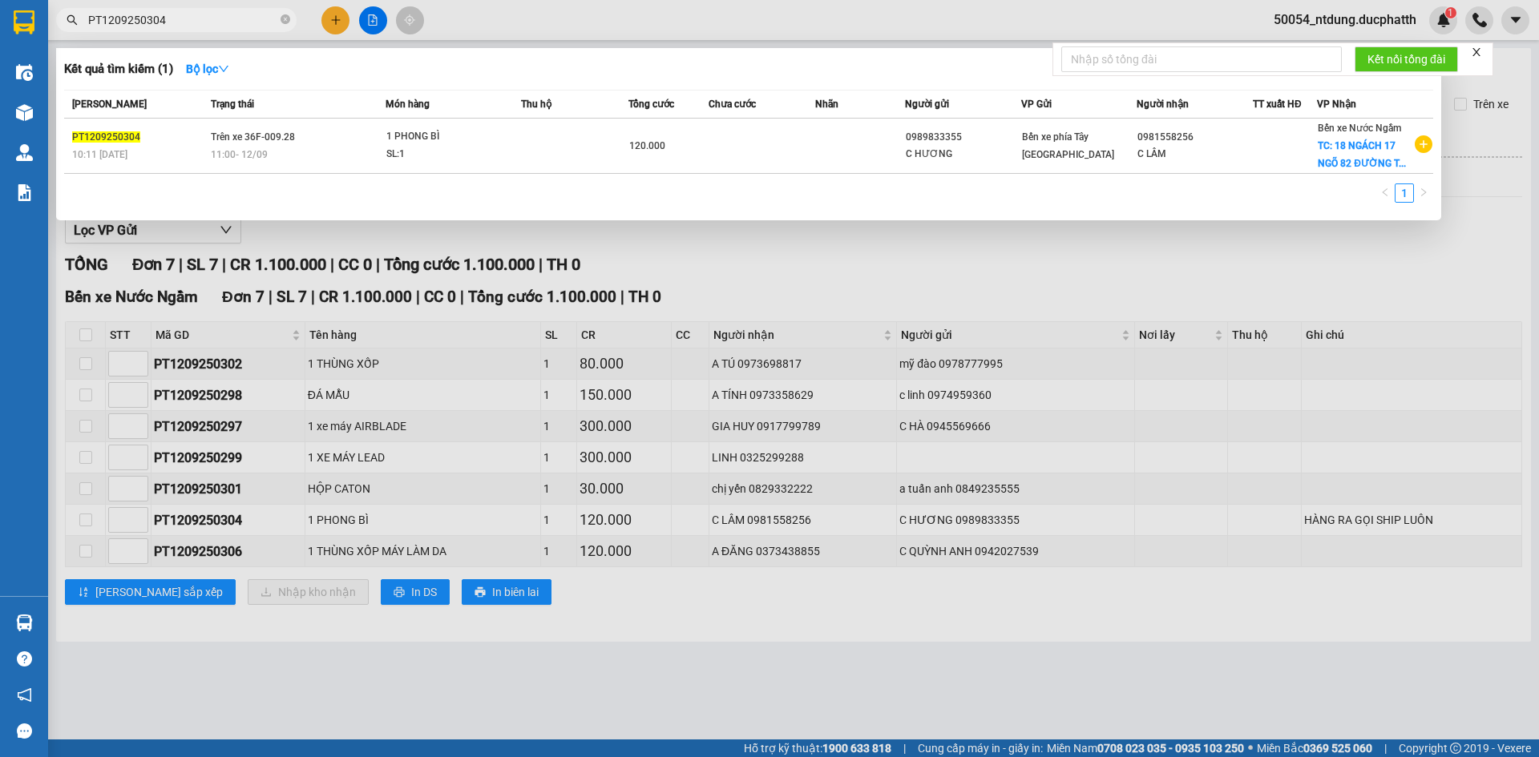
click at [180, 21] on input "PT1209250304" at bounding box center [182, 20] width 189 height 18
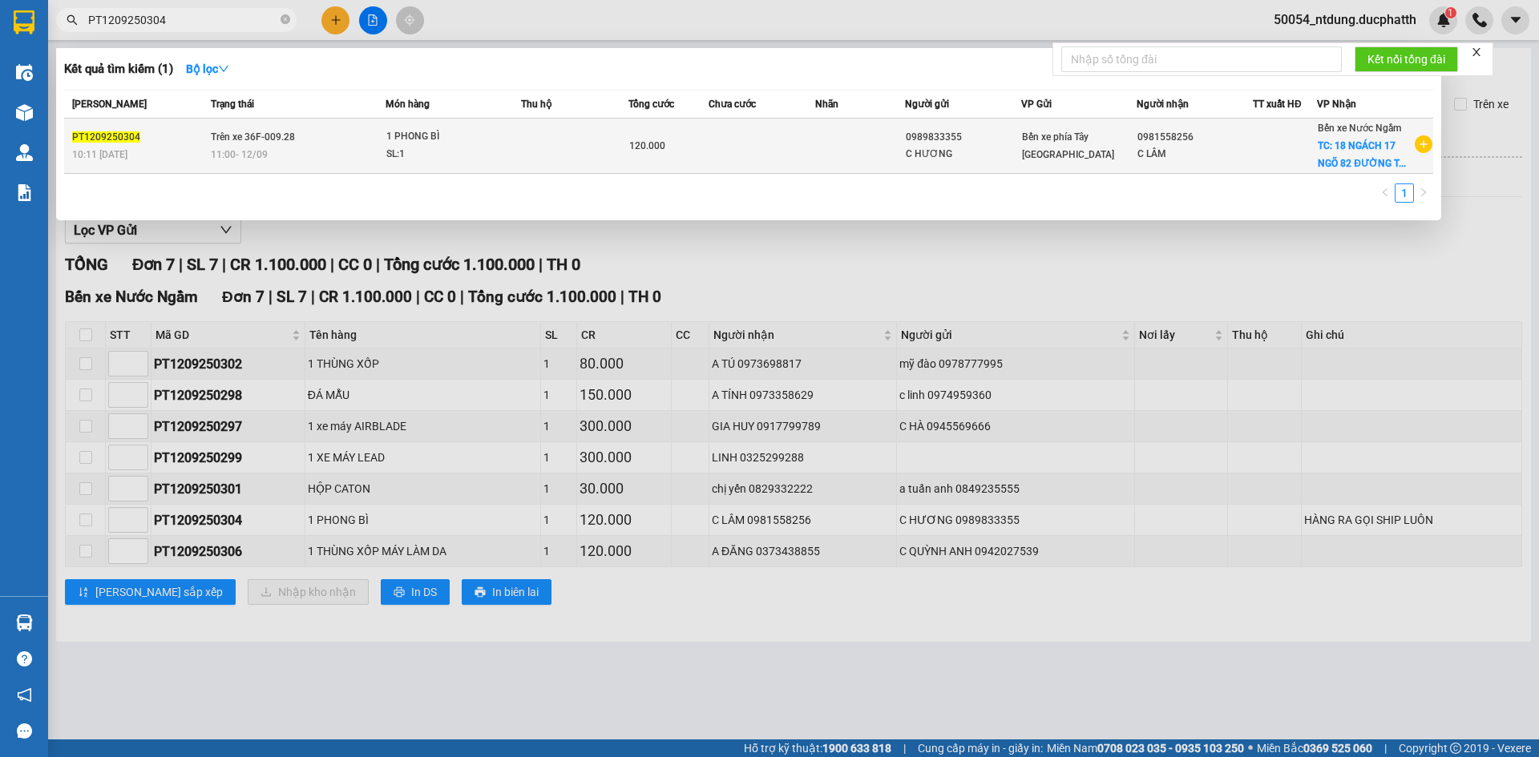
click at [1038, 153] on span "Bến xe phía [PERSON_NAME][GEOGRAPHIC_DATA][PERSON_NAME]" at bounding box center [1068, 145] width 92 height 29
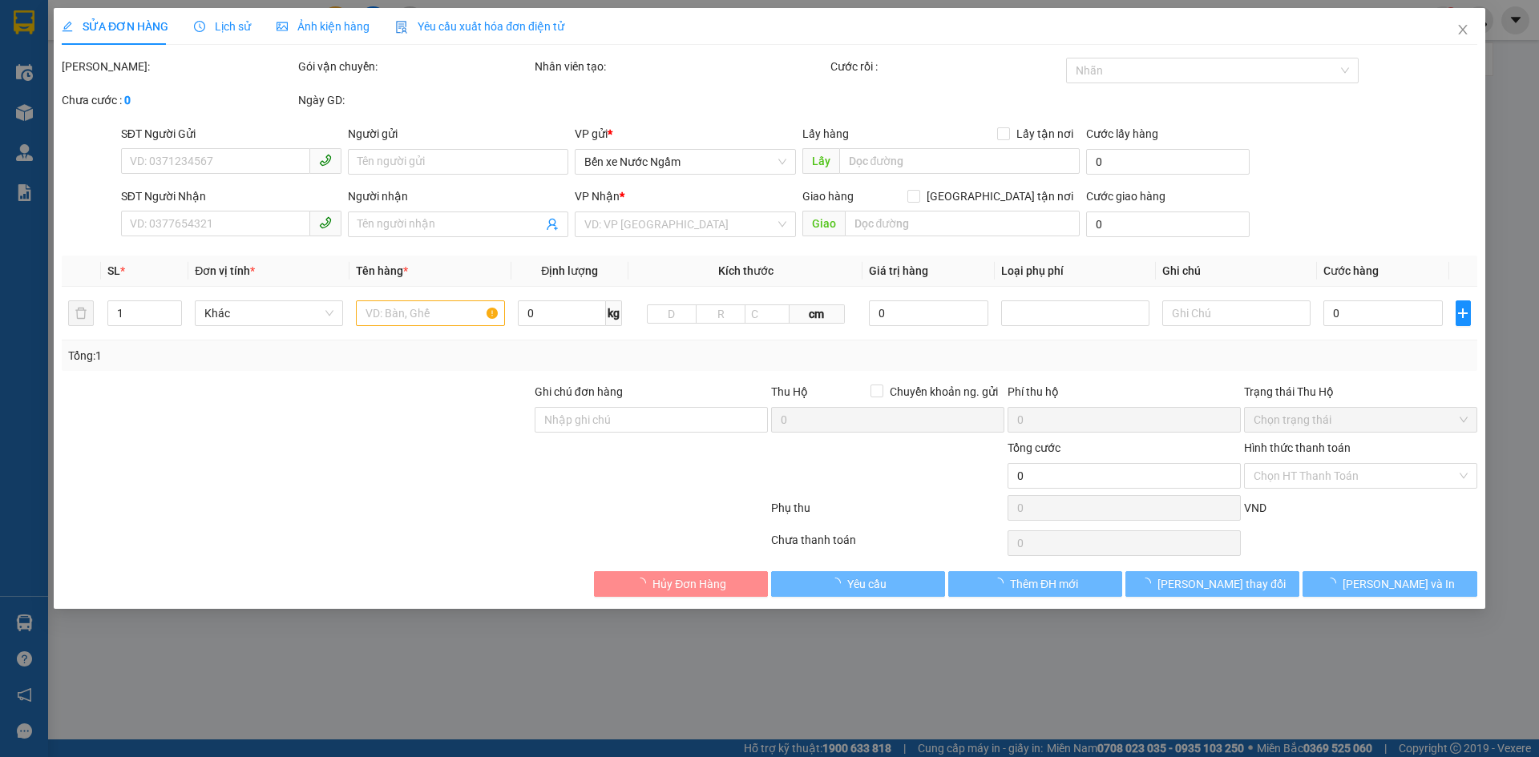
type input "0989833355"
type input "C HƯƠNG"
type input "0981558256"
type input "C LÂM"
checkbox input "true"
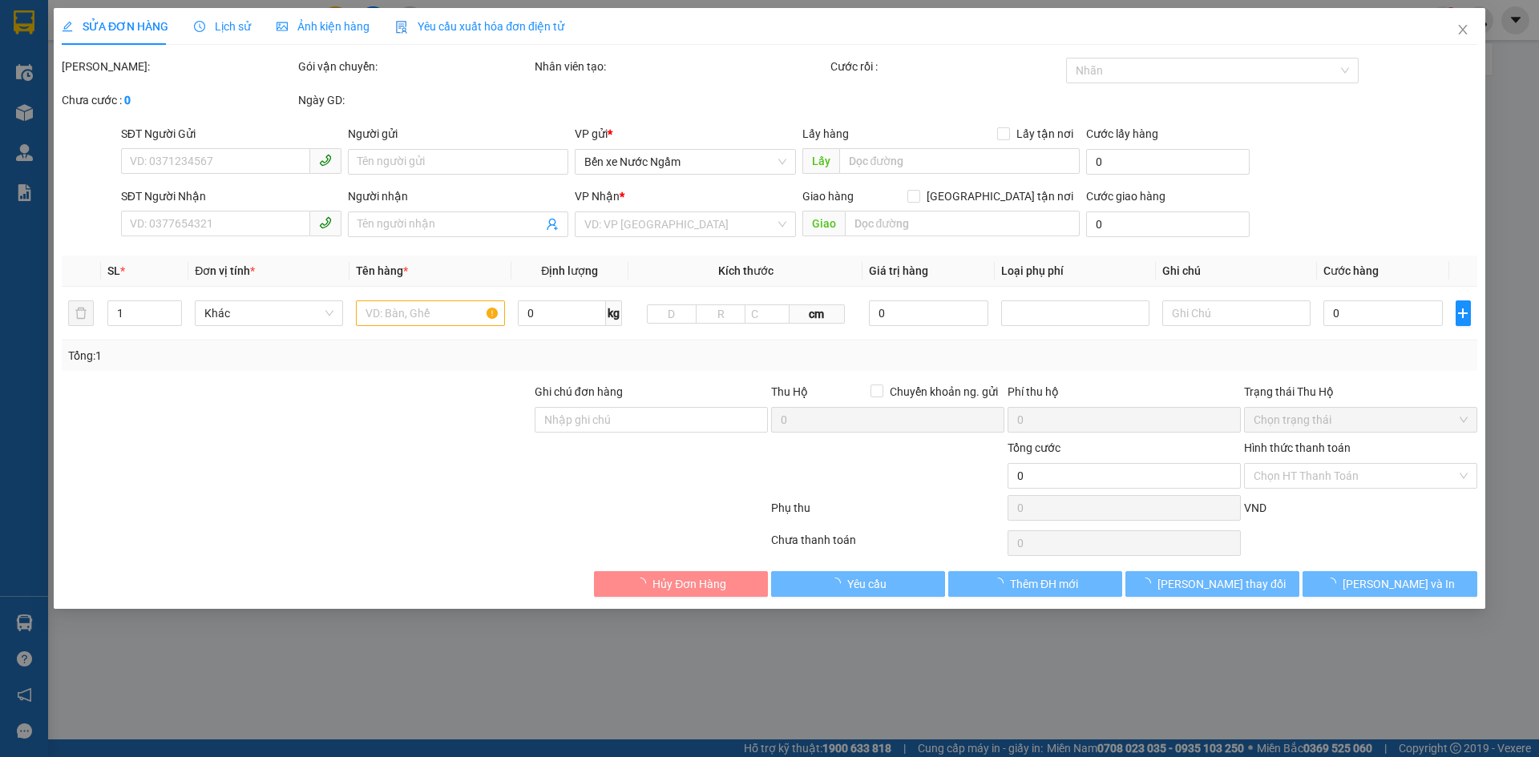
type input "18 NGÁCH 17 NGÕ 82 ĐƯỜNG TRẦN CUNG"
type input "120.000"
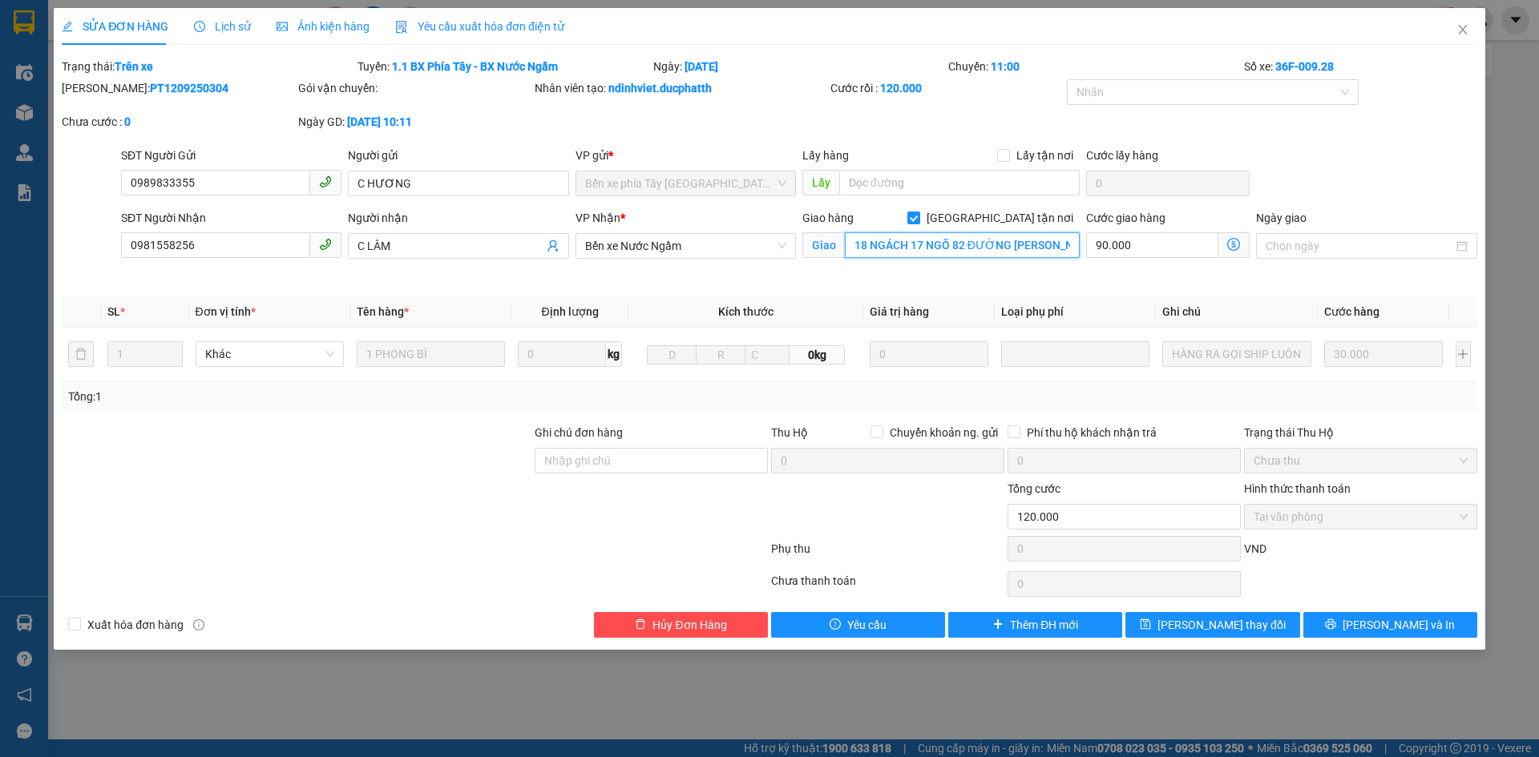
click at [1034, 240] on input "18 NGÁCH 17 NGÕ 82 ĐƯỜNG TRẦN CUNG" at bounding box center [962, 245] width 235 height 26
click at [1049, 254] on input "18 NGÁCH 17 NGÕ 82 ĐƯỜNG TRẦN CUNG" at bounding box center [962, 245] width 235 height 26
click at [1024, 243] on input "18 NGÁCH 17 NGÕ 82 ĐƯỜNG TRẦN CUNG" at bounding box center [962, 245] width 235 height 26
click at [1467, 22] on span "Close" at bounding box center [1462, 30] width 45 height 45
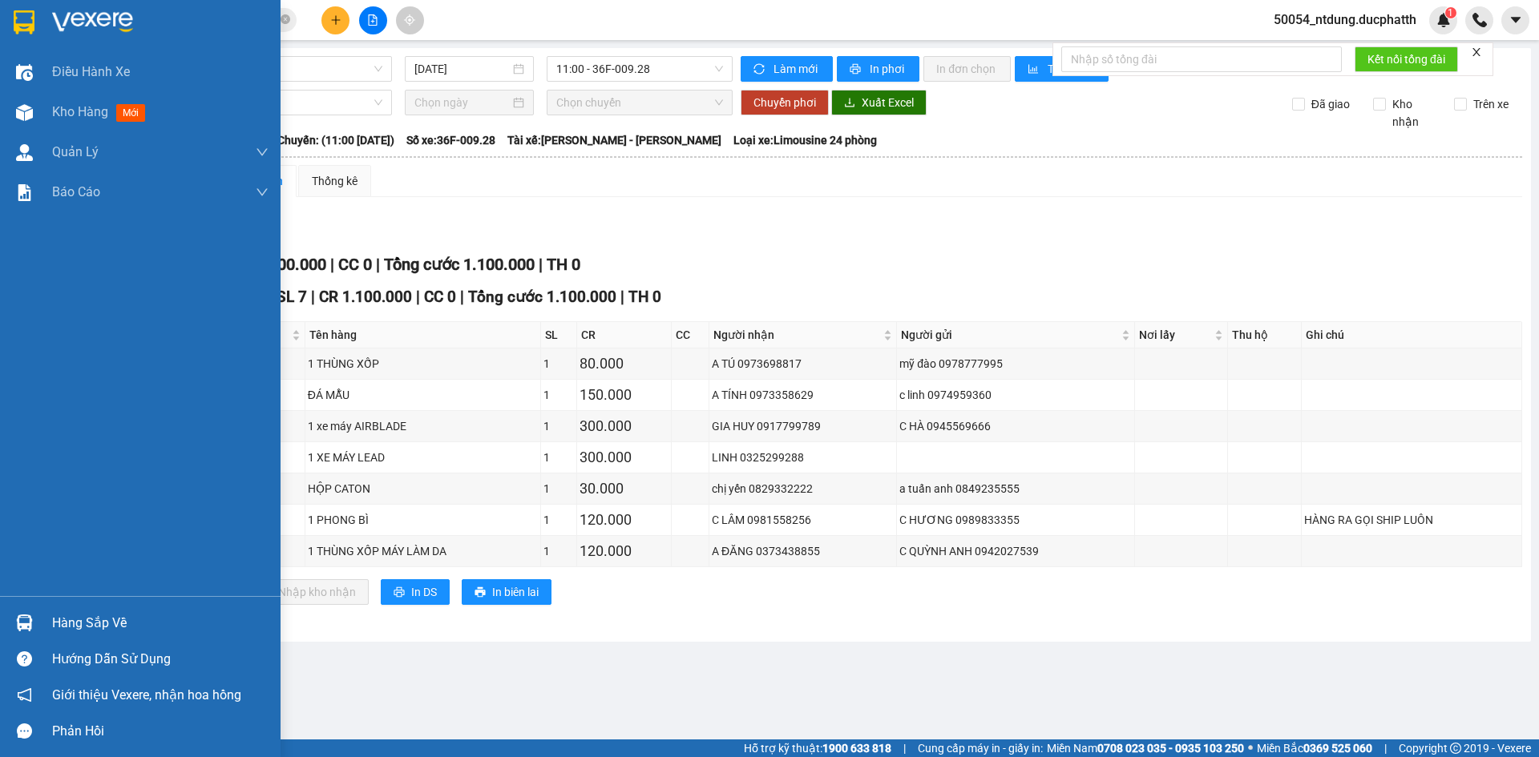
click at [62, 613] on div "Hàng sắp về" at bounding box center [160, 623] width 216 height 24
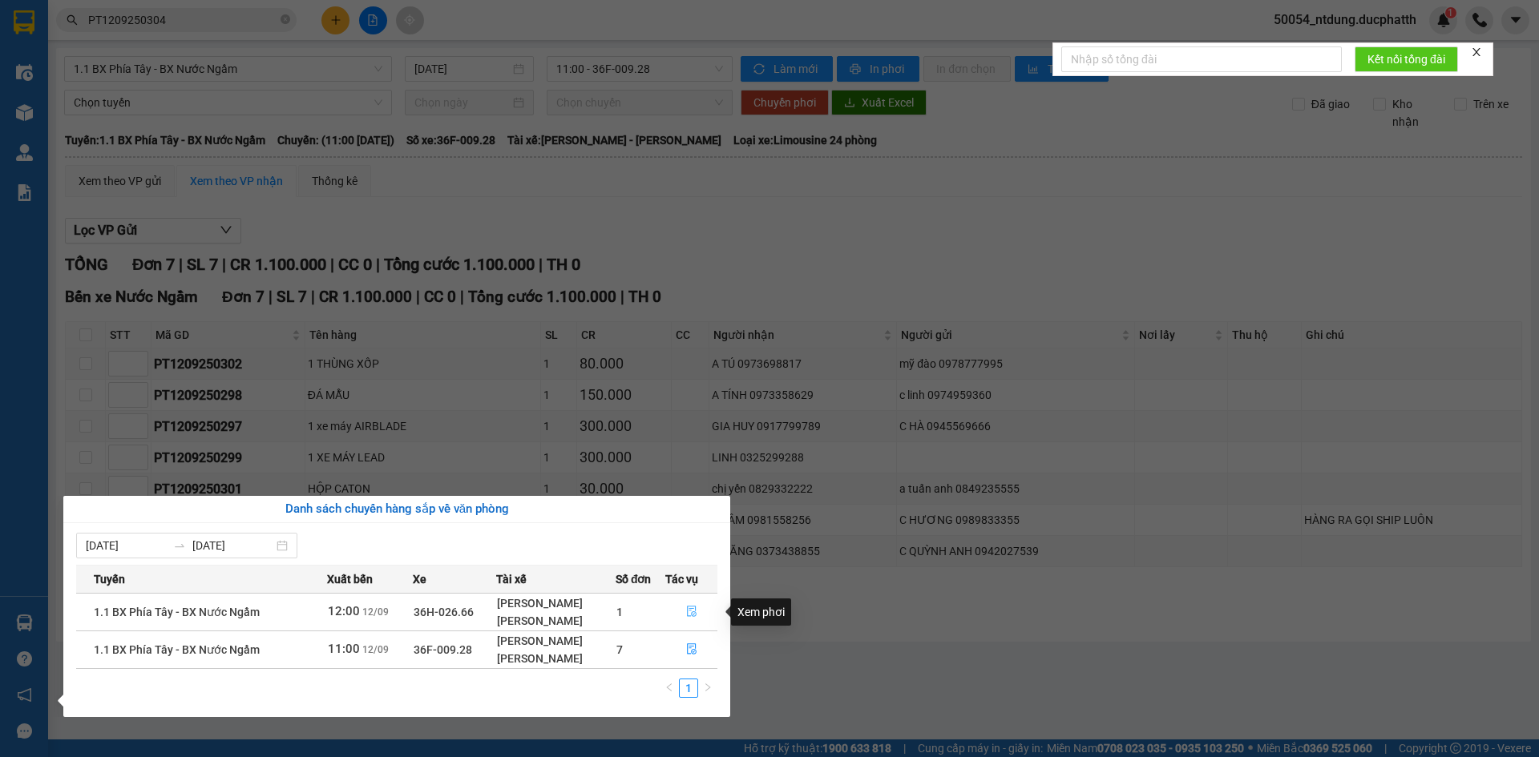
click at [693, 619] on span "file-done" at bounding box center [691, 612] width 11 height 13
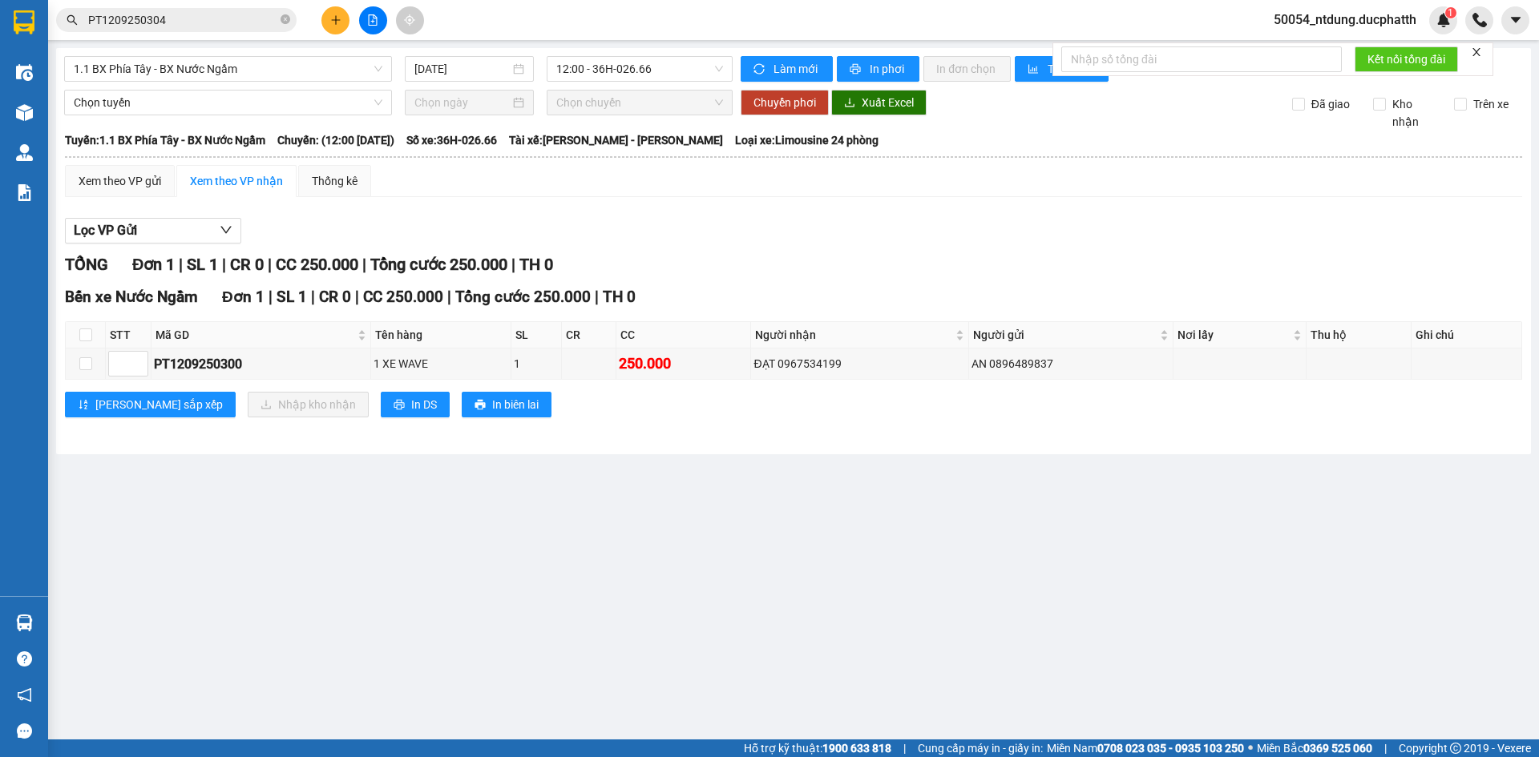
click at [674, 227] on div "Lọc VP Gửi" at bounding box center [793, 231] width 1457 height 26
